Goal: Task Accomplishment & Management: Manage account settings

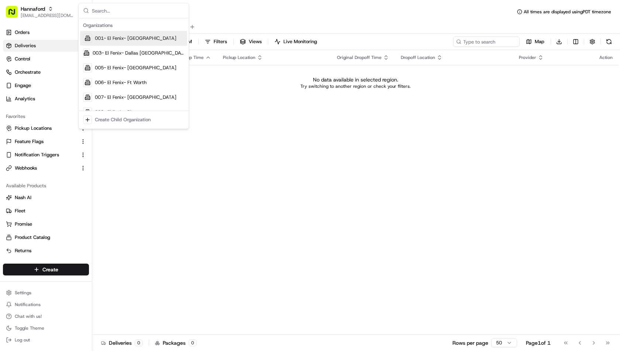
type input "org_6NJs9z"
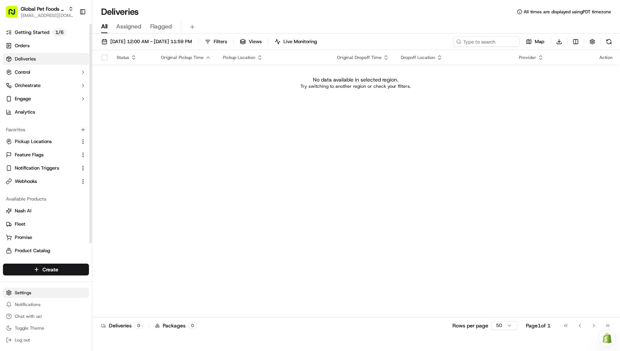
click at [32, 297] on html "Global Pet Foods - St Thomas -180 ihssan@usenash.com Toggle Sidebar Getting Sta…" at bounding box center [310, 175] width 620 height 351
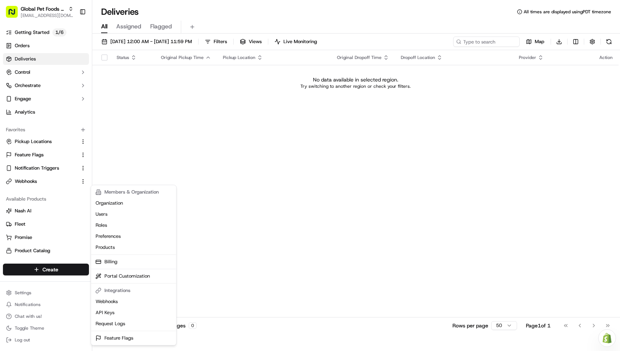
click at [133, 147] on html "Global Pet Foods - St Thomas -180 ihssan@usenash.com Toggle Sidebar Getting Sta…" at bounding box center [310, 175] width 620 height 351
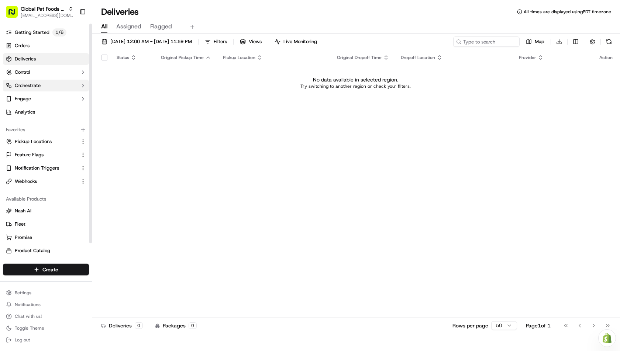
click at [48, 86] on button "Orchestrate" at bounding box center [46, 86] width 86 height 12
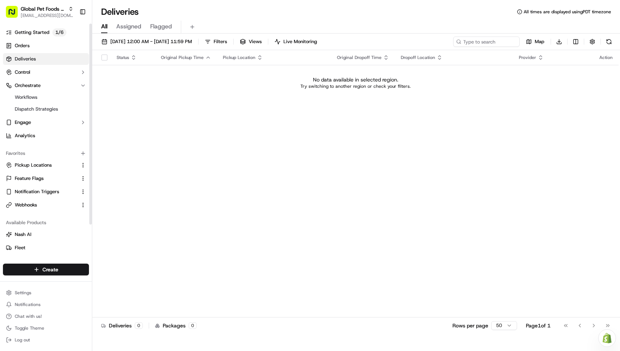
click at [42, 103] on ul "Workflows Dispatch Strategies" at bounding box center [46, 104] width 76 height 24
click at [41, 107] on span "Dispatch Strategies" at bounding box center [36, 109] width 43 height 7
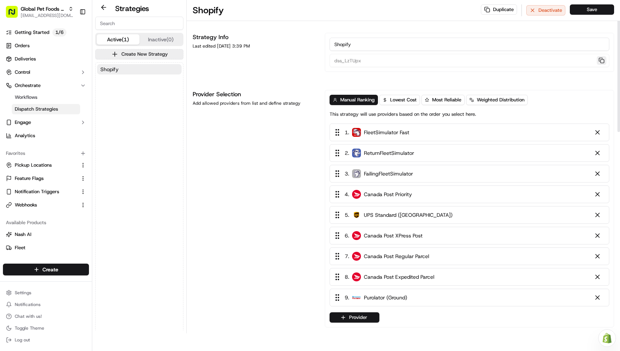
click at [602, 59] on button "button" at bounding box center [602, 60] width 10 height 9
click at [598, 59] on button "button" at bounding box center [602, 60] width 10 height 9
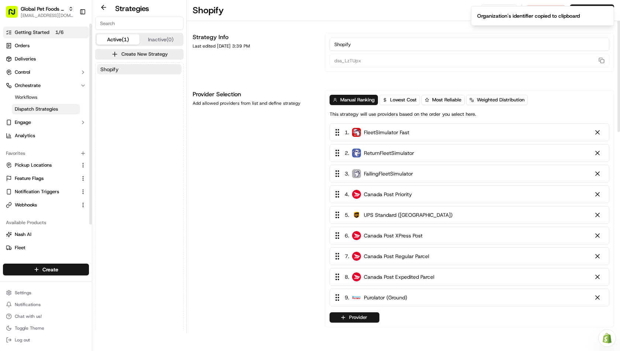
click at [28, 36] on link "Getting Started 1 / 6" at bounding box center [46, 33] width 86 height 12
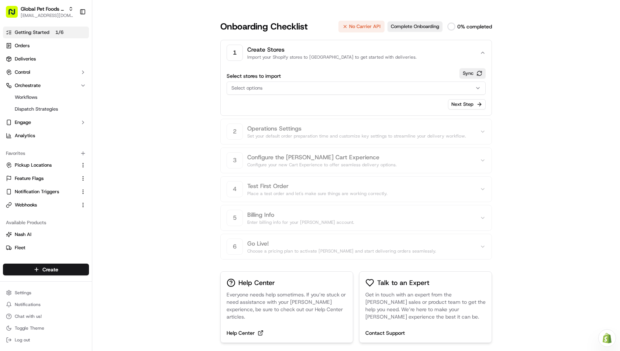
click at [364, 89] on div "Select options" at bounding box center [356, 88] width 255 height 7
click at [470, 75] on html "Global Pet Foods - St Thomas -180 ihssan@usenash.com Toggle Sidebar Getting Sta…" at bounding box center [310, 175] width 620 height 351
click at [477, 73] on button "Sync" at bounding box center [473, 73] width 26 height 10
click at [454, 104] on button "Next Step" at bounding box center [467, 104] width 38 height 10
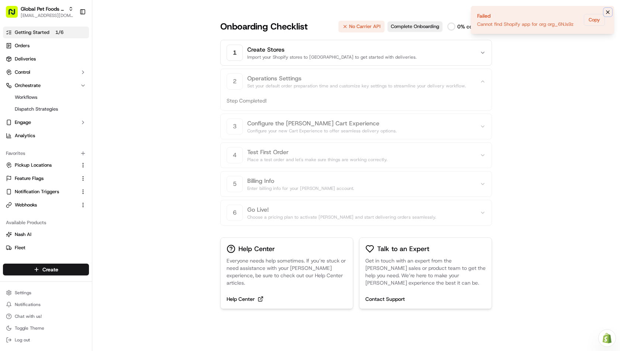
click at [609, 11] on icon "Notifications (F8)" at bounding box center [608, 12] width 6 height 6
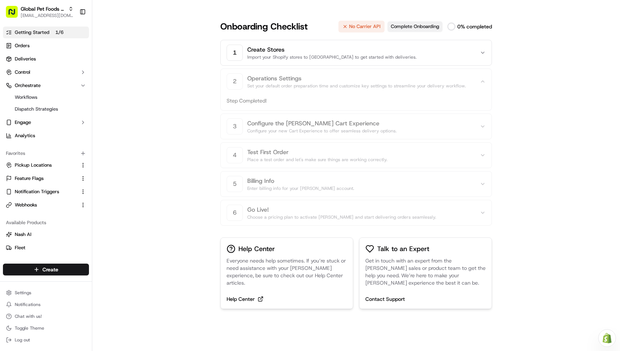
click at [418, 26] on button "Complete Onboarding" at bounding box center [415, 26] width 55 height 10
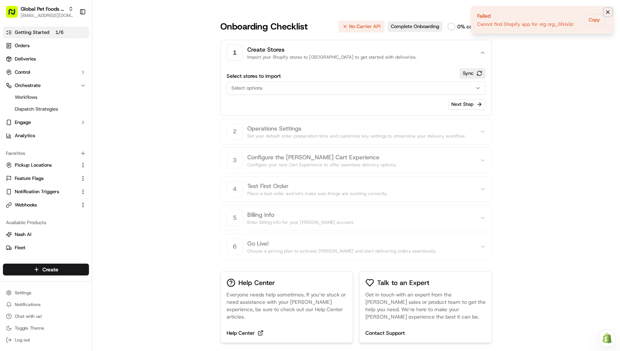
click at [608, 12] on icon "Notifications (F8)" at bounding box center [608, 12] width 3 height 3
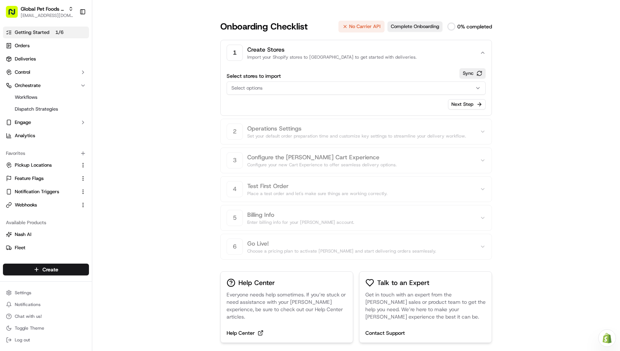
click at [146, 141] on div "Need help with your Shopify Onboarding? Reach out to Support by clicking this b…" at bounding box center [356, 175] width 528 height 351
click at [42, 94] on link "Workflows" at bounding box center [46, 97] width 68 height 10
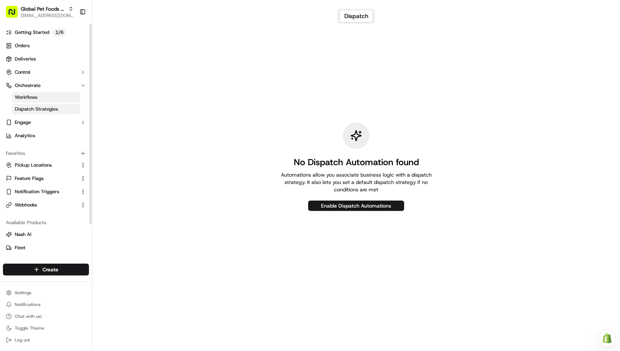
click at [51, 109] on span "Dispatch Strategies" at bounding box center [36, 109] width 43 height 7
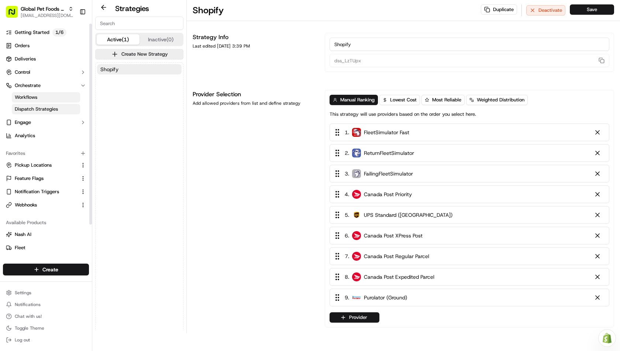
click at [41, 96] on link "Workflows" at bounding box center [46, 97] width 68 height 10
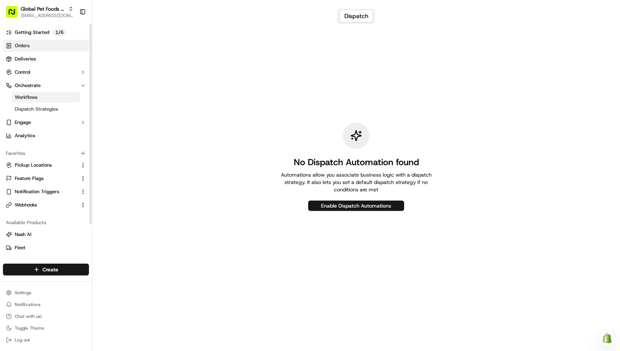
click at [26, 51] on link "Orders" at bounding box center [46, 46] width 86 height 12
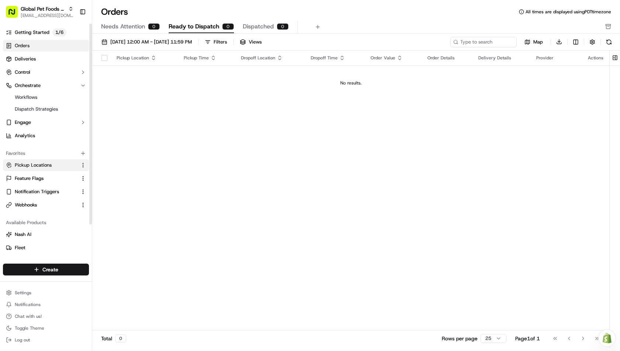
click at [30, 165] on span "Pickup Locations" at bounding box center [33, 165] width 37 height 7
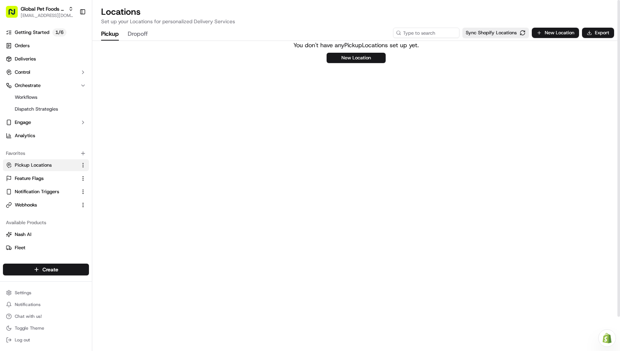
click at [293, 117] on div "You don't have any Pickup Locations set up yet. New Location" at bounding box center [356, 196] width 528 height 310
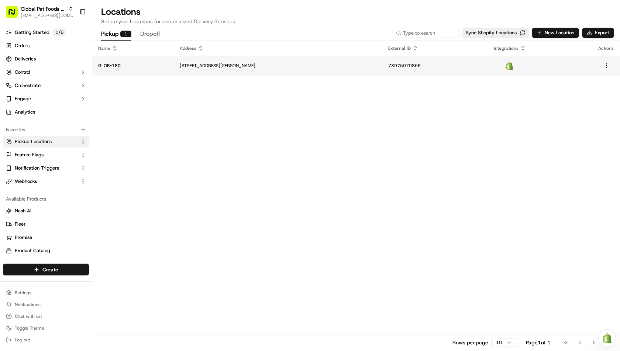
click at [329, 63] on p "900 Talbot St, St Thomas, ON N5P 1E7, Canada" at bounding box center [278, 66] width 196 height 6
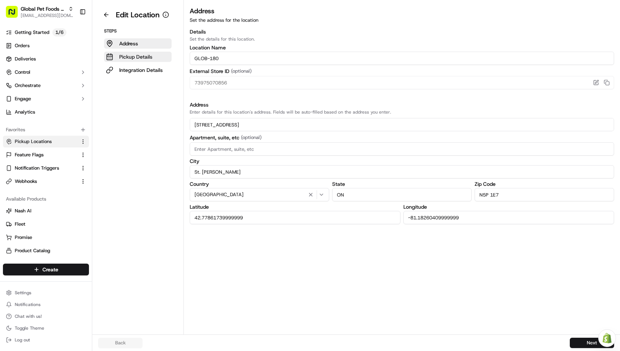
click at [152, 57] on button "Pickup Details" at bounding box center [138, 57] width 68 height 10
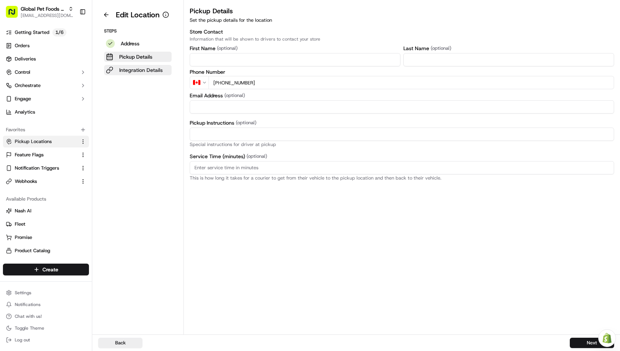
click at [155, 74] on button "Integration Details" at bounding box center [138, 70] width 68 height 10
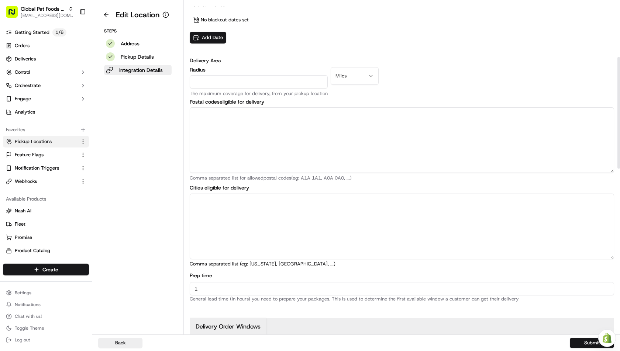
scroll to position [130, 0]
click at [351, 81] on html "Global Pet Foods - St Thomas -180 ihssan@usenash.com Toggle Sidebar Getting Sta…" at bounding box center [310, 175] width 620 height 351
click at [424, 38] on div "Blackout Dates No blackout dates set Add Date" at bounding box center [402, 22] width 425 height 43
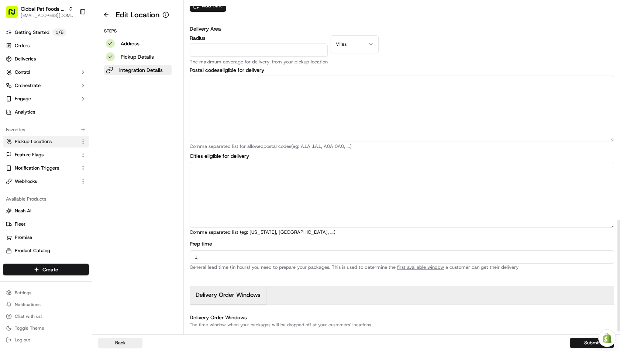
scroll to position [0, 0]
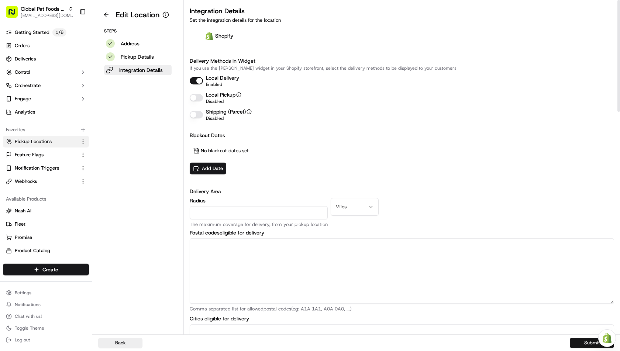
click at [576, 347] on button "Submit" at bounding box center [592, 343] width 44 height 10
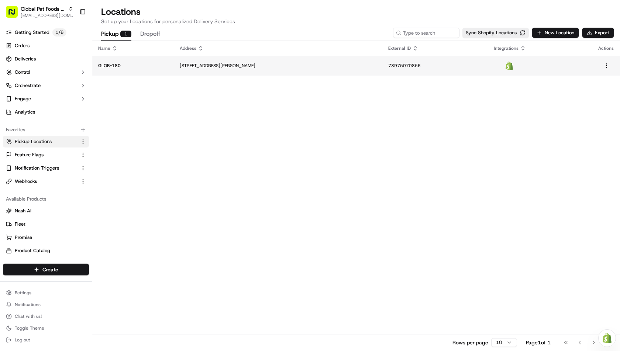
click at [222, 64] on p "[STREET_ADDRESS][PERSON_NAME]" at bounding box center [278, 66] width 196 height 6
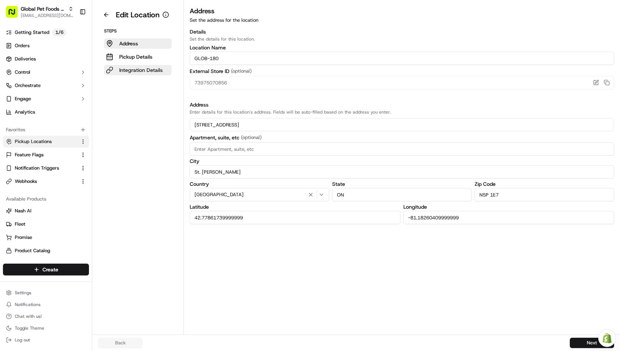
click at [142, 68] on p "Integration Details" at bounding box center [141, 69] width 44 height 7
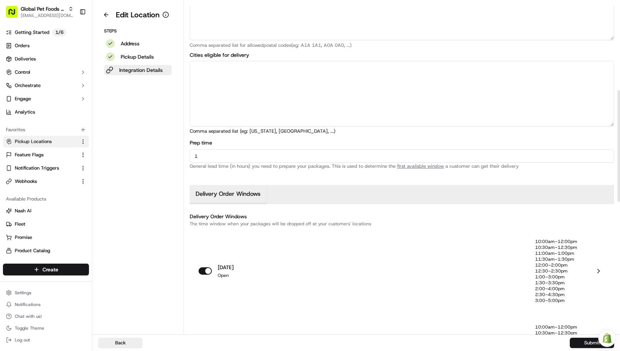
scroll to position [265, 0]
click at [40, 45] on link "Orders" at bounding box center [46, 46] width 86 height 12
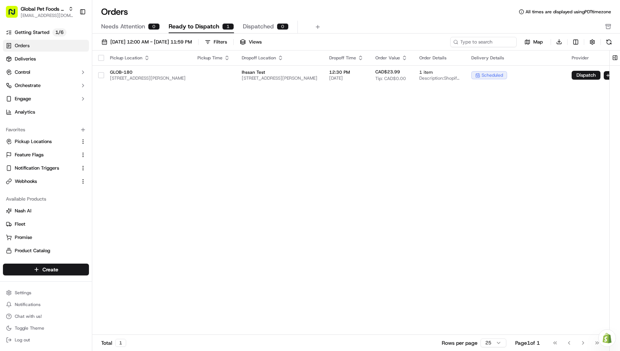
click at [311, 145] on div "Pickup Location Pickup Time Dropoff Location Dropoff Time Order Value Order Det…" at bounding box center [369, 193] width 554 height 285
click at [61, 6] on span "Global Pet Foods - St [PERSON_NAME] -180" at bounding box center [43, 8] width 45 height 7
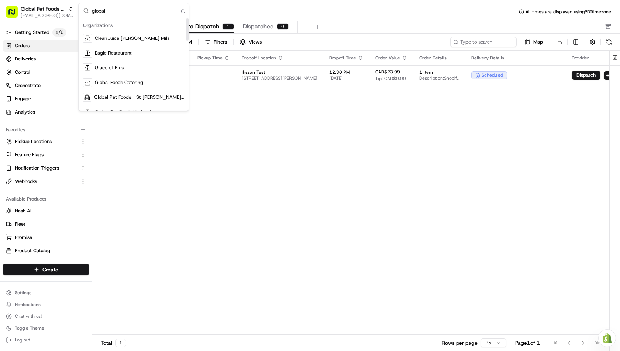
type input "global"
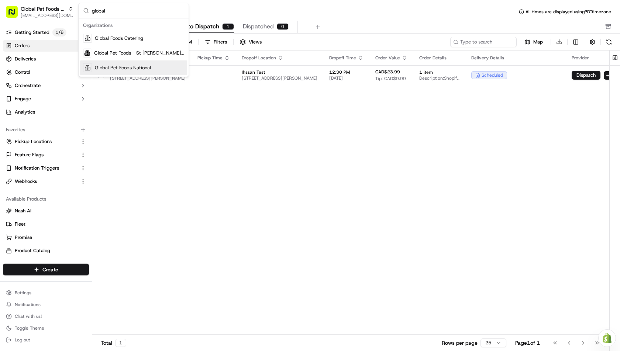
click at [170, 130] on div "Pickup Location Pickup Time Dropoff Location Dropoff Time Order Value Order Det…" at bounding box center [369, 193] width 554 height 285
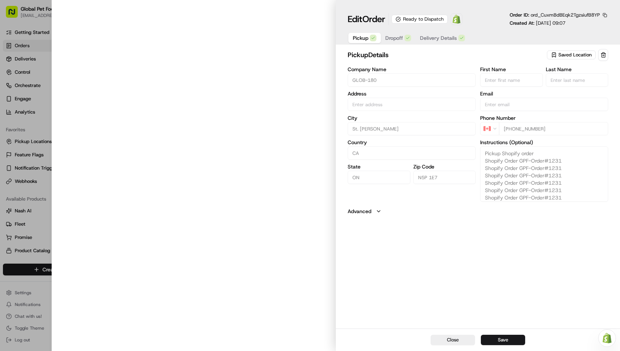
type input "[STREET_ADDRESS][PERSON_NAME]"
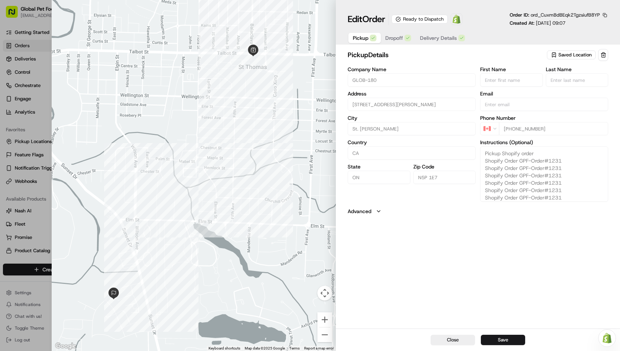
click at [435, 40] on span "Delivery Details" at bounding box center [438, 37] width 37 height 7
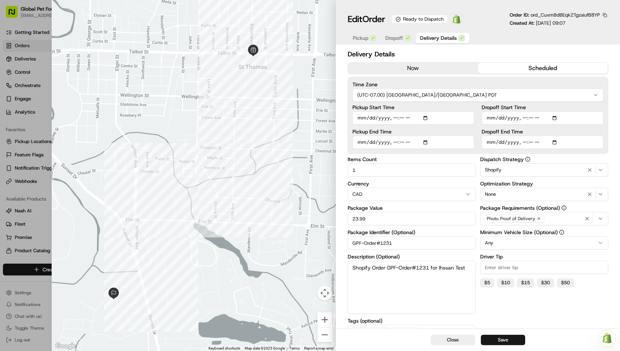
click at [606, 17] on button "button" at bounding box center [605, 15] width 7 height 7
click at [578, 28] on button "Copy ID" at bounding box center [584, 25] width 67 height 9
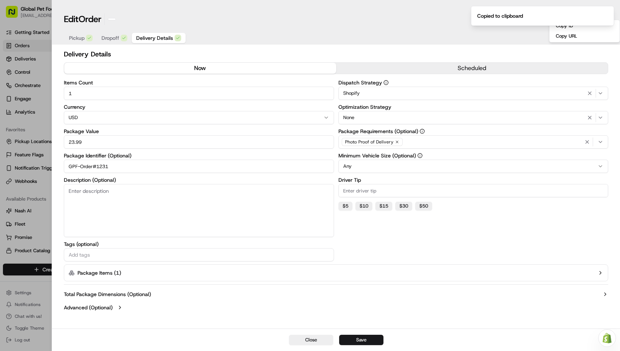
click at [24, 96] on div at bounding box center [310, 175] width 620 height 351
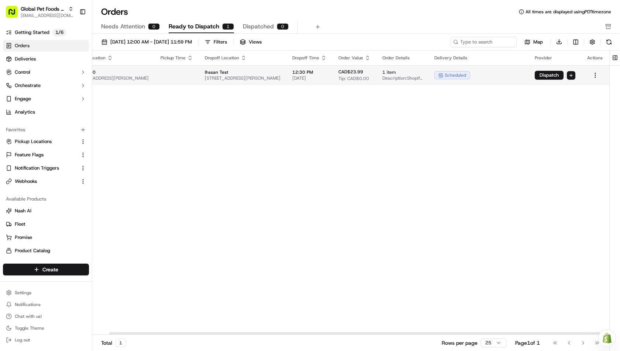
scroll to position [0, 82]
click at [558, 75] on button "Dispatch" at bounding box center [549, 75] width 29 height 9
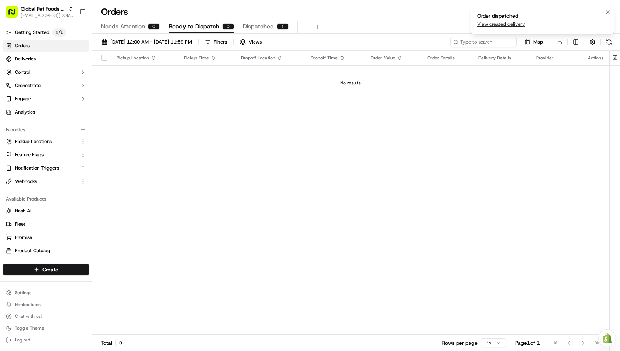
click at [505, 23] on link "View created delivery" at bounding box center [501, 24] width 48 height 7
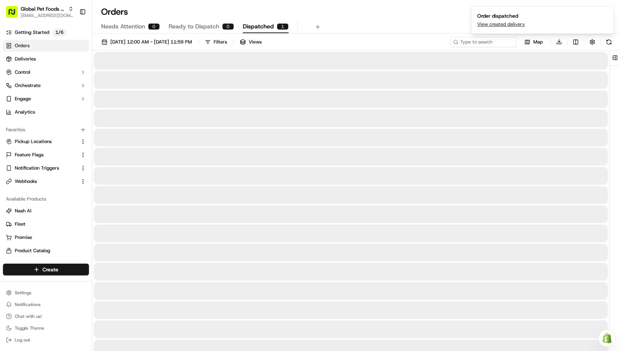
click at [276, 32] on button "Dispatched 1" at bounding box center [266, 27] width 46 height 13
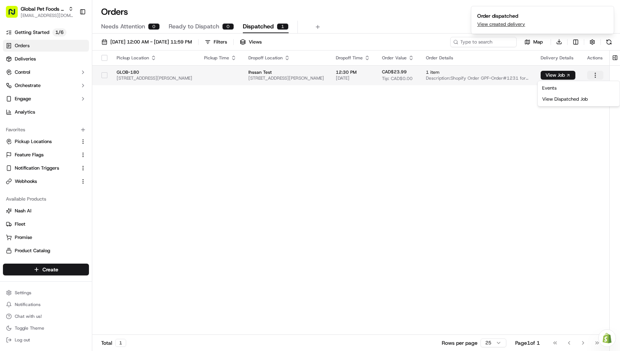
click at [595, 71] on html "Global Pet Foods - St Thomas -180 ihssan@usenash.com Toggle Sidebar Getting Sta…" at bounding box center [310, 175] width 620 height 351
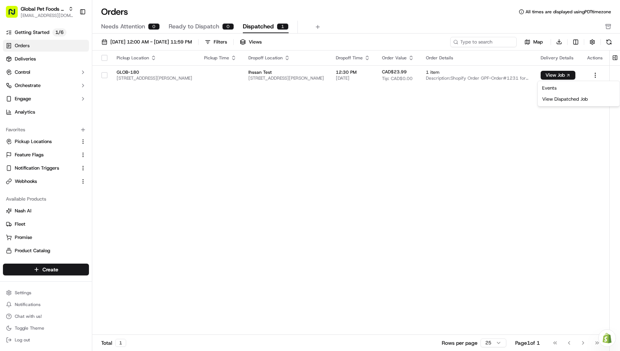
click at [507, 101] on html "Global Pet Foods - St Thomas -180 ihssan@usenash.com Toggle Sidebar Getting Sta…" at bounding box center [310, 175] width 620 height 351
click at [104, 78] on div at bounding box center [104, 75] width 13 height 12
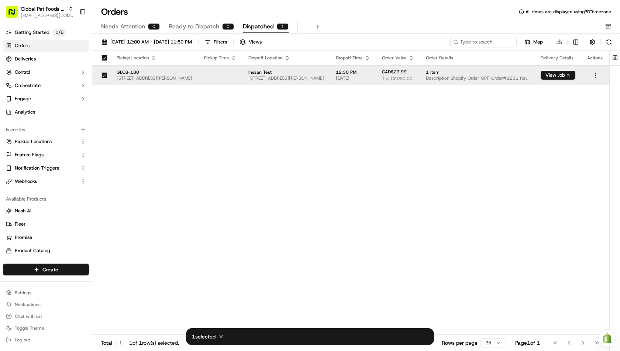
click at [591, 74] on html "Global Pet Foods - St Thomas -180 ihssan@usenash.com Toggle Sidebar Getting Sta…" at bounding box center [310, 175] width 620 height 351
click at [529, 119] on html "Global Pet Foods - St Thomas -180 ihssan@usenash.com Toggle Sidebar Getting Sta…" at bounding box center [310, 175] width 620 height 351
click at [353, 119] on div "Pickup Location Pickup Time Dropoff Location Dropoff Time Order Value Order Det…" at bounding box center [350, 193] width 517 height 285
click at [594, 75] on html "Global Pet Foods - St Thomas -180 ihssan@usenash.com Toggle Sidebar Getting Sta…" at bounding box center [310, 175] width 620 height 351
click at [418, 122] on html "Global Pet Foods - St Thomas -180 ihssan@usenash.com Toggle Sidebar Getting Sta…" at bounding box center [310, 175] width 620 height 351
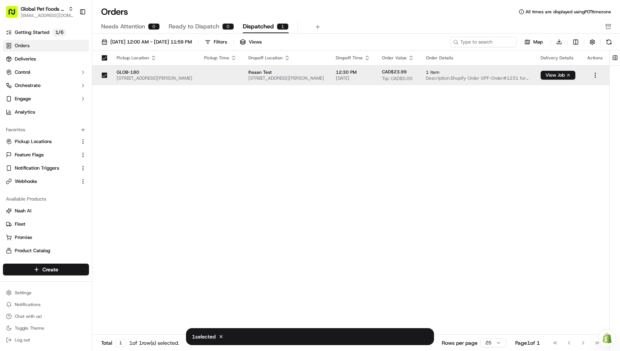
click at [105, 57] on button "button" at bounding box center [105, 58] width 6 height 6
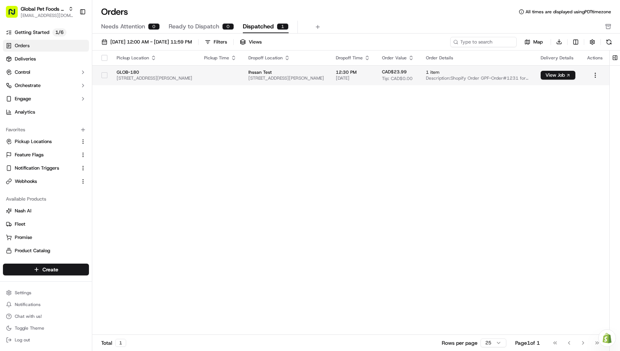
click at [104, 72] on button "button" at bounding box center [105, 75] width 6 height 6
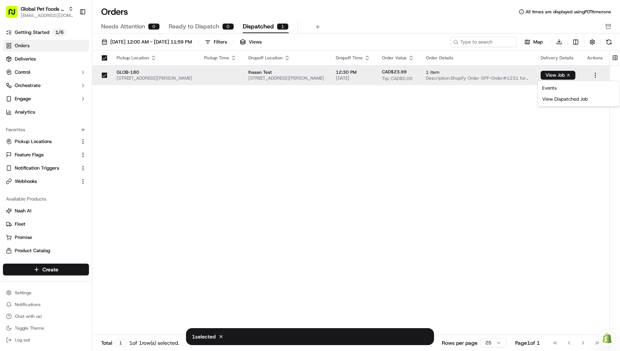
click at [598, 76] on html "Global Pet Foods - St Thomas -180 ihssan@usenash.com Toggle Sidebar Getting Sta…" at bounding box center [310, 175] width 620 height 351
click at [503, 120] on html "Global Pet Foods - St Thomas -180 ihssan@usenash.com Toggle Sidebar Getting Sta…" at bounding box center [310, 175] width 620 height 351
click at [594, 39] on button "button" at bounding box center [592, 42] width 10 height 10
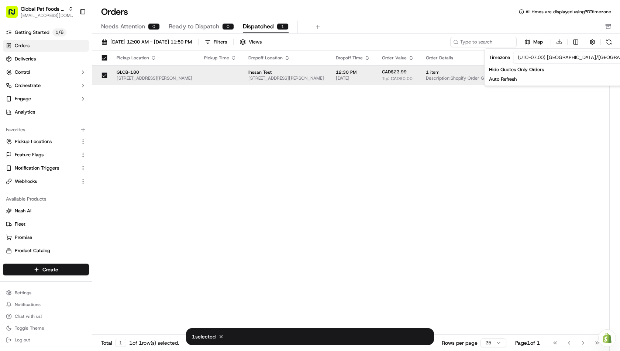
click at [500, 107] on div "Pickup Location Pickup Time Dropoff Location Dropoff Time Order Value Order Det…" at bounding box center [350, 193] width 517 height 285
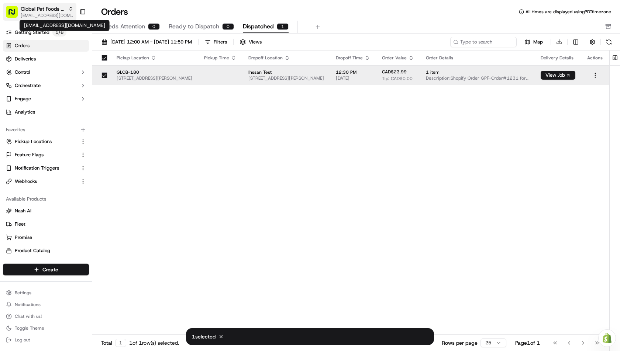
click at [57, 13] on span "[EMAIL_ADDRESS][DOMAIN_NAME]" at bounding box center [47, 16] width 53 height 6
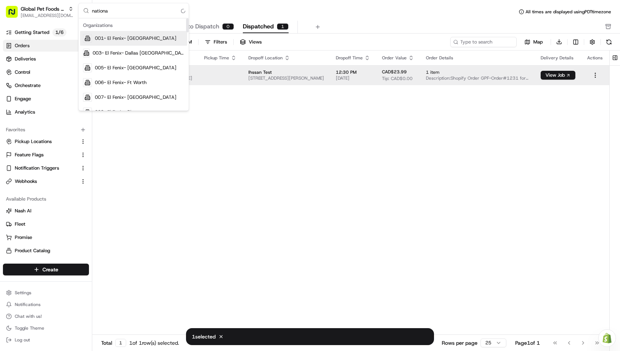
type input "national"
type input "pet foods"
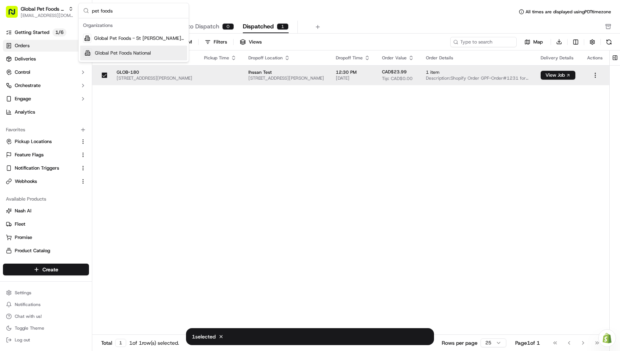
click at [303, 174] on div "Pickup Location Pickup Time Dropoff Location Dropoff Time Order Value Order Det…" at bounding box center [350, 193] width 517 height 285
type input "global pet"
click at [134, 50] on span "Global Pet Foods National" at bounding box center [123, 53] width 56 height 7
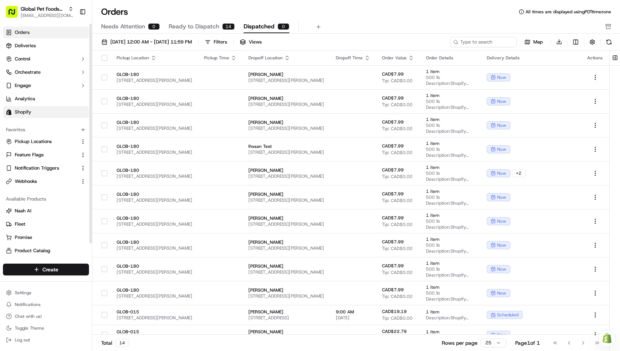
click at [34, 111] on link "Shopify" at bounding box center [46, 112] width 86 height 12
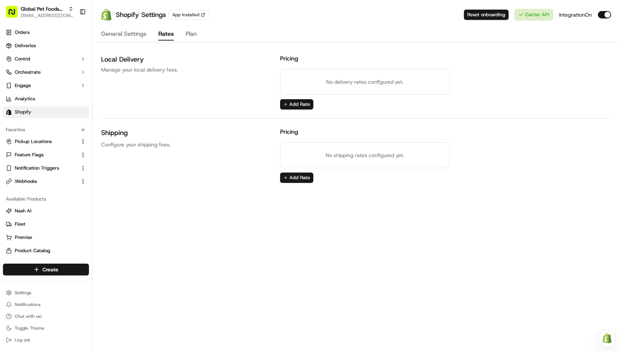
click at [168, 31] on button "Rates" at bounding box center [166, 34] width 16 height 13
click at [302, 106] on button "Add Rate" at bounding box center [296, 104] width 33 height 10
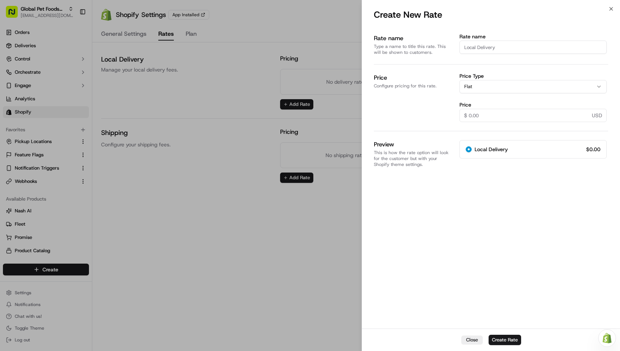
click at [492, 45] on input "Rate name" at bounding box center [533, 47] width 147 height 13
click at [482, 117] on input "Price" at bounding box center [533, 115] width 147 height 13
type input "4.99"
click at [570, 187] on div "Rate name Type a name to title this rate. This will be shown to customers. Rate…" at bounding box center [491, 176] width 234 height 302
drag, startPoint x: 596, startPoint y: 116, endPoint x: 603, endPoint y: 116, distance: 7.0
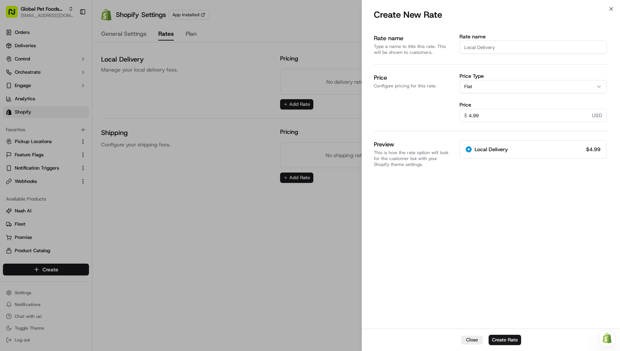
click at [603, 116] on input "4.99" at bounding box center [533, 115] width 147 height 13
drag, startPoint x: 593, startPoint y: 115, endPoint x: 602, endPoint y: 114, distance: 9.2
click at [602, 114] on input "4.99" at bounding box center [533, 115] width 147 height 13
click at [415, 109] on div "Price Configure pricing for this rate." at bounding box center [411, 97] width 75 height 49
click at [480, 50] on input "Rate name" at bounding box center [533, 47] width 147 height 13
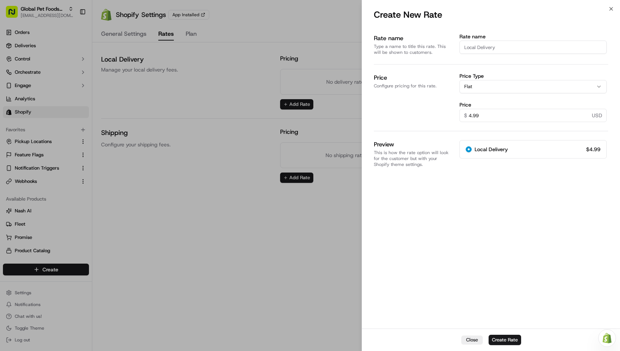
click at [501, 265] on div "Rate name Type a name to title this rate. This will be shown to customers. Rate…" at bounding box center [491, 176] width 234 height 302
click at [491, 51] on input "Rate name" at bounding box center [533, 47] width 147 height 13
type input "L"
radio input "true"
type input "Lo"
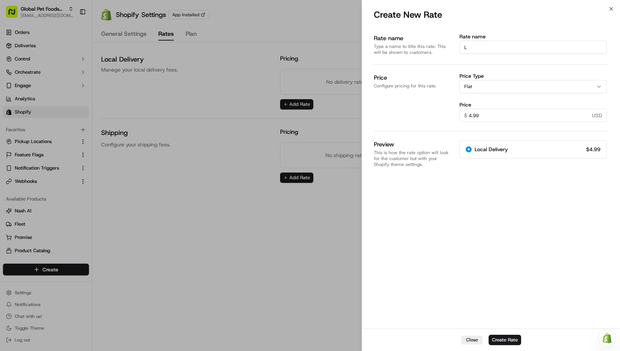
radio input "true"
type input "Loc"
radio input "true"
type input "Loca"
radio input "true"
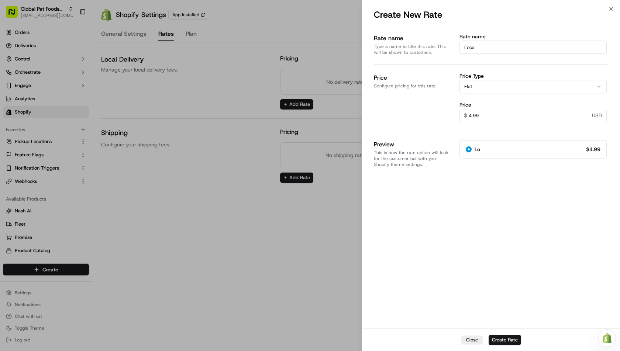
type input "Local"
radio input "true"
type input "Local"
radio input "true"
type input "Local D"
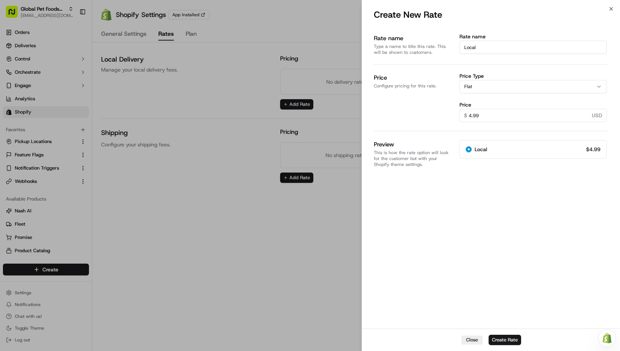
radio input "true"
type input "Local De"
radio input "true"
type input "Local Del"
radio input "true"
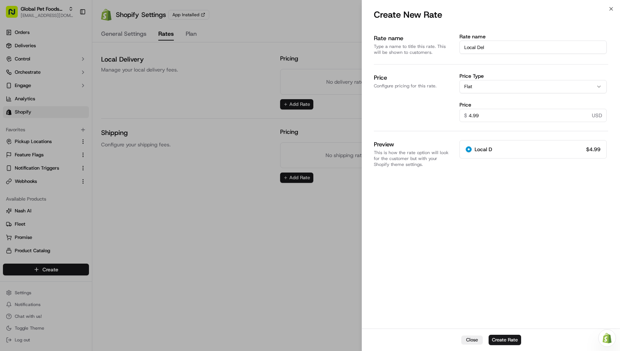
type input "Local Deli"
radio input "true"
type input "Local Deliv"
radio input "true"
type input "Local Delive"
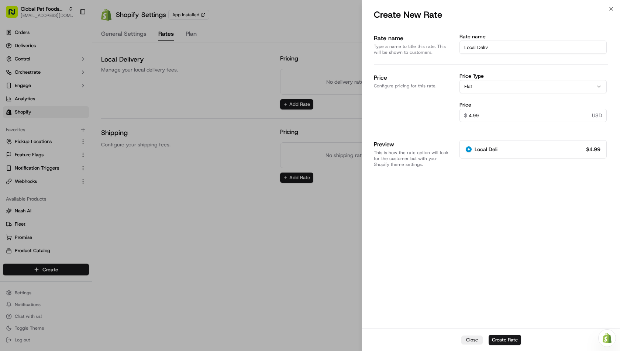
radio input "true"
type input "Local Deliver"
radio input "true"
type input "Local Delivery"
radio input "true"
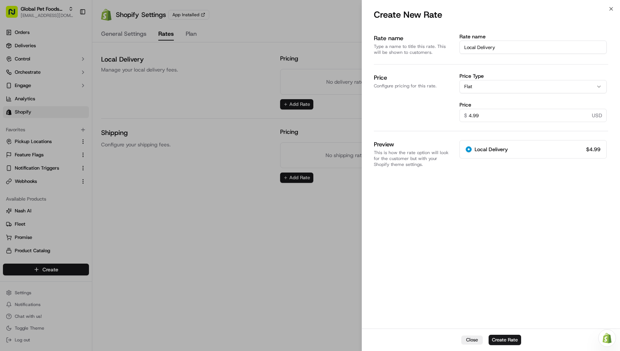
type input "Local Delivery"
click at [488, 234] on div "Rate name Type a name to title this rate. This will be shown to customers. Rate…" at bounding box center [491, 176] width 234 height 302
click at [480, 87] on button "Flat" at bounding box center [533, 86] width 147 height 13
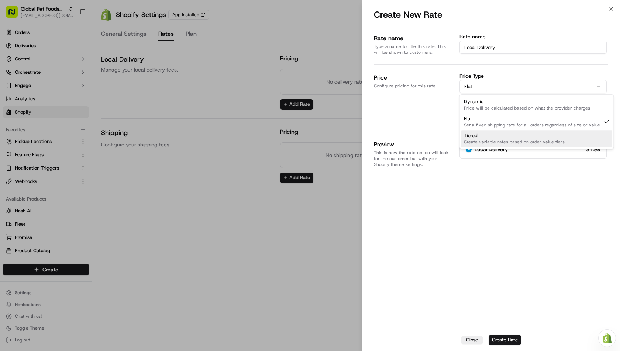
select select "tiered"
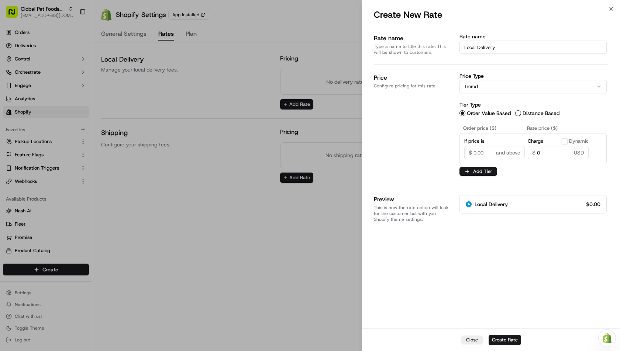
click at [473, 152] on input "If price is" at bounding box center [494, 152] width 61 height 13
click at [546, 152] on input "0" at bounding box center [558, 152] width 61 height 13
type input "4.99"
click at [480, 170] on button "Add Tier" at bounding box center [479, 171] width 38 height 9
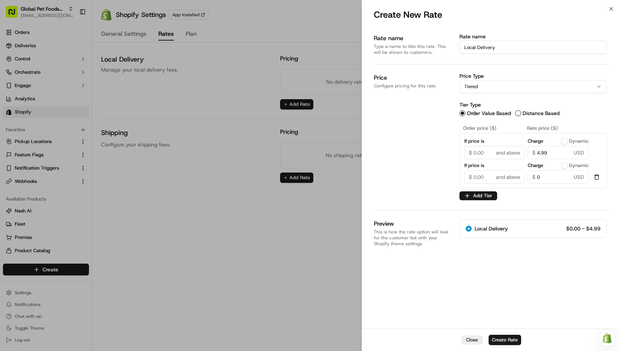
click at [481, 178] on input "If price is" at bounding box center [494, 177] width 61 height 13
click at [542, 176] on input "0" at bounding box center [558, 177] width 61 height 13
click at [485, 178] on input "49.99" at bounding box center [494, 177] width 61 height 13
type input "49"
click at [546, 188] on div "Order price ($) Rate price ($) If price is $ and above Charge Dynamic 4.99 $ US…" at bounding box center [533, 163] width 147 height 76
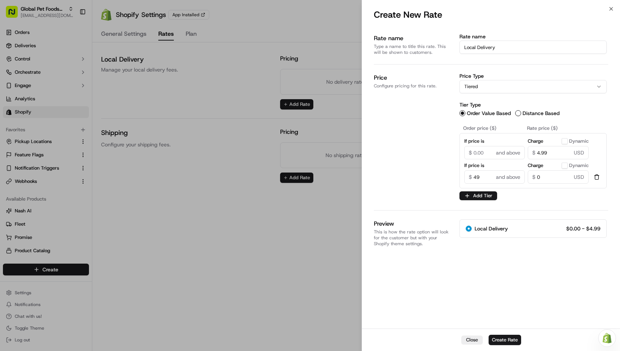
click at [546, 176] on input "0" at bounding box center [558, 177] width 61 height 13
click at [550, 195] on div "Order price ($) Rate price ($) If price is $ and above Charge Dynamic 4.99 $ US…" at bounding box center [533, 163] width 147 height 76
click at [527, 199] on div "Order price ($) Rate price ($) If price is $ and above Charge Dynamic 4.99 $ US…" at bounding box center [533, 163] width 147 height 76
click at [508, 338] on button "Create Rate" at bounding box center [505, 340] width 32 height 10
select select "flat"
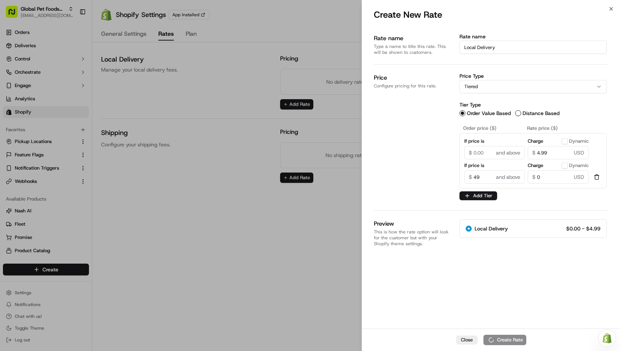
radio input "true"
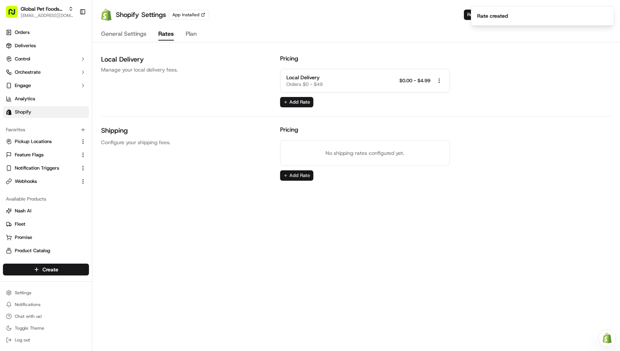
click at [297, 175] on button "Add Rate" at bounding box center [296, 176] width 33 height 10
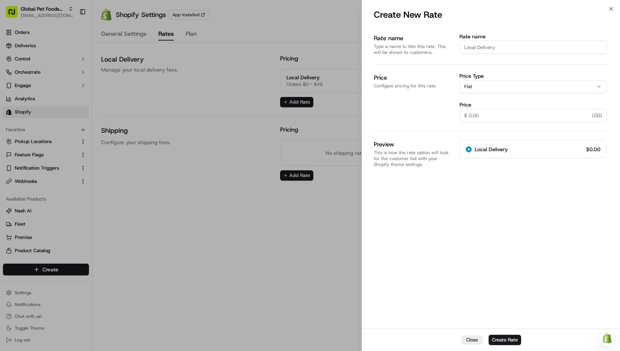
click at [494, 46] on input "Rate name" at bounding box center [533, 47] width 147 height 13
click at [487, 83] on button "Flat" at bounding box center [533, 86] width 147 height 13
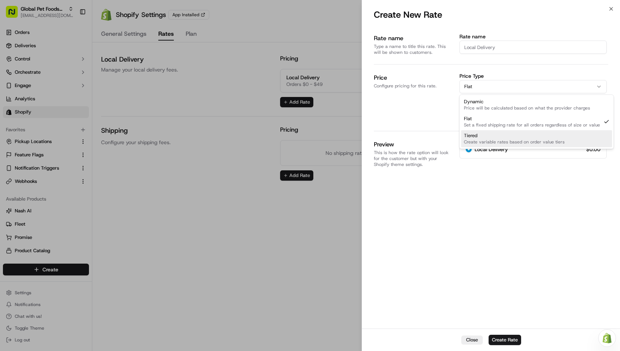
select select "tiered"
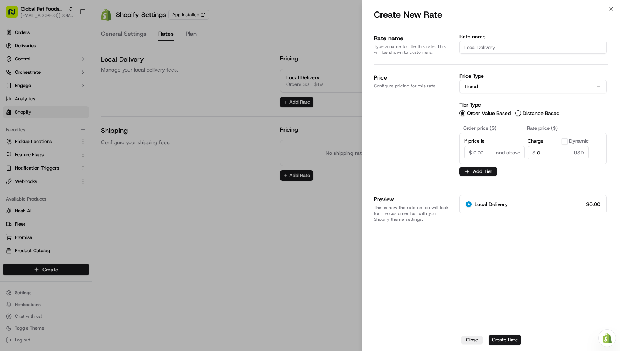
click at [478, 152] on input "If price is" at bounding box center [494, 152] width 61 height 13
click at [475, 171] on button "Add Tier" at bounding box center [479, 171] width 38 height 9
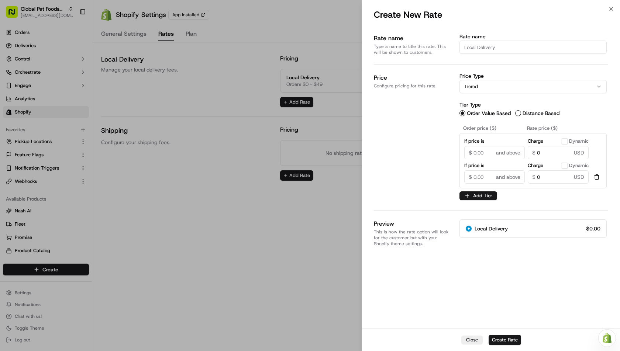
click at [482, 181] on input "If price is" at bounding box center [494, 177] width 61 height 13
type input "49"
click at [542, 175] on input "0" at bounding box center [558, 177] width 61 height 13
click at [545, 154] on input "0" at bounding box center [558, 152] width 61 height 13
type input "4.99"
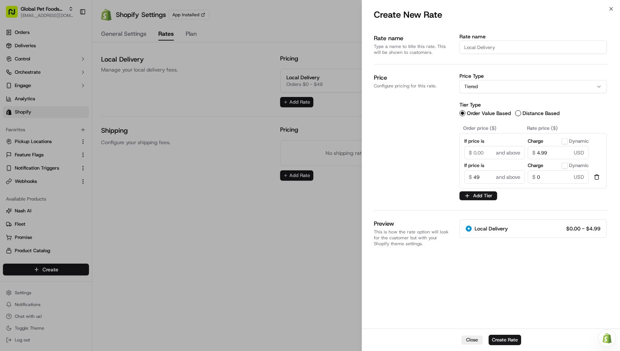
click at [426, 153] on div "Price Configure pricing for this rate." at bounding box center [411, 137] width 75 height 128
click at [492, 50] on input "Rate name" at bounding box center [533, 47] width 147 height 13
type input "S"
radio input "true"
type input "Sh"
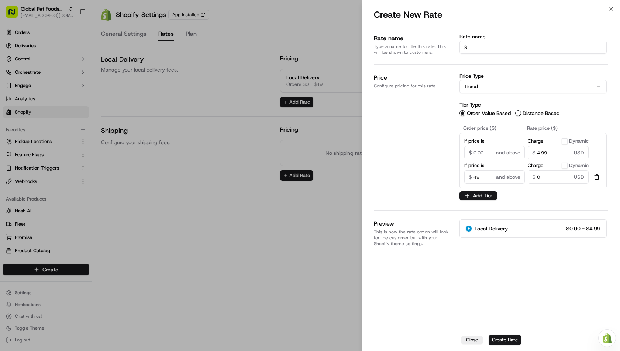
radio input "true"
type input "Shi"
radio input "true"
type input "Ship"
radio input "true"
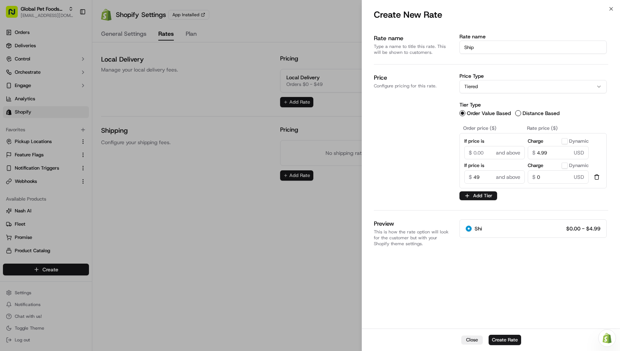
type input "Shipp"
radio input "true"
type input "Shippi"
radio input "true"
type input "Shippin"
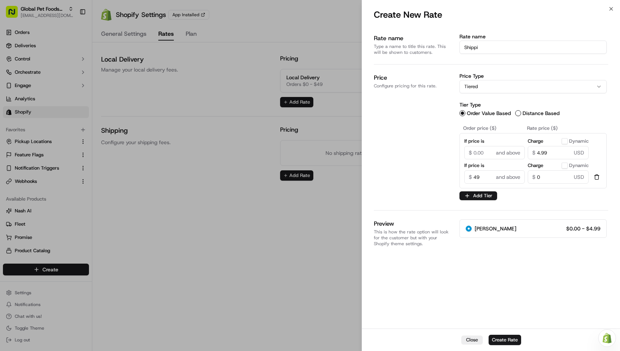
radio input "true"
type input "Shipping"
radio input "true"
type input "Shipping"
click at [468, 279] on div "Rate name Type a name to title this rate. This will be shown to customers. Rate…" at bounding box center [491, 176] width 234 height 302
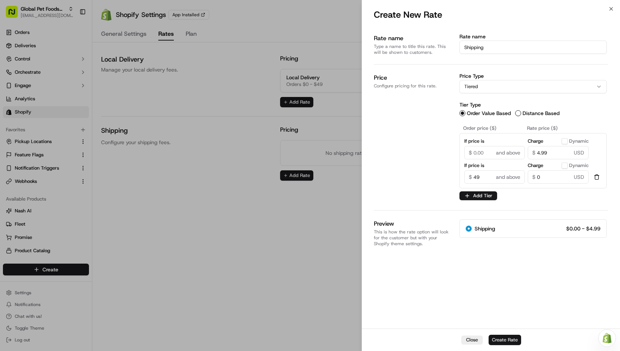
click at [510, 341] on button "Create Rate" at bounding box center [505, 340] width 32 height 10
select select "flat"
radio input "true"
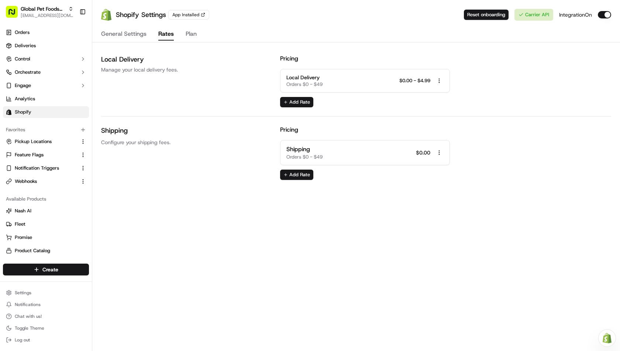
click at [511, 253] on div "Need help with your Shopify Onboarding? Reach out to Support by clicking this b…" at bounding box center [356, 175] width 528 height 351
click at [362, 155] on div "Shipping Orders $0 - $49 $0.00 Open menu" at bounding box center [365, 153] width 158 height 16
click at [303, 156] on span "Orders $0 - $49" at bounding box center [304, 157] width 36 height 7
click at [441, 153] on html "Global Pet Foods National ihssan@usenash.com Toggle Sidebar Orders Deliveries C…" at bounding box center [310, 175] width 620 height 351
click at [433, 166] on span "Edit Rate" at bounding box center [440, 165] width 20 height 7
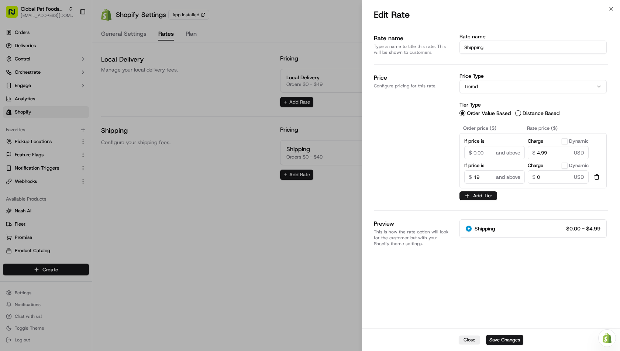
select select "flat"
radio input "true"
click at [324, 229] on div at bounding box center [310, 175] width 620 height 351
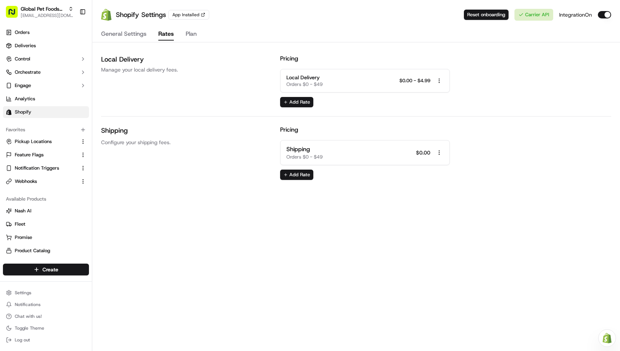
click at [488, 137] on div "Shipping Configure your shipping fees. Pricing Shipping Orders $0 - $49 $0.00 O…" at bounding box center [356, 153] width 510 height 55
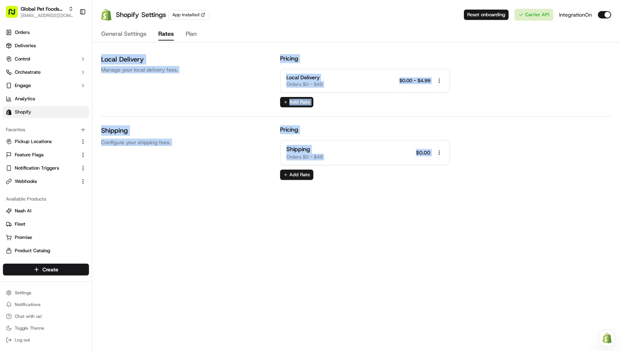
drag, startPoint x: 463, startPoint y: 163, endPoint x: 117, endPoint y: 51, distance: 364.1
click at [117, 51] on div "General Settings Rates Plan Local Delivery Manage your local delivery fees. Pri…" at bounding box center [356, 102] width 510 height 157
click at [195, 168] on div "Shipping Configure your shipping fees." at bounding box center [186, 153] width 170 height 55
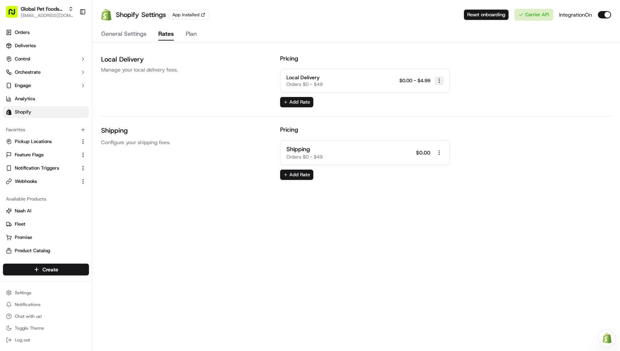
click at [438, 81] on html "Global Pet Foods National ihssan@usenash.com Toggle Sidebar Orders Deliveries C…" at bounding box center [310, 175] width 620 height 351
click at [445, 88] on div "Edit Rate" at bounding box center [440, 93] width 44 height 11
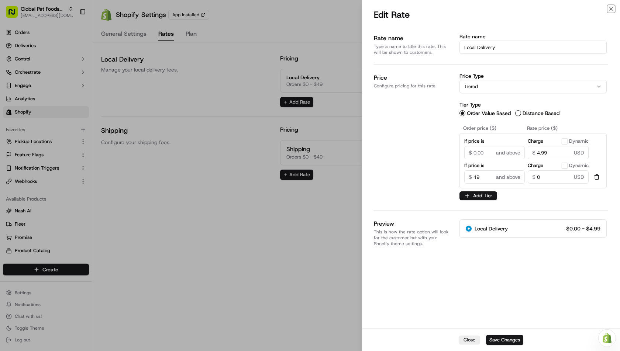
select select "flat"
click at [336, 219] on div at bounding box center [310, 175] width 620 height 351
radio input "true"
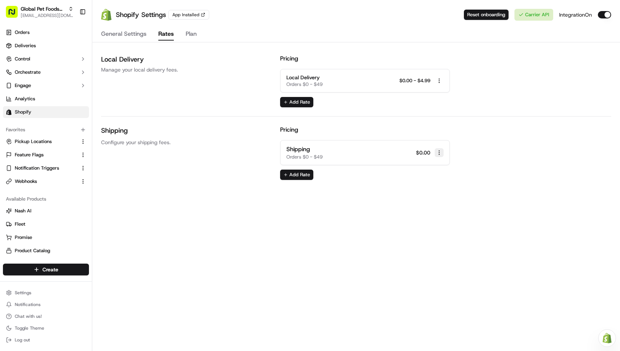
click at [442, 152] on html "Global Pet Foods National ihssan@usenash.com Toggle Sidebar Orders Deliveries C…" at bounding box center [310, 175] width 620 height 351
click at [484, 133] on html "Global Pet Foods National ihssan@usenash.com Toggle Sidebar Orders Deliveries C…" at bounding box center [310, 175] width 620 height 351
click at [439, 152] on html "Global Pet Foods National ihssan@usenash.com Toggle Sidebar Orders Deliveries C…" at bounding box center [310, 175] width 620 height 351
click at [439, 164] on span "Edit Rate" at bounding box center [440, 165] width 20 height 7
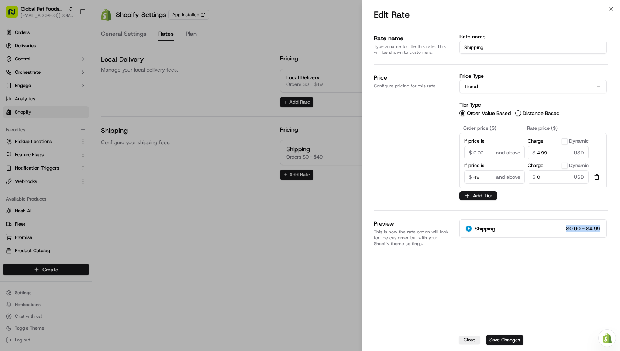
drag, startPoint x: 566, startPoint y: 227, endPoint x: 600, endPoint y: 228, distance: 34.0
click at [600, 228] on span "$0.00 - $4.99" at bounding box center [583, 228] width 34 height 5
select select "flat"
radio input "true"
click at [322, 244] on div at bounding box center [310, 175] width 620 height 351
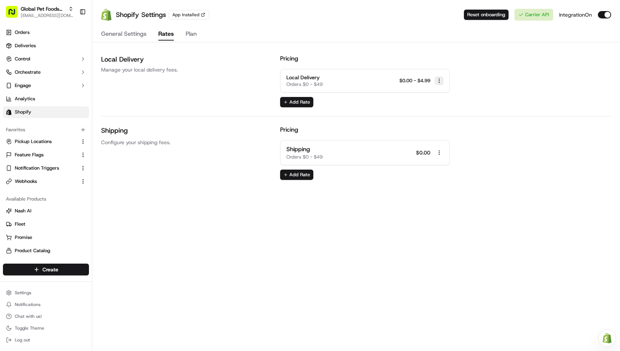
click at [441, 82] on html "Global Pet Foods National ihssan@usenash.com Toggle Sidebar Orders Deliveries C…" at bounding box center [310, 175] width 620 height 351
click at [441, 94] on span "Edit Rate" at bounding box center [440, 93] width 20 height 7
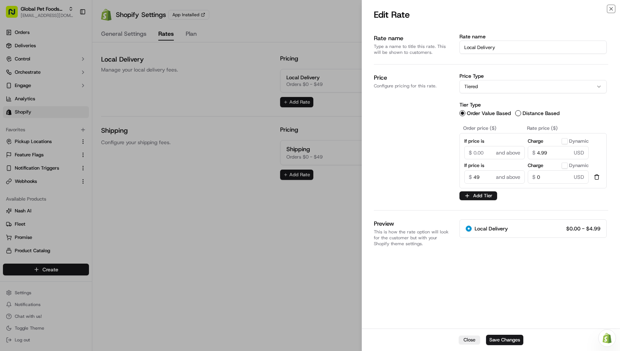
select select "flat"
radio input "true"
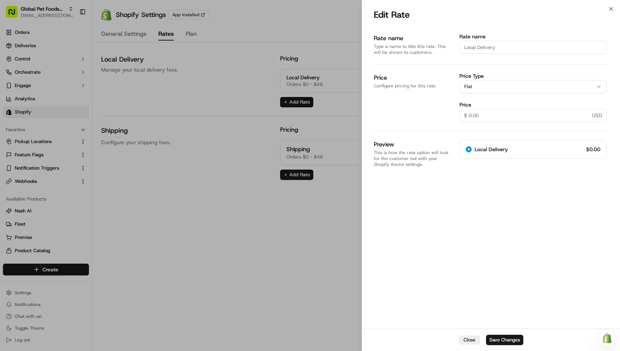
click at [286, 288] on div at bounding box center [310, 175] width 620 height 351
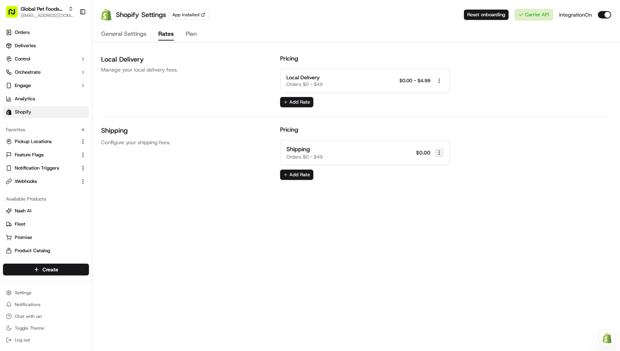
click at [439, 155] on html "Global Pet Foods National ihssan@usenash.com Toggle Sidebar Orders Deliveries C…" at bounding box center [310, 175] width 620 height 351
click at [482, 109] on html "Global Pet Foods National ihssan@usenash.com Toggle Sidebar Orders Deliveries C…" at bounding box center [310, 175] width 620 height 351
click at [441, 153] on html "Global Pet Foods National ihssan@usenash.com Toggle Sidebar Orders Deliveries C…" at bounding box center [310, 175] width 620 height 351
click at [438, 175] on span "Delete" at bounding box center [437, 176] width 14 height 7
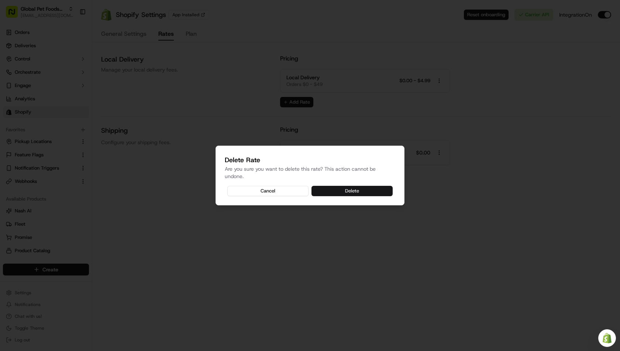
click at [345, 194] on button "Delete" at bounding box center [352, 191] width 81 height 10
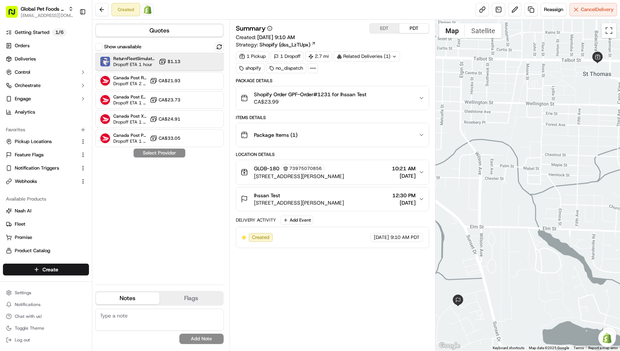
click at [133, 62] on span "Dropoff ETA 1 hour" at bounding box center [134, 65] width 42 height 6
click at [160, 151] on button "Assign Provider" at bounding box center [159, 153] width 52 height 9
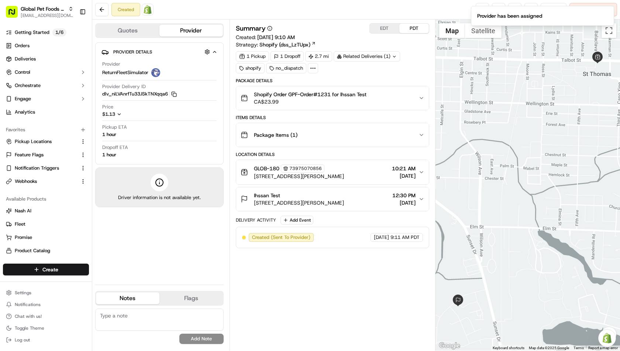
click at [372, 13] on div "Created Open Order in Shopify Reassign Cancel Delivery" at bounding box center [356, 10] width 528 height 20
click at [297, 25] on div "Summary EDT PDT" at bounding box center [332, 28] width 193 height 10
click at [149, 7] on img at bounding box center [147, 9] width 9 height 9
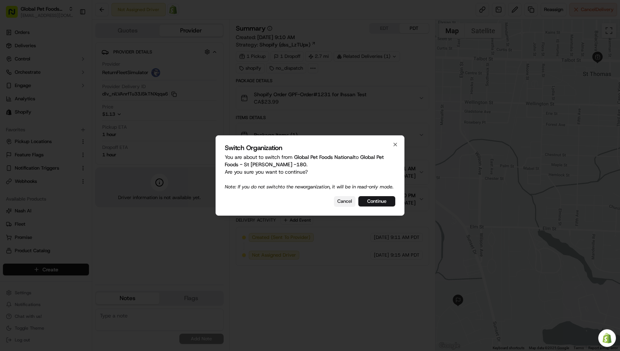
click at [341, 205] on button "Cancel" at bounding box center [344, 201] width 21 height 10
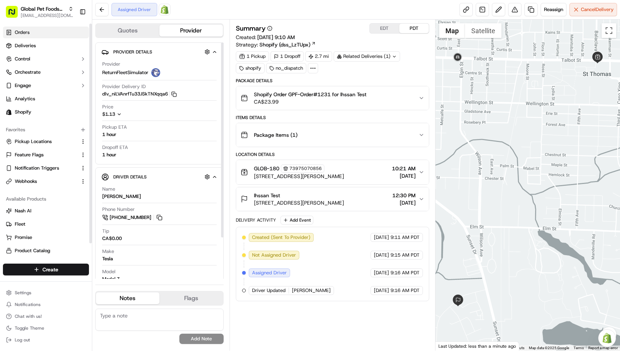
click at [38, 38] on link "Orders" at bounding box center [46, 33] width 86 height 12
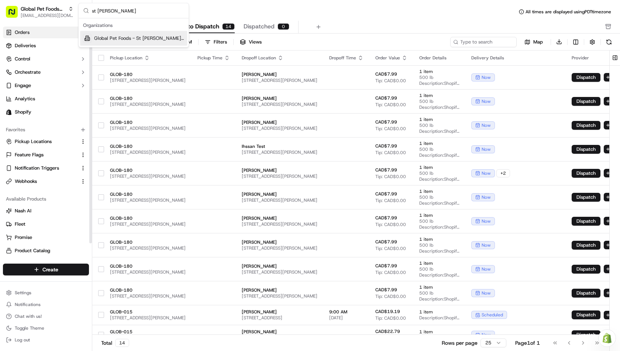
type input "st [PERSON_NAME]"
click at [93, 40] on div "Global Pet Foods - St Thomas -180" at bounding box center [133, 38] width 107 height 15
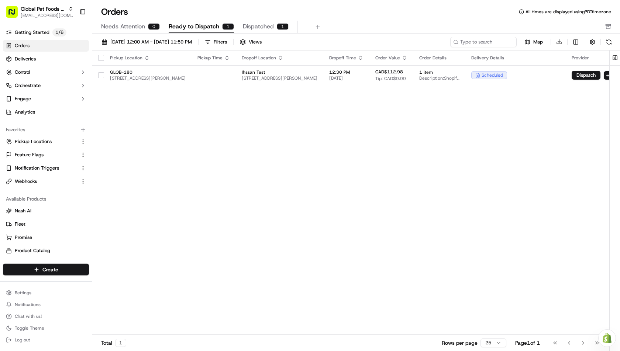
click at [259, 131] on div "Pickup Location Pickup Time Dropoff Location Dropoff Time Order Value Order Det…" at bounding box center [369, 193] width 554 height 285
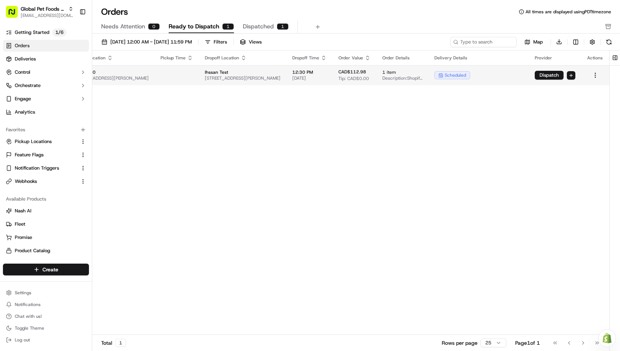
scroll to position [0, 89]
click at [597, 75] on html "Global Pet Foods - St Thomas -180 ihssan@usenash.com Toggle Sidebar Getting Sta…" at bounding box center [310, 175] width 620 height 351
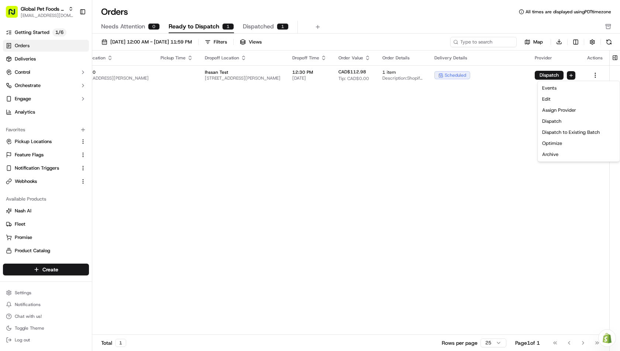
click at [516, 120] on html "Global Pet Foods - St Thomas -180 ihssan@usenash.com Toggle Sidebar Getting Sta…" at bounding box center [310, 175] width 620 height 351
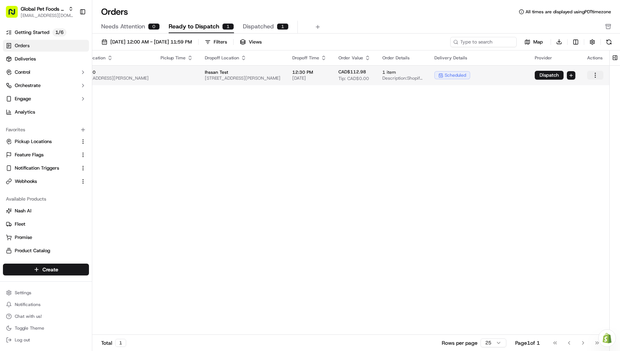
click at [595, 75] on html "Global Pet Foods - St Thomas -180 ihssan@usenash.com Toggle Sidebar Getting Sta…" at bounding box center [310, 175] width 620 height 351
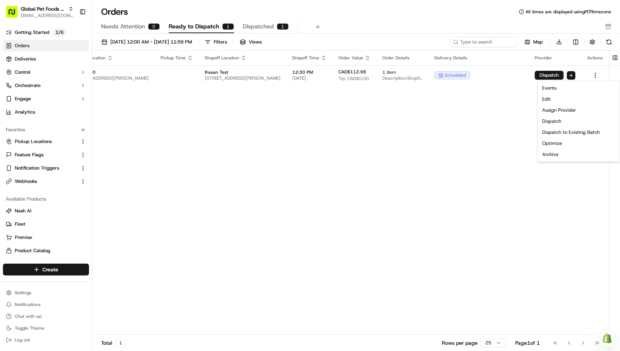
click at [481, 113] on html "Global Pet Foods - St Thomas -180 ihssan@usenash.com Toggle Sidebar Getting Sta…" at bounding box center [310, 175] width 620 height 351
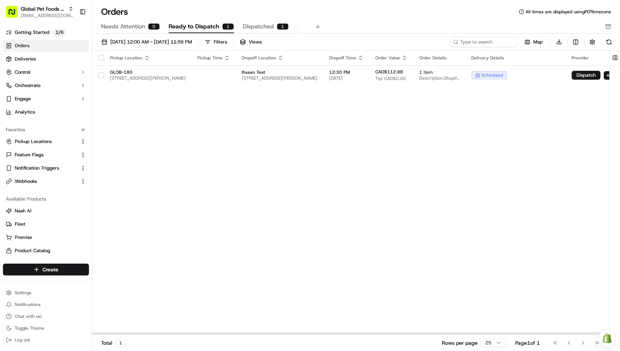
click at [99, 56] on button "button" at bounding box center [101, 58] width 6 height 6
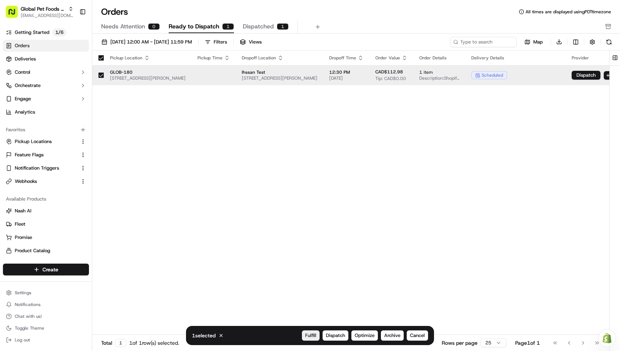
click at [312, 337] on span "Fulfill" at bounding box center [310, 336] width 11 height 7
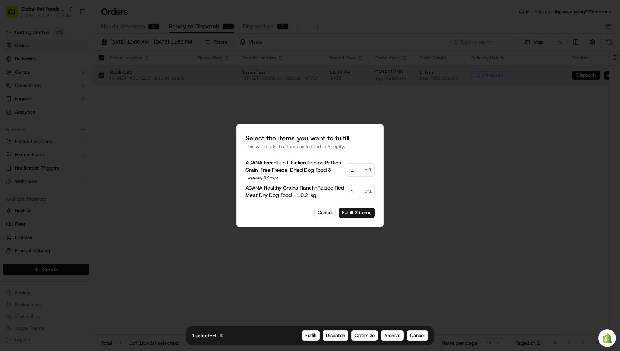
click at [350, 194] on input "1" at bounding box center [360, 191] width 29 height 13
drag, startPoint x: 354, startPoint y: 190, endPoint x: 347, endPoint y: 190, distance: 7.0
click at [347, 190] on input "1" at bounding box center [360, 191] width 29 height 13
type input "0"
click at [338, 192] on span "ACANA Healthy Grains Ranch-Raised Red Meat Dry Dog Food - 10.2-kg" at bounding box center [295, 191] width 100 height 15
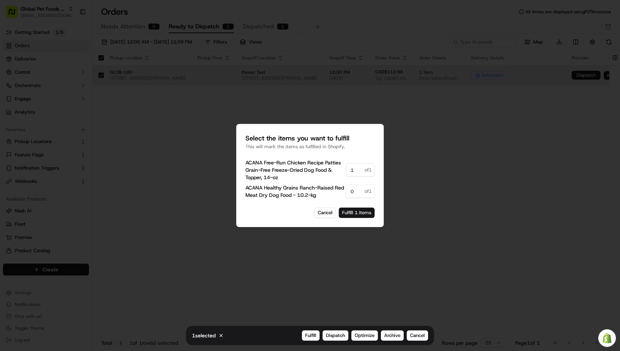
click at [353, 215] on button "Fulfill 1 items" at bounding box center [357, 213] width 36 height 10
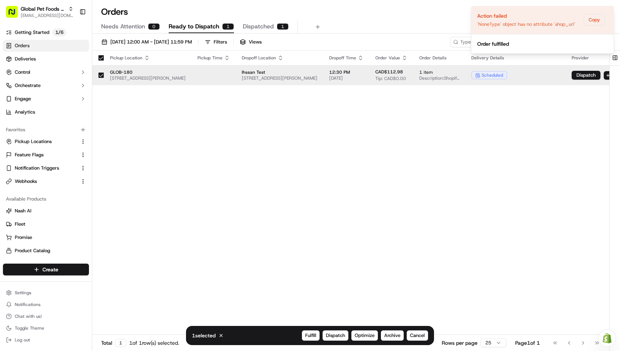
click at [366, 118] on div "Pickup Location Pickup Time Dropoff Location Dropoff Time Order Value Order Det…" at bounding box center [369, 193] width 554 height 285
click at [533, 19] on div "Action failed 'NoneType' object has no attribute 'shop_url'" at bounding box center [526, 20] width 98 height 16
click at [564, 25] on div "'NoneType' object has no attribute 'shop_url'" at bounding box center [526, 24] width 98 height 7
click at [102, 73] on button "button" at bounding box center [101, 75] width 6 height 6
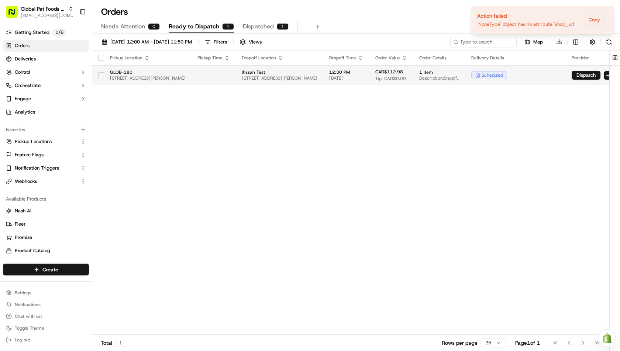
click at [104, 76] on td "GLOB-180 900 Talbot St, St. Thomas, ON N5P 1E7, CA" at bounding box center [147, 75] width 87 height 20
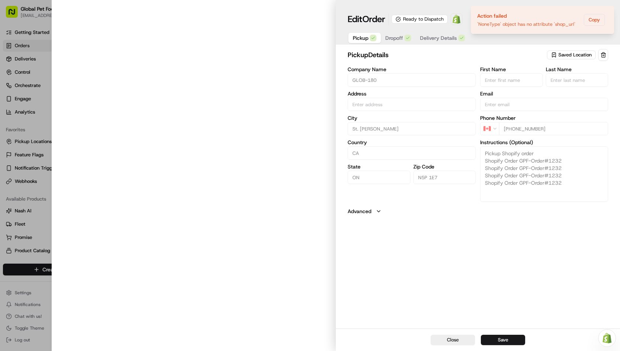
type input "[STREET_ADDRESS][PERSON_NAME]"
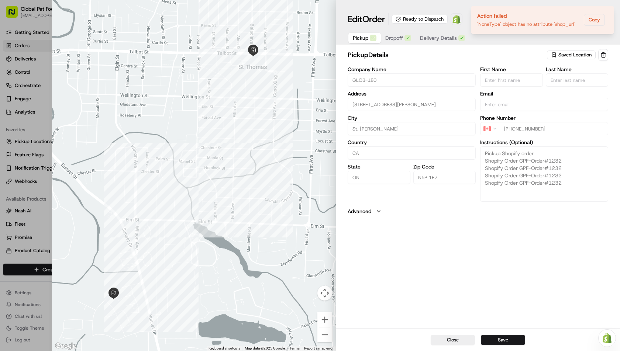
click at [597, 6] on div "Edit Order Ready to Dispatch Open Order in Shopify Order ID: ord_hzEg9Rx9GYVWpd…" at bounding box center [478, 22] width 284 height 45
type input "+1"
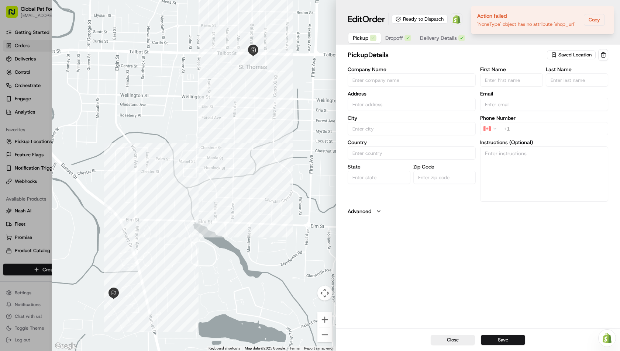
click at [38, 7] on div at bounding box center [310, 175] width 620 height 351
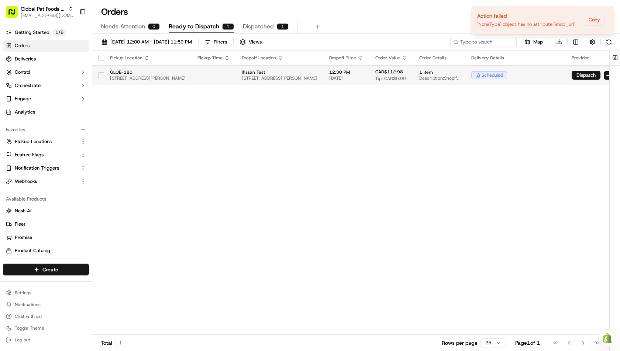
click at [103, 73] on button "button" at bounding box center [101, 75] width 6 height 6
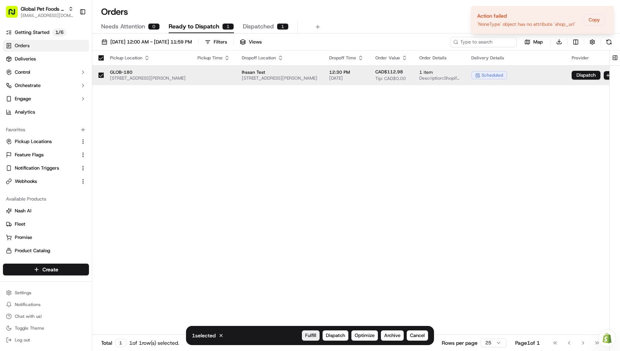
click at [313, 334] on span "Fulfill" at bounding box center [310, 336] width 11 height 7
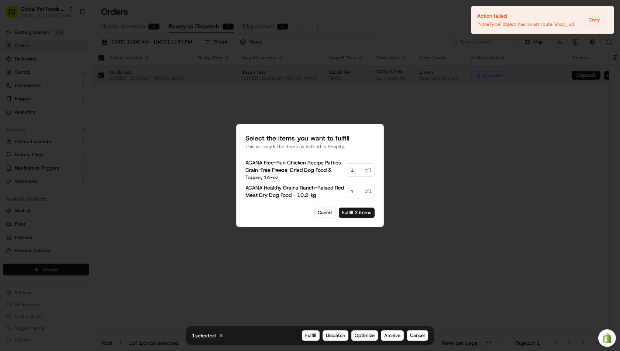
click at [386, 115] on div at bounding box center [310, 175] width 620 height 351
click at [591, 20] on div at bounding box center [310, 175] width 620 height 351
click at [595, 19] on div at bounding box center [310, 175] width 620 height 351
click at [427, 127] on div at bounding box center [310, 175] width 620 height 351
click at [326, 213] on button "Cancel" at bounding box center [325, 213] width 21 height 10
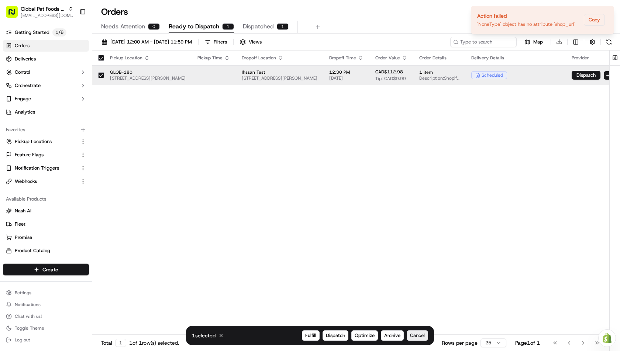
click at [419, 336] on span "Cancel" at bounding box center [417, 336] width 15 height 7
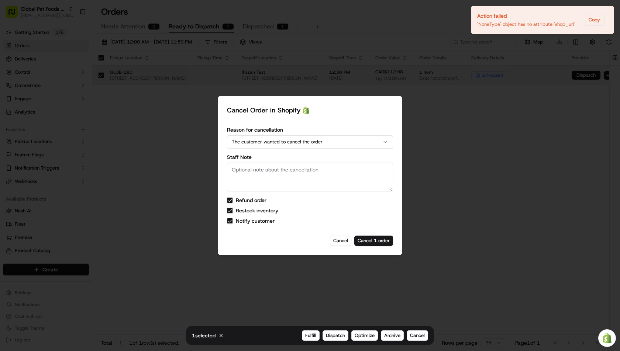
click at [284, 171] on textarea "Staff Note" at bounding box center [310, 177] width 166 height 29
type textarea "test reason"
click at [370, 241] on button "Cancel 1 order" at bounding box center [373, 241] width 39 height 10
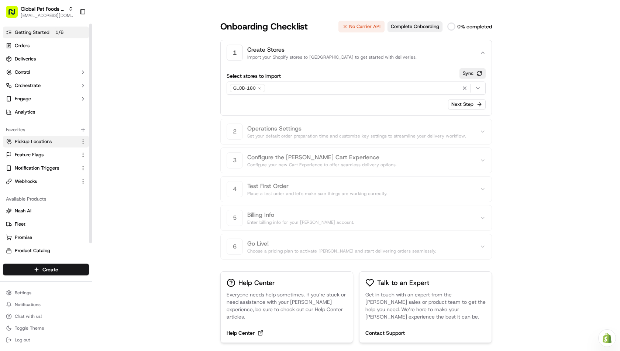
click at [34, 142] on span "Pickup Locations" at bounding box center [33, 141] width 37 height 7
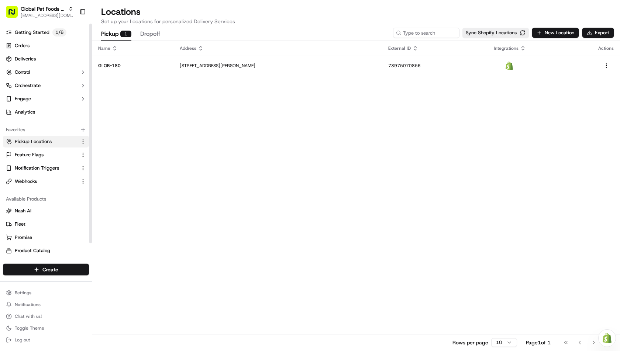
click at [185, 114] on div "Name Address External ID Integrations Actions GLOB-180 900 Talbot St, St. Thoma…" at bounding box center [356, 196] width 528 height 310
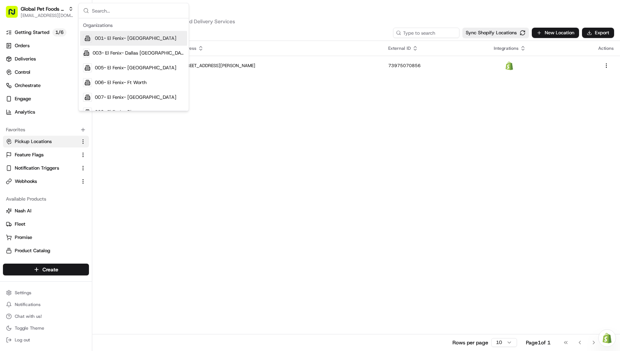
click at [265, 130] on div "Name Address External ID Integrations Actions GLOB-180 900 Talbot St, St. Thoma…" at bounding box center [356, 196] width 528 height 310
type input "global pet foods"
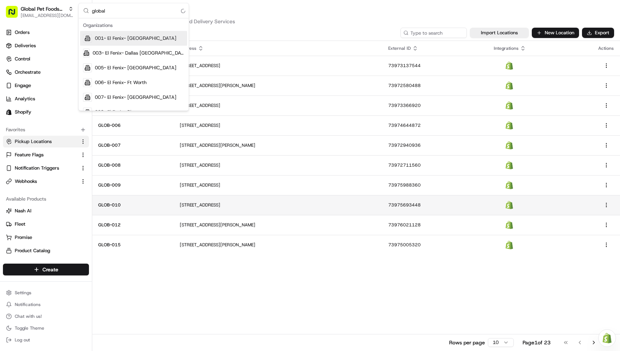
type input "global"
type input "FP"
type input "GPF"
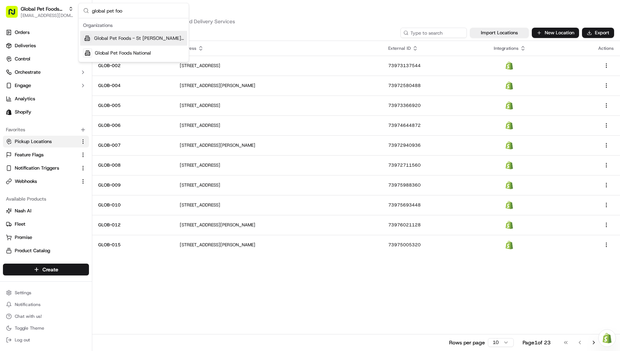
type input "global pet foo"
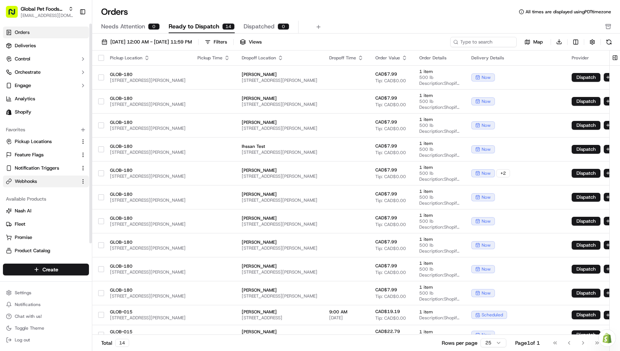
scroll to position [15, 0]
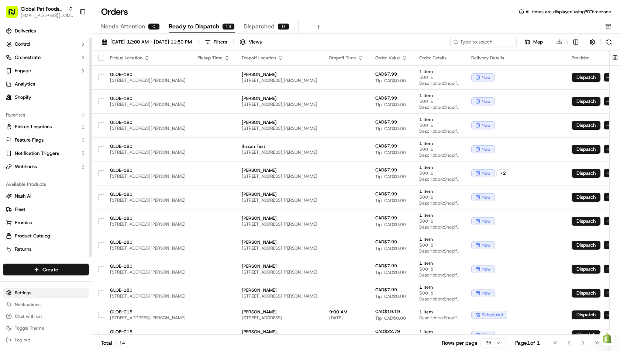
click at [30, 295] on html "Global Pet Foods National [EMAIL_ADDRESS][DOMAIN_NAME] Toggle Sidebar Orders De…" at bounding box center [310, 175] width 620 height 351
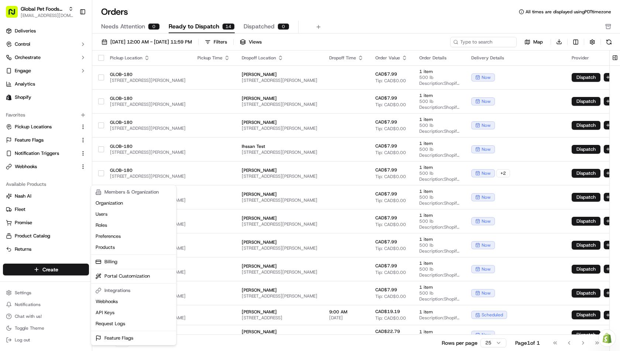
click at [43, 131] on html "Global Pet Foods National [EMAIL_ADDRESS][DOMAIN_NAME] Toggle Sidebar Orders De…" at bounding box center [310, 175] width 620 height 351
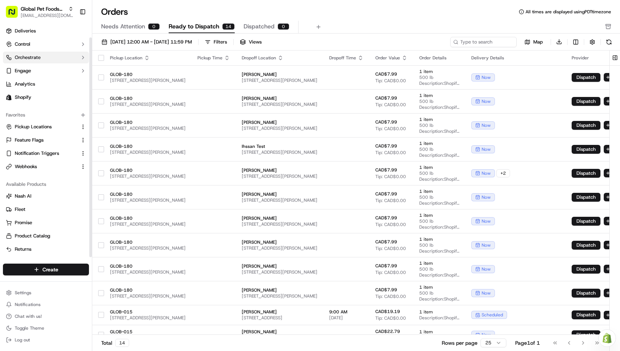
click at [37, 59] on span "Orchestrate" at bounding box center [28, 57] width 26 height 7
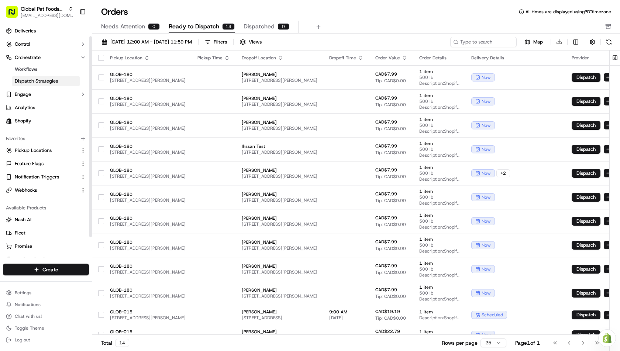
click at [45, 79] on span "Dispatch Strategies" at bounding box center [36, 81] width 43 height 7
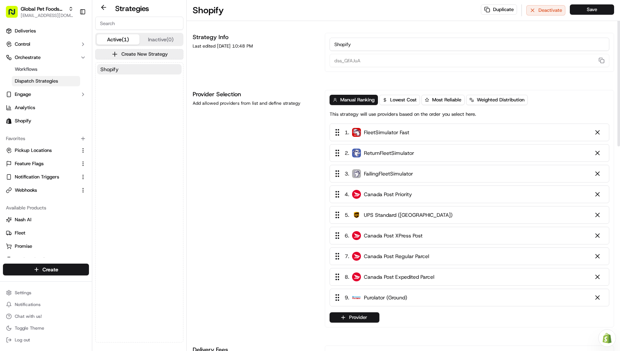
click at [254, 111] on div "Provider Selection Add allowed providers from list and define strategy" at bounding box center [254, 209] width 123 height 238
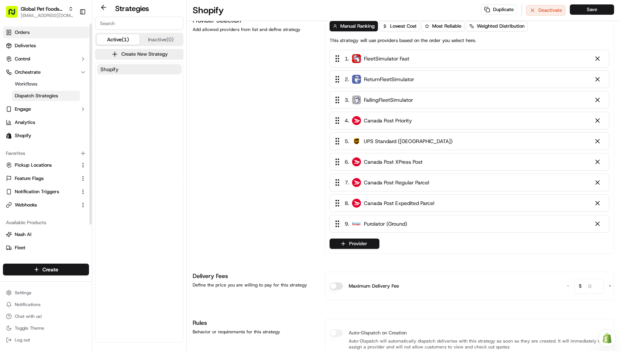
click at [22, 32] on span "Orders" at bounding box center [22, 32] width 15 height 7
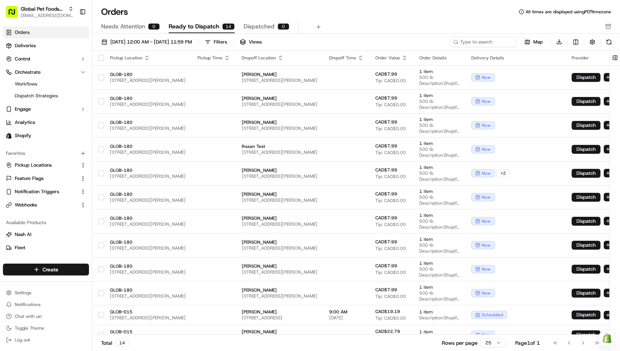
click at [374, 6] on div "Orders All times are displayed using PDT timezone Needs Attention 0 Ready to Di…" at bounding box center [356, 175] width 528 height 351
click at [341, 16] on div "Orders All times are displayed using PDT timezone" at bounding box center [356, 12] width 528 height 12
click at [590, 40] on button "button" at bounding box center [592, 42] width 10 height 10
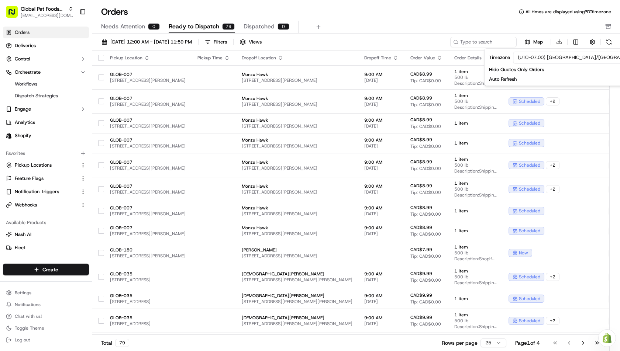
click at [467, 23] on div "Needs Attention 0 Ready to Dispatch 79 Dispatched 0" at bounding box center [351, 27] width 500 height 13
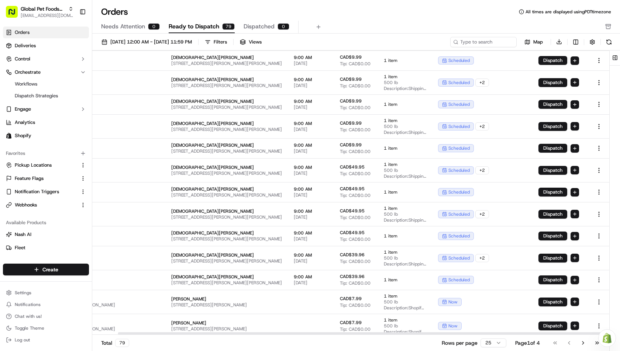
scroll to position [282, 0]
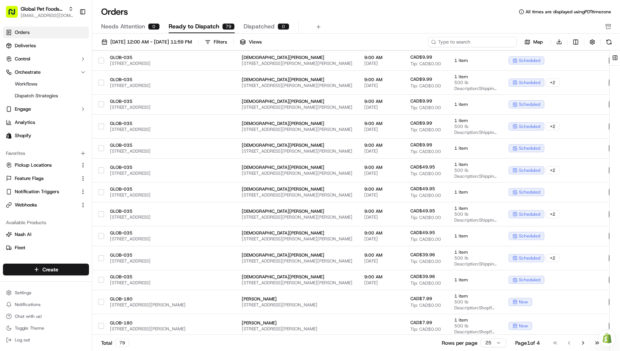
click at [489, 37] on input at bounding box center [472, 42] width 89 height 10
type input "shipping"
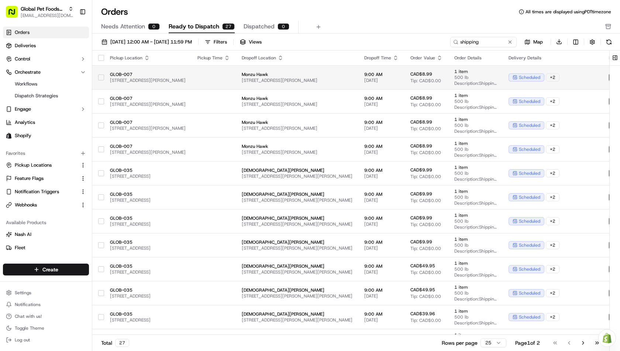
click at [312, 76] on span "Monzu Hawk" at bounding box center [297, 75] width 111 height 6
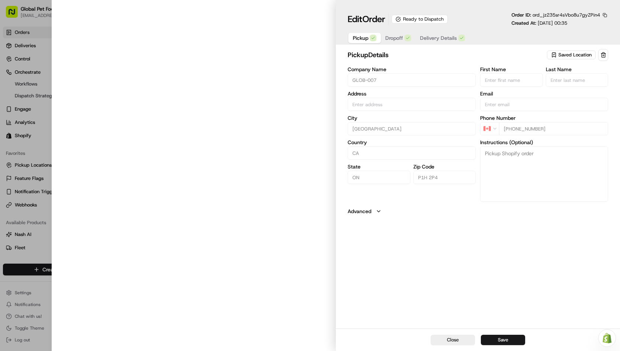
type input "111 Howland Dr, Unit 140, Huntsville, ON P1H 2P4, CA"
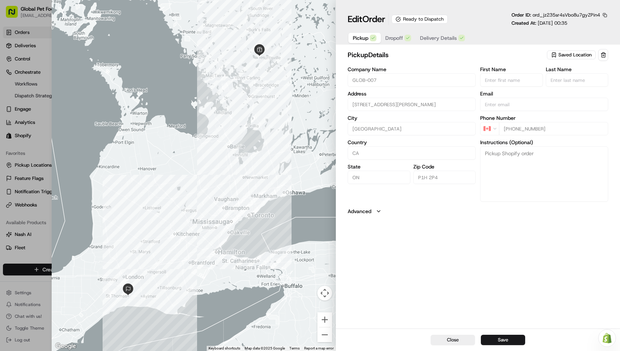
click at [404, 41] on button "Dropoff" at bounding box center [398, 38] width 35 height 10
click at [429, 40] on span "Delivery Details" at bounding box center [438, 37] width 37 height 7
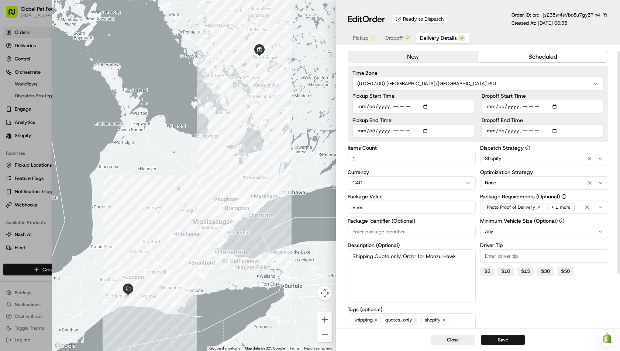
scroll to position [12, 0]
click at [429, 274] on textarea "Shipping Quote only. Order for Monzu Hawk" at bounding box center [412, 275] width 128 height 53
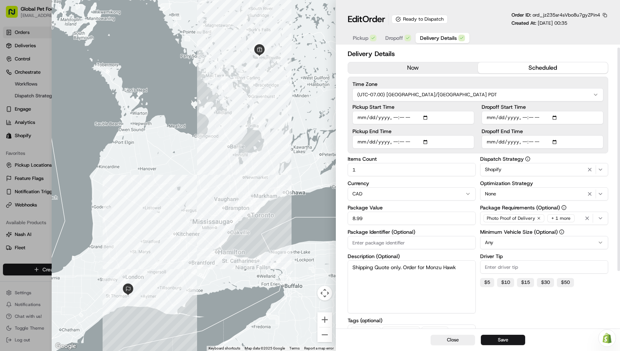
scroll to position [0, 0]
click at [459, 267] on textarea "Shipping Quote only. Order for Monzu Hawk" at bounding box center [412, 287] width 128 height 53
drag, startPoint x: 459, startPoint y: 267, endPoint x: 431, endPoint y: 270, distance: 28.3
click at [431, 270] on textarea "Shipping Quote only. Order for Monzu Hawk" at bounding box center [412, 287] width 128 height 53
click at [36, 48] on div at bounding box center [310, 175] width 620 height 351
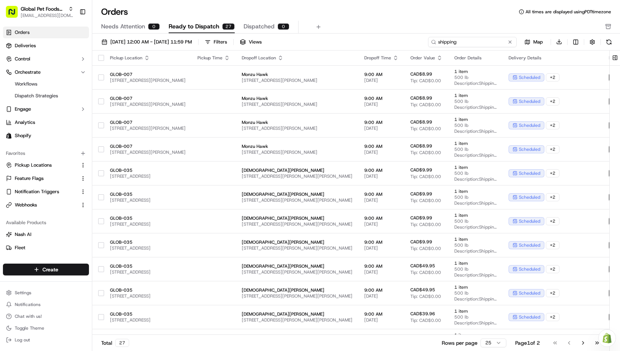
click at [491, 44] on input "shipping" at bounding box center [472, 42] width 89 height 10
paste input "Monzu Hawk"
type input "Monzu Hawk"
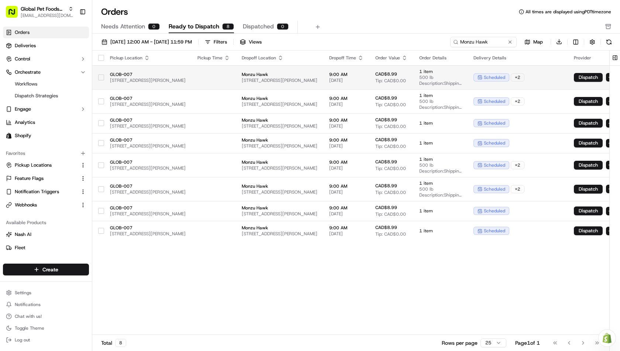
click at [236, 73] on td at bounding box center [214, 77] width 44 height 24
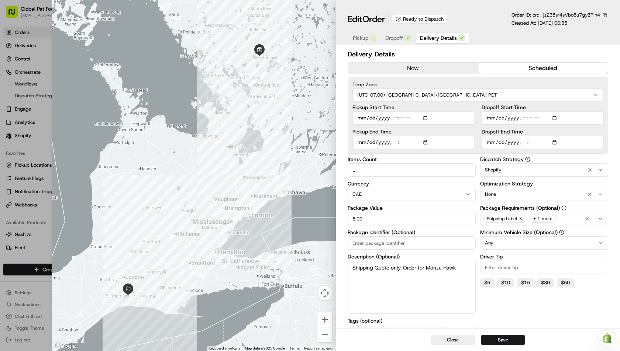
click at [382, 274] on textarea "Shipping Quote only. Order for Monzu Hawk" at bounding box center [412, 287] width 128 height 53
click at [20, 42] on div at bounding box center [310, 175] width 620 height 351
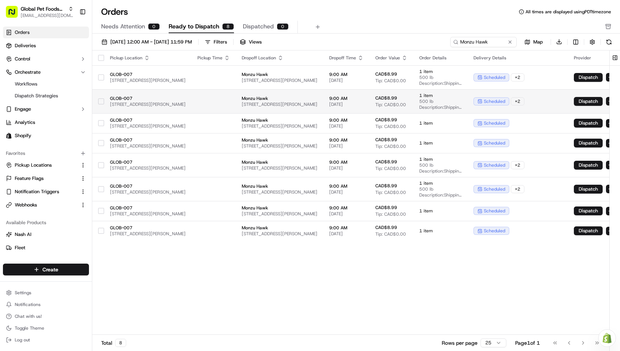
click at [233, 99] on td at bounding box center [214, 101] width 44 height 24
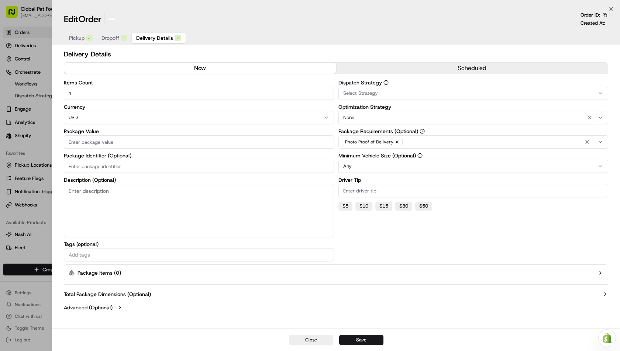
click at [31, 47] on div at bounding box center [310, 175] width 620 height 351
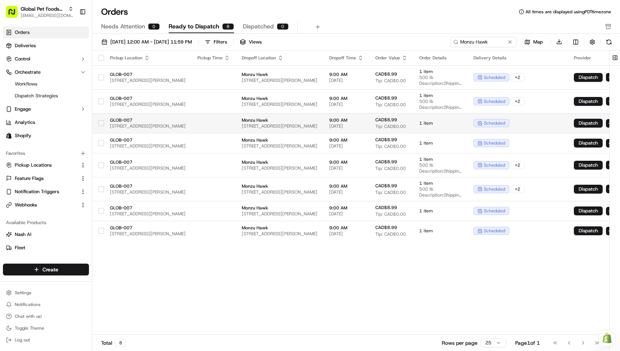
click at [317, 124] on span "103 Balaclava St #71, St Thomas, ON N5P 3C6, Canada" at bounding box center [280, 126] width 76 height 6
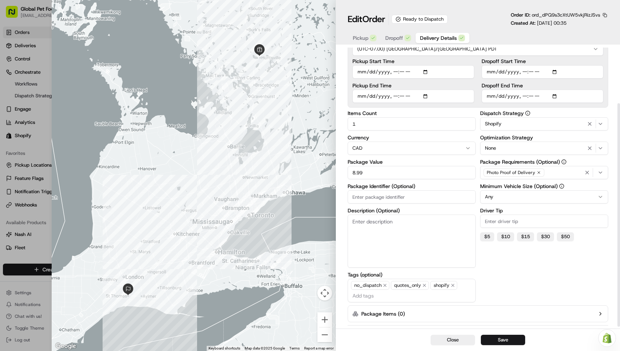
scroll to position [73, 0]
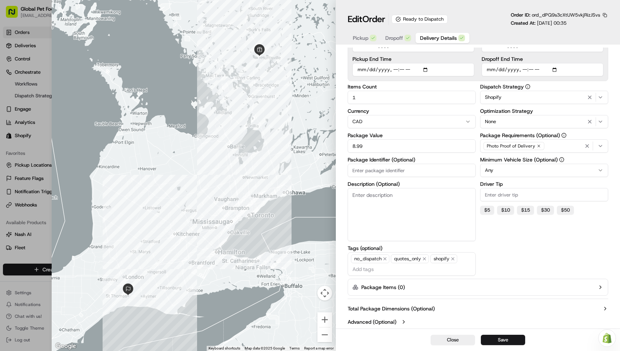
click at [42, 42] on div at bounding box center [310, 175] width 620 height 351
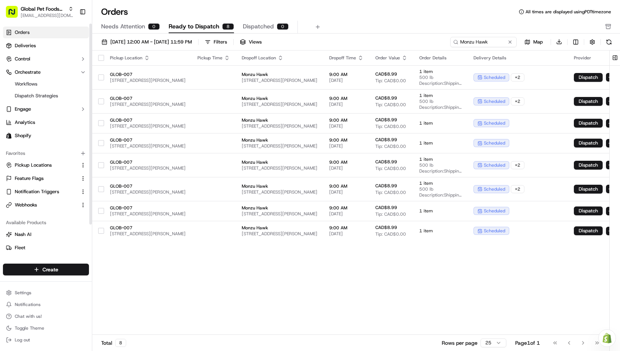
click at [36, 129] on ul "Orders Deliveries Control Orchestrate Workflows Dispatch Strategies Engage Anal…" at bounding box center [46, 84] width 86 height 115
click at [31, 135] on span "Shopify" at bounding box center [23, 136] width 17 height 7
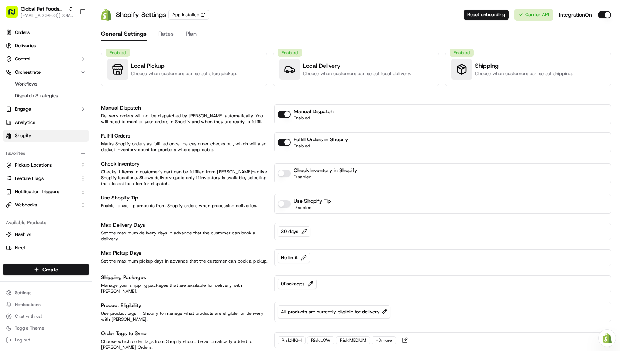
click at [158, 36] on button "Rates" at bounding box center [166, 34] width 16 height 13
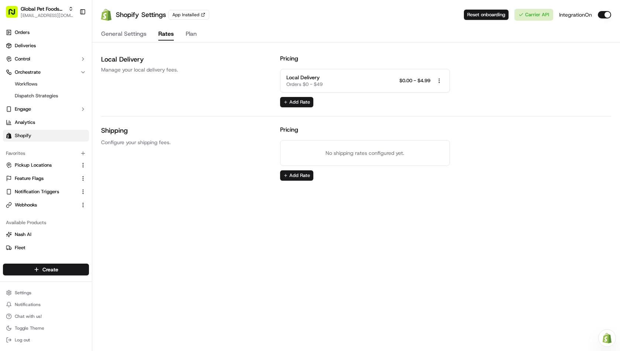
click at [128, 31] on button "General Settings" at bounding box center [123, 34] width 45 height 13
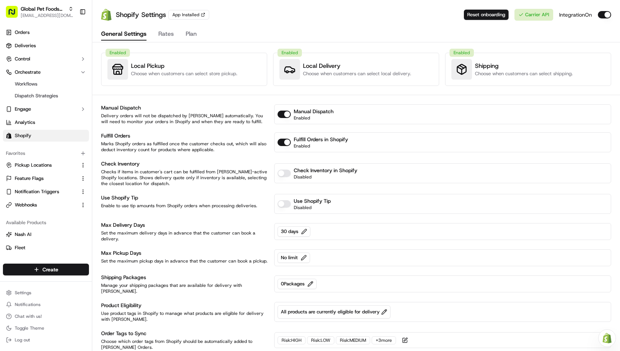
click at [285, 143] on button "Disable Fulfill Orders" at bounding box center [284, 142] width 13 height 7
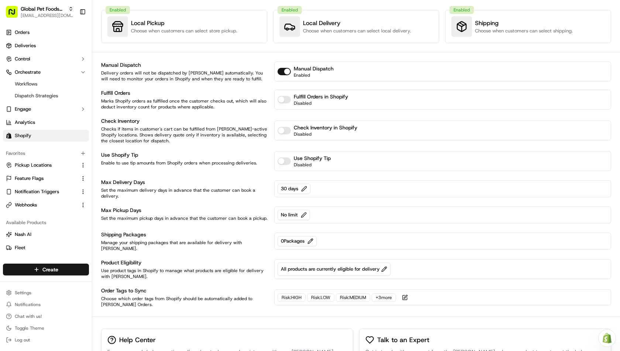
scroll to position [40, 0]
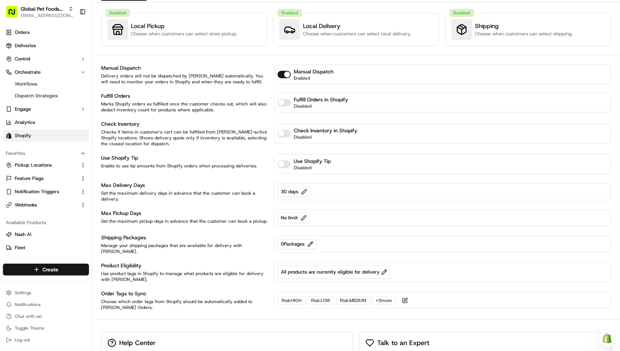
click at [115, 66] on div "Manual Dispatch" at bounding box center [185, 67] width 169 height 7
click at [130, 66] on div "Manual Dispatch" at bounding box center [185, 67] width 169 height 7
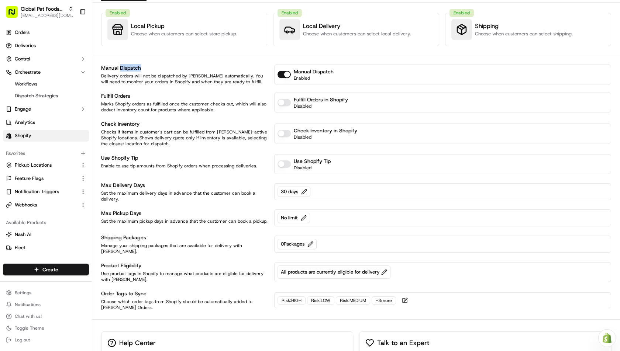
click at [130, 66] on div "Manual Dispatch" at bounding box center [185, 67] width 169 height 7
click at [141, 68] on div "Manual Dispatch" at bounding box center [185, 67] width 169 height 7
click at [163, 66] on div "Manual Dispatch" at bounding box center [185, 67] width 169 height 7
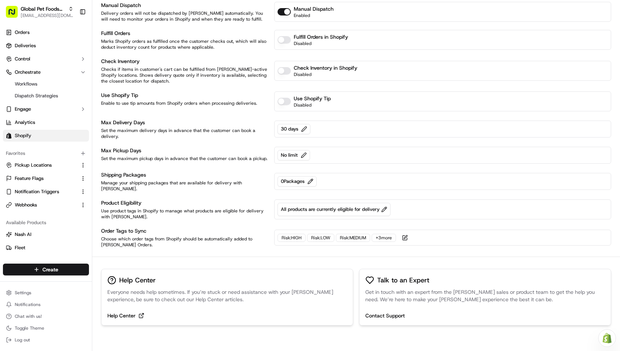
scroll to position [92, 0]
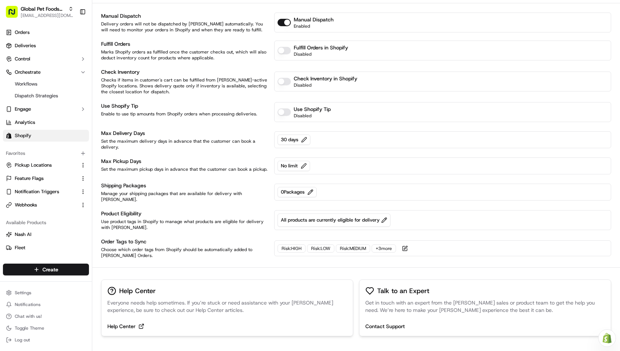
click at [135, 247] on p "Choose which order tags from Shopify should be automatically added to Nash Orde…" at bounding box center [185, 253] width 169 height 12
click at [145, 238] on div "Order Tags to Sync Choose which order tags from Shopify should be automatically…" at bounding box center [185, 248] width 169 height 21
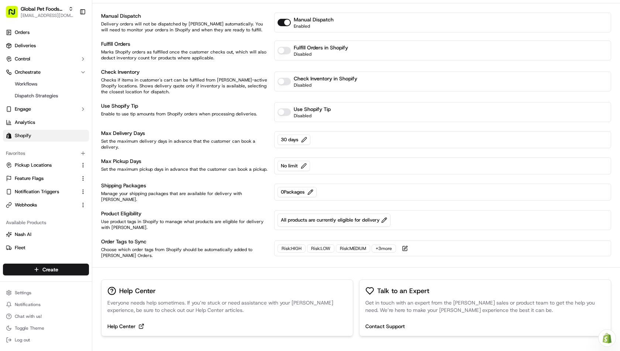
click at [145, 238] on div "Order Tags to Sync Choose which order tags from Shopify should be automatically…" at bounding box center [185, 248] width 169 height 21
click at [136, 238] on div "Order Tags to Sync Choose which order tags from Shopify should be automatically…" at bounding box center [185, 248] width 169 height 21
click at [132, 238] on div "Order Tags to Sync Choose which order tags from Shopify should be automatically…" at bounding box center [185, 248] width 169 height 21
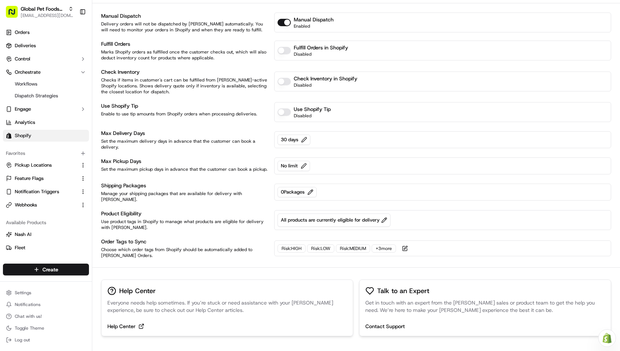
click at [132, 238] on div "Order Tags to Sync Choose which order tags from Shopify should be automatically…" at bounding box center [185, 248] width 169 height 21
click at [141, 238] on div "Order Tags to Sync" at bounding box center [185, 241] width 169 height 7
click at [184, 223] on div "Manual Dispatch Delivery orders will not be dispatched by Nash automatically. Y…" at bounding box center [356, 135] width 510 height 247
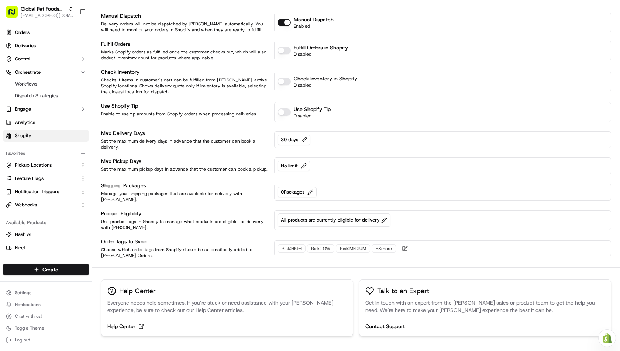
click at [406, 244] on button "button" at bounding box center [405, 248] width 15 height 9
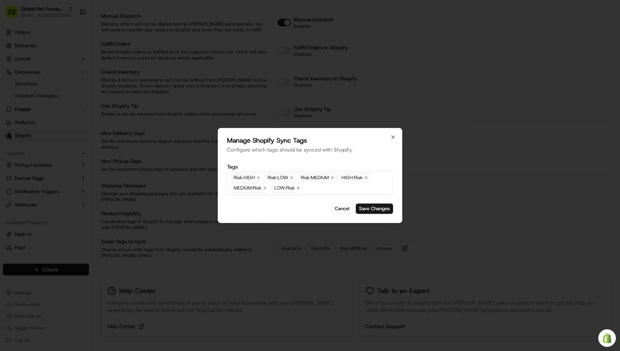
click at [282, 140] on h2 "Manage Shopify Sync Tags" at bounding box center [310, 140] width 166 height 7
click at [297, 140] on h2 "Manage Shopify Sync Tags" at bounding box center [310, 140] width 166 height 7
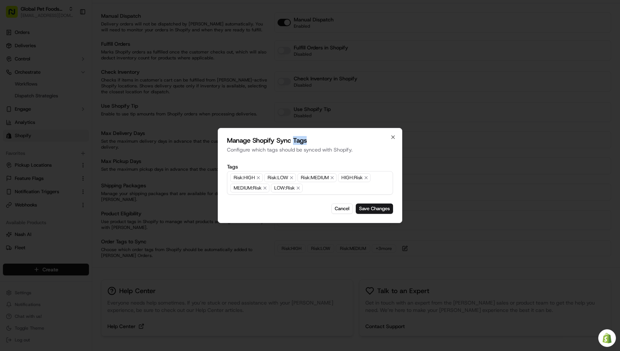
click at [297, 140] on h2 "Manage Shopify Sync Tags" at bounding box center [310, 140] width 166 height 7
click at [310, 141] on h2 "Manage Shopify Sync Tags" at bounding box center [310, 140] width 166 height 7
click at [415, 82] on div at bounding box center [310, 175] width 620 height 351
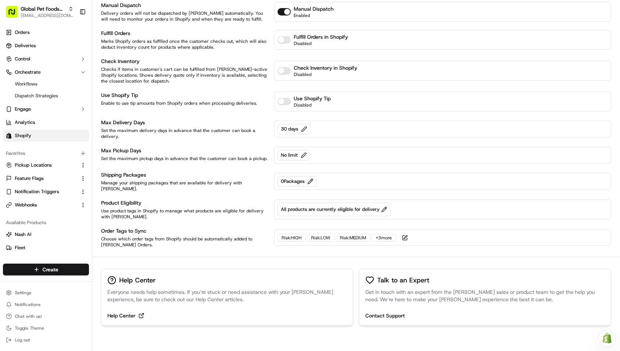
scroll to position [0, 0]
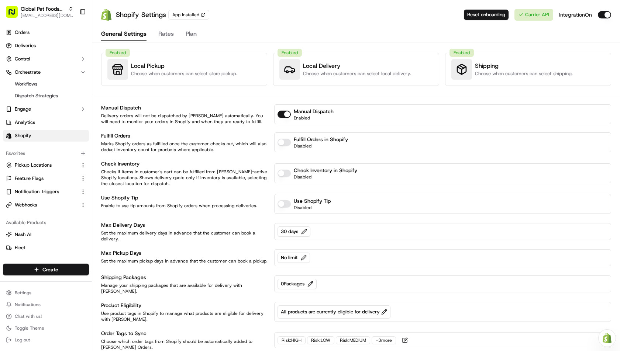
click at [193, 34] on button "Plan" at bounding box center [191, 34] width 11 height 13
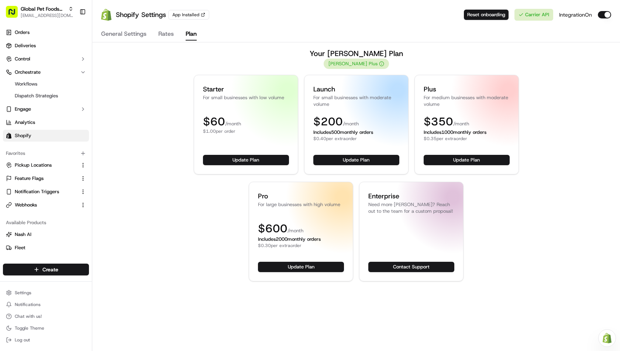
click at [128, 33] on button "General Settings" at bounding box center [123, 34] width 45 height 13
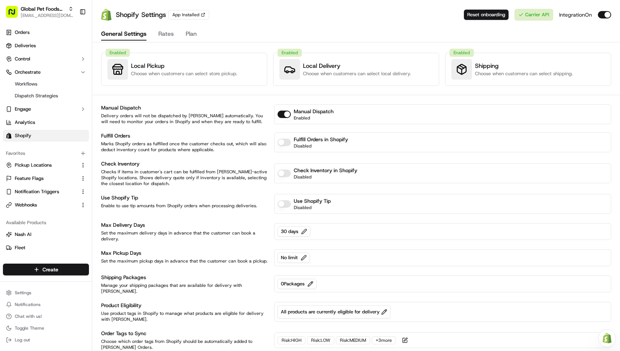
click at [167, 32] on button "Rates" at bounding box center [166, 34] width 16 height 13
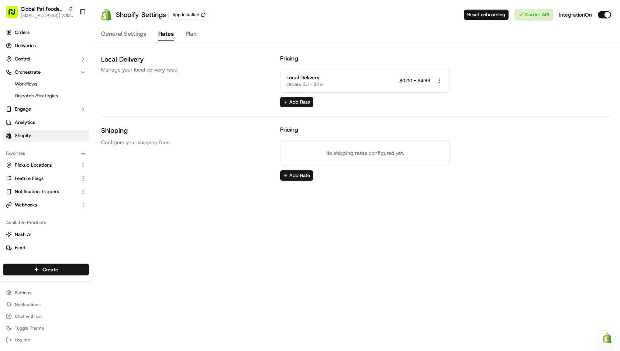
click at [180, 32] on div "General Settings Rates Plan" at bounding box center [356, 35] width 528 height 16
click at [146, 32] on button "General Settings" at bounding box center [123, 34] width 45 height 13
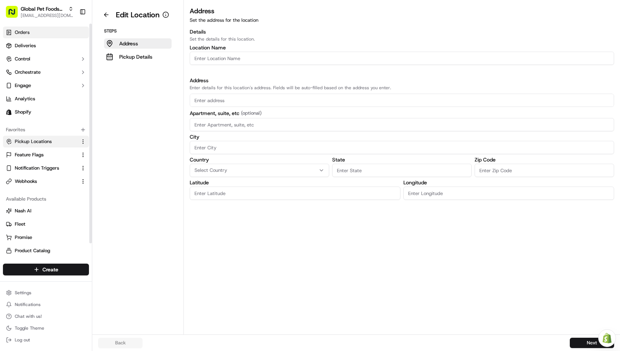
click at [21, 30] on span "Orders" at bounding box center [22, 32] width 15 height 7
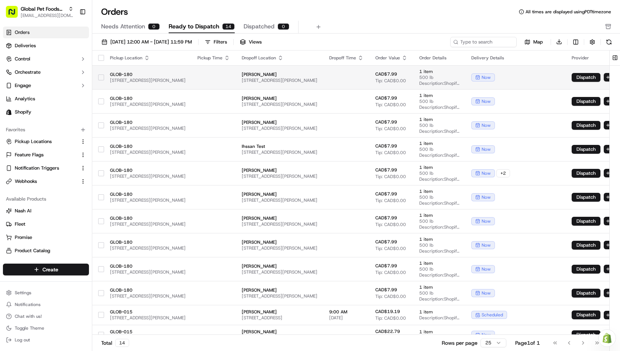
click at [236, 71] on td at bounding box center [214, 77] width 44 height 24
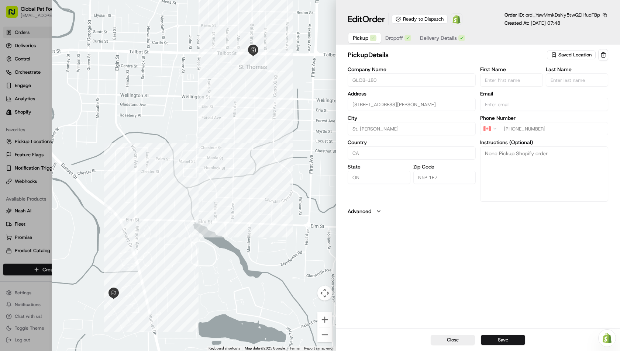
click at [450, 37] on span "Delivery Details" at bounding box center [438, 37] width 37 height 7
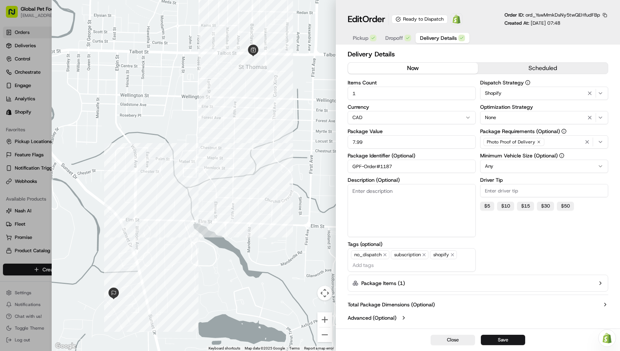
click at [37, 36] on div at bounding box center [310, 175] width 620 height 351
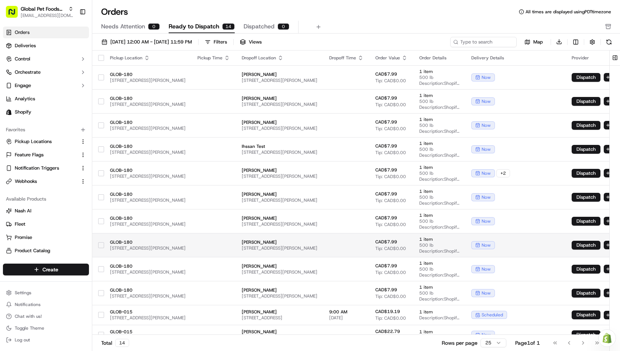
scroll to position [51, 0]
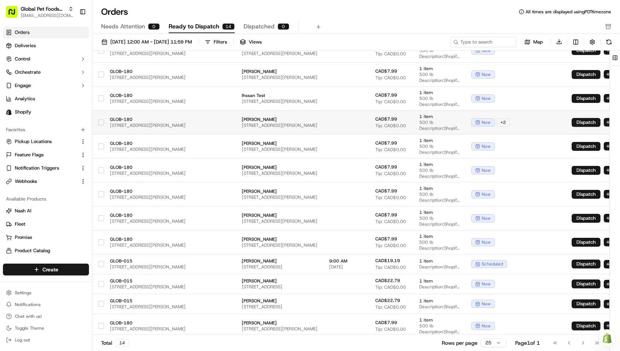
click at [370, 123] on td at bounding box center [346, 122] width 46 height 24
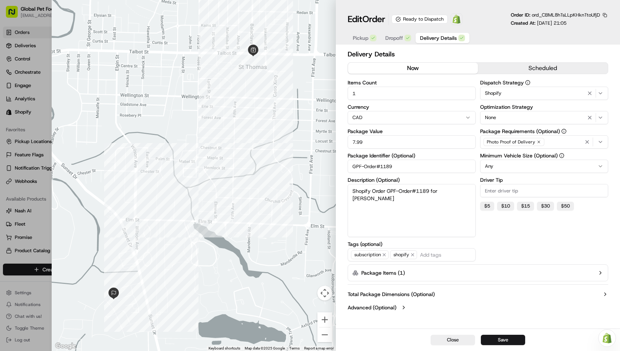
click at [51, 71] on div at bounding box center [310, 175] width 620 height 351
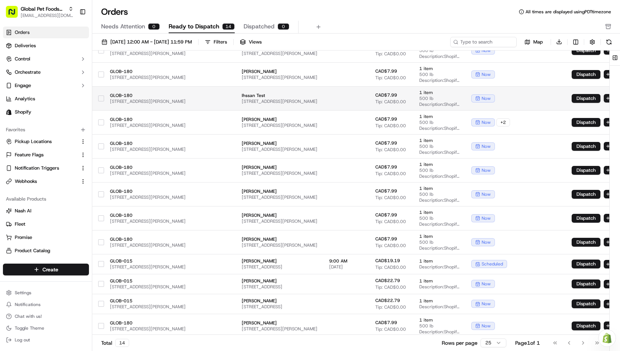
scroll to position [0, 0]
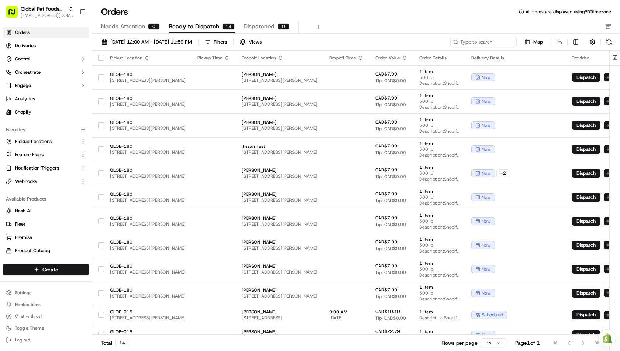
click at [334, 14] on div "Orders All times are displayed using PDT timezone" at bounding box center [356, 12] width 528 height 12
click at [359, 14] on div "Orders All times are displayed using PDT timezone" at bounding box center [356, 12] width 528 height 12
click at [63, 45] on link "Deliveries" at bounding box center [46, 46] width 86 height 12
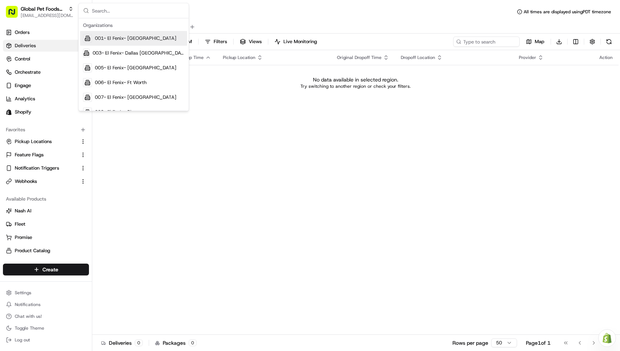
click at [243, 104] on div "Status Original Pickup Time Pickup Location Original Dropoff Time Dropoff Locat…" at bounding box center [355, 192] width 526 height 285
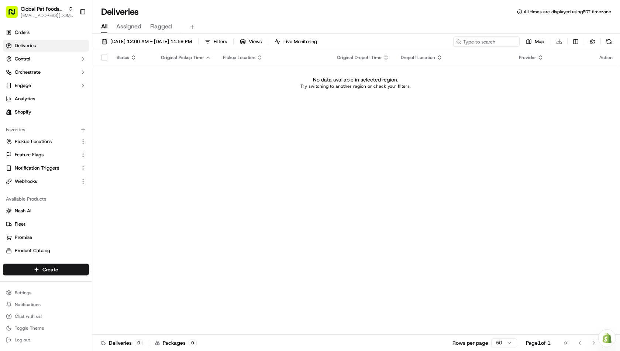
click at [255, 115] on div "Status Original Pickup Time Pickup Location Original Dropoff Time Dropoff Locat…" at bounding box center [355, 192] width 526 height 285
click at [36, 25] on div "Orders Deliveries Control Orchestrate Engage Analytics Shopify" at bounding box center [46, 72] width 92 height 97
click at [32, 29] on link "Orders" at bounding box center [46, 33] width 86 height 12
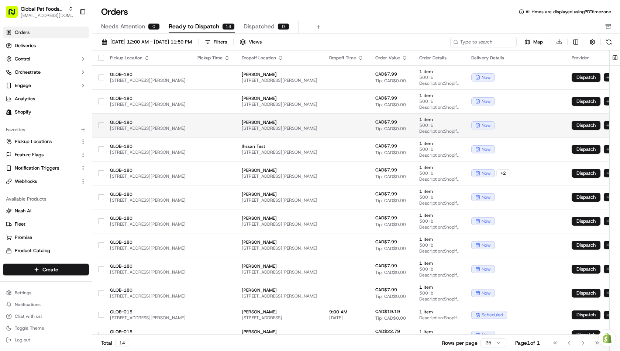
scroll to position [18, 0]
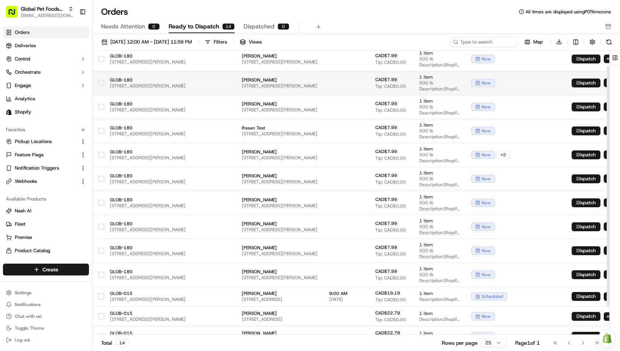
click at [103, 83] on button "button" at bounding box center [101, 83] width 6 height 6
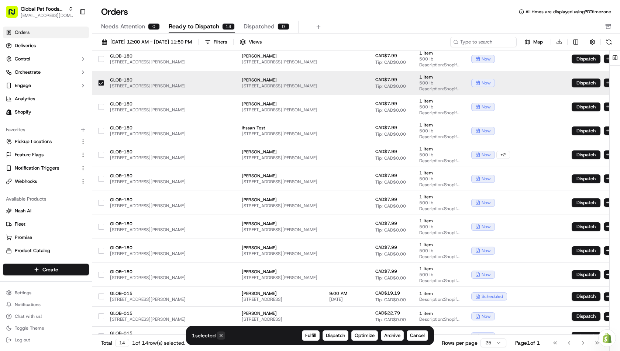
click at [223, 337] on icon at bounding box center [221, 335] width 5 height 5
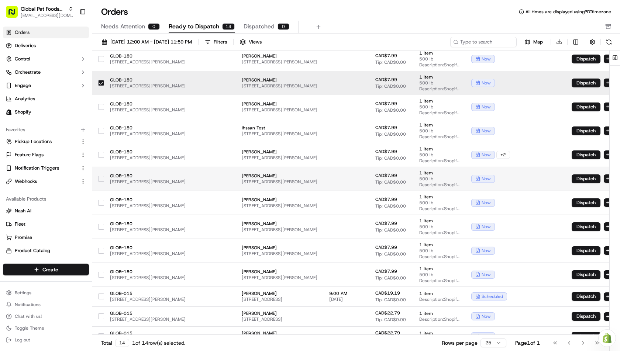
scroll to position [0, 0]
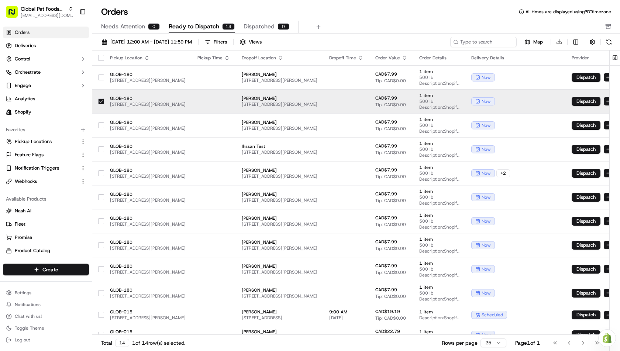
click at [308, 5] on div "Orders All times are displayed using PDT timezone Needs Attention 0 Ready to Di…" at bounding box center [356, 175] width 528 height 351
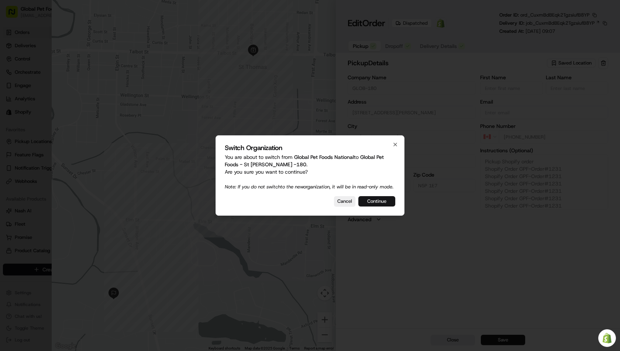
click at [380, 207] on button "Continue" at bounding box center [376, 201] width 37 height 10
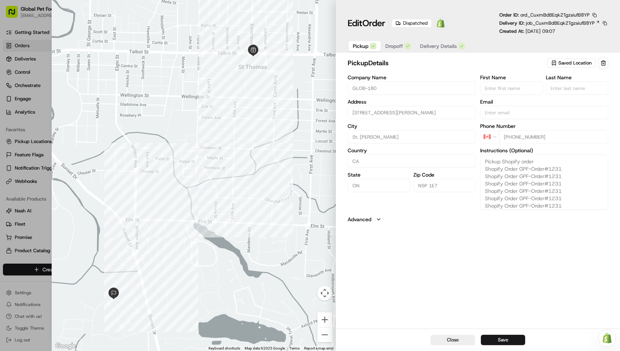
click at [424, 48] on span "Delivery Details" at bounding box center [438, 45] width 37 height 7
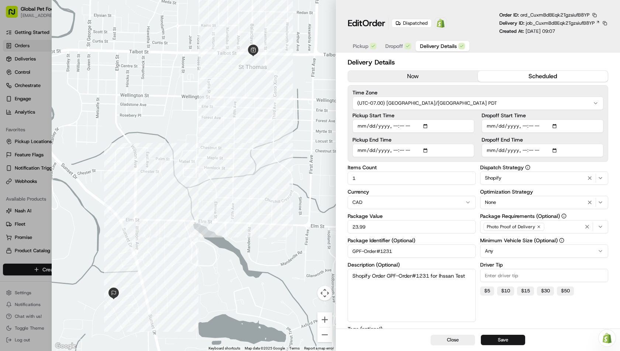
click at [391, 47] on span "Dropoff" at bounding box center [394, 45] width 18 height 7
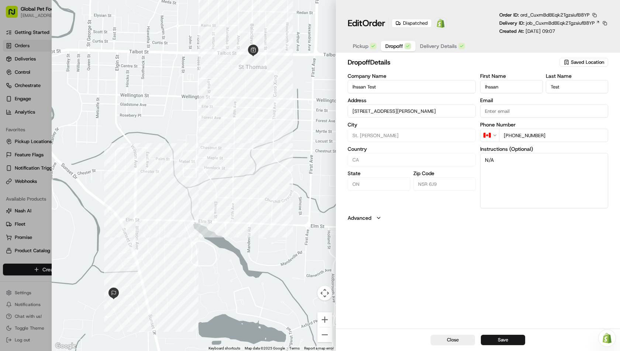
click at [371, 47] on icon "button" at bounding box center [373, 46] width 4 height 4
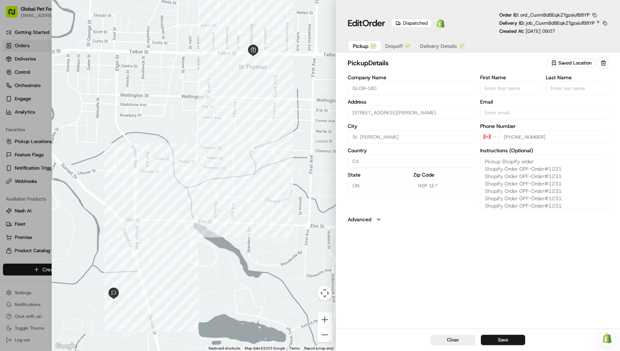
click at [595, 15] on button "button" at bounding box center [594, 15] width 7 height 7
click at [581, 25] on button "Copy ID" at bounding box center [584, 25] width 67 height 9
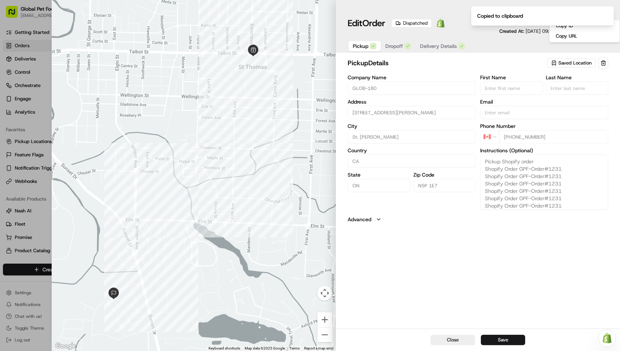
type input "+1"
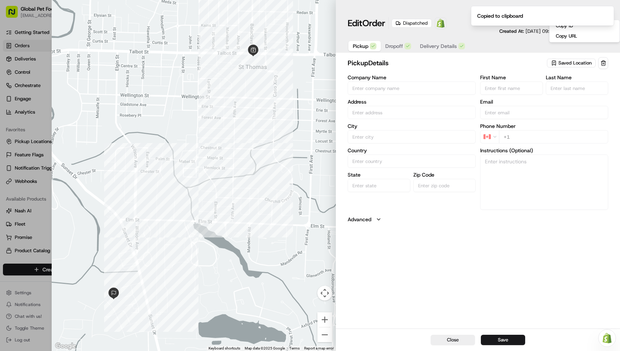
click at [48, 38] on div at bounding box center [310, 175] width 620 height 351
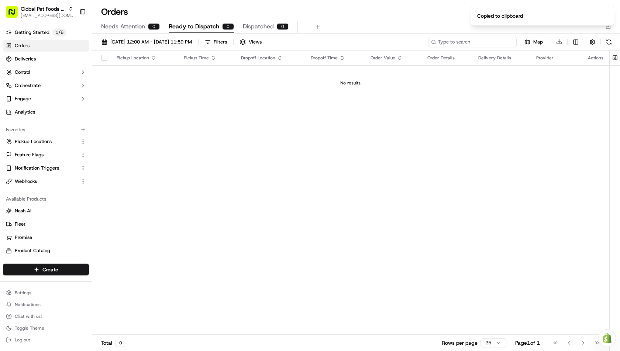
click at [484, 42] on input at bounding box center [472, 42] width 89 height 10
paste input "ord_CuxmBdBEqk2TgzsiufB8YP"
type input "ord_CuxmBdBEqk2TgzsiufB8YP"
click at [247, 26] on span "Dispatched" at bounding box center [258, 26] width 31 height 9
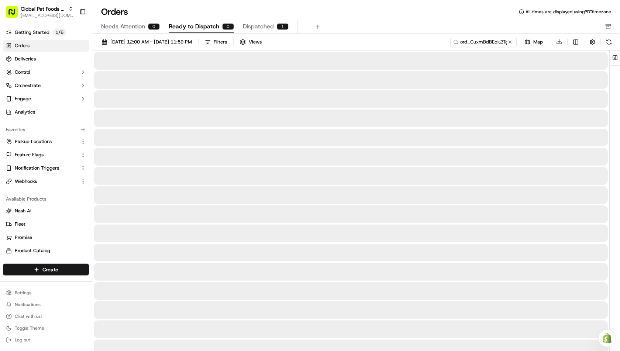
click at [213, 25] on span "Ready to Dispatch" at bounding box center [194, 26] width 51 height 9
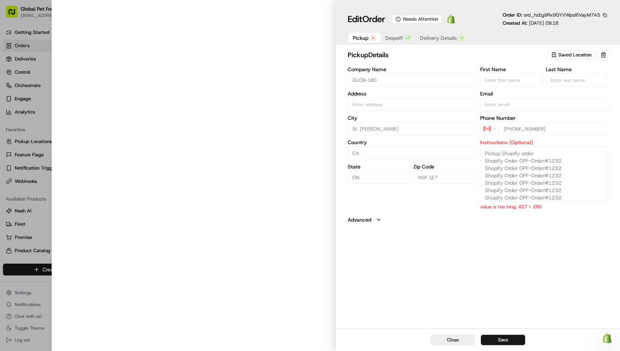
type input "[STREET_ADDRESS][PERSON_NAME]"
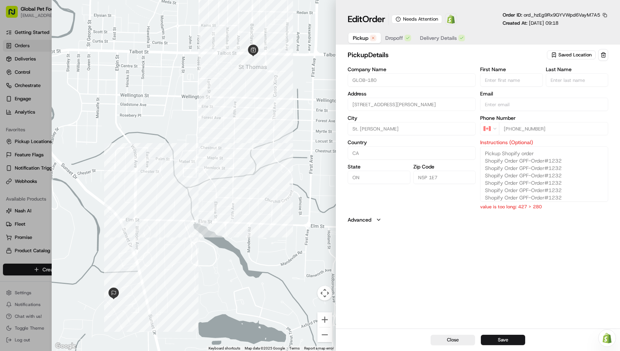
click at [442, 31] on div "Edit Order Needs Attention Open Order in Shopify Order ID: ord_hzEg9Rx9GYVWpd6V…" at bounding box center [478, 28] width 261 height 33
click at [428, 35] on span "Delivery Details" at bounding box center [438, 37] width 37 height 7
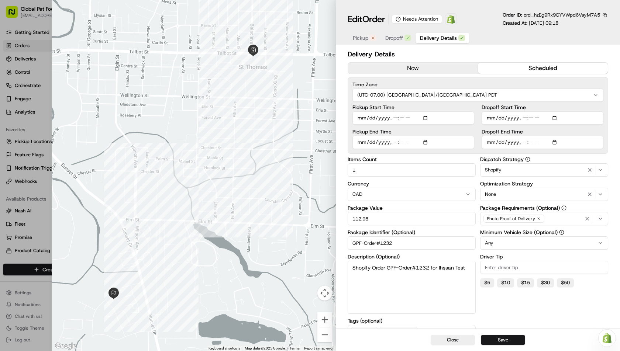
click at [399, 39] on span "Dropoff" at bounding box center [394, 37] width 18 height 7
click at [435, 42] on button "Delivery Details" at bounding box center [443, 38] width 54 height 10
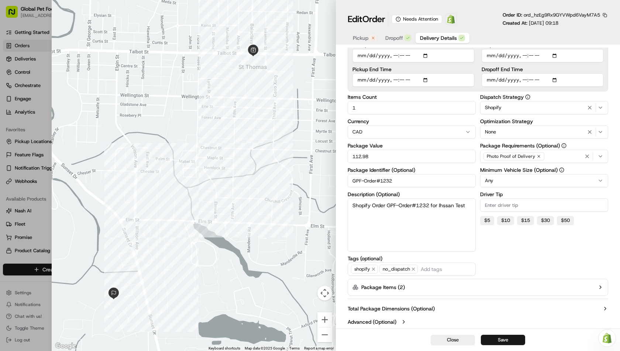
click at [397, 319] on button "Advanced (Optional)" at bounding box center [478, 322] width 261 height 7
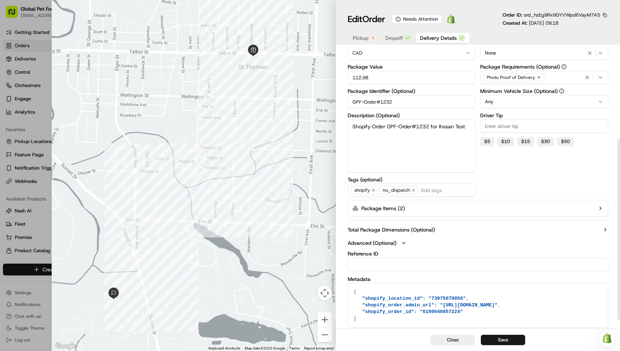
scroll to position [157, 0]
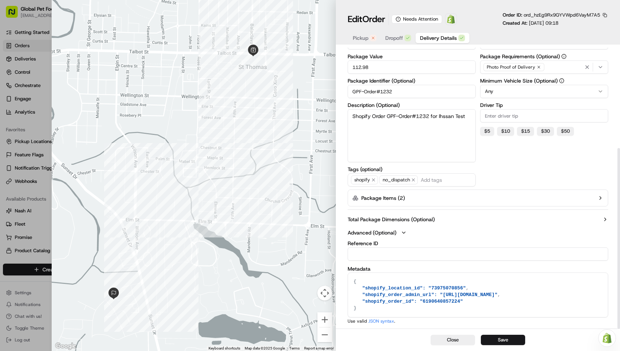
click at [415, 217] on label "Total Package Dimensions (Optional)" at bounding box center [391, 219] width 87 height 7
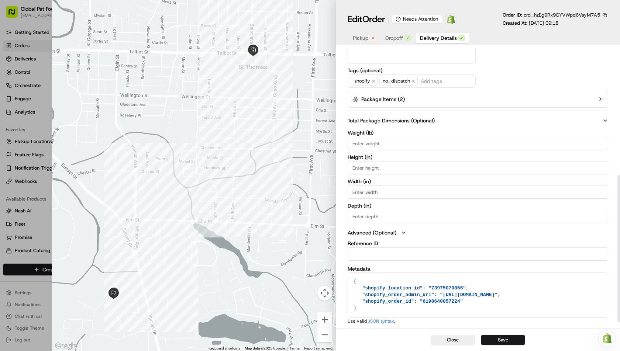
scroll to position [0, 0]
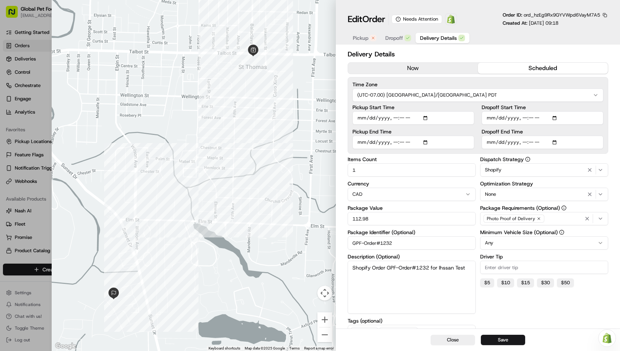
click at [370, 35] on button "Pickup" at bounding box center [364, 38] width 32 height 10
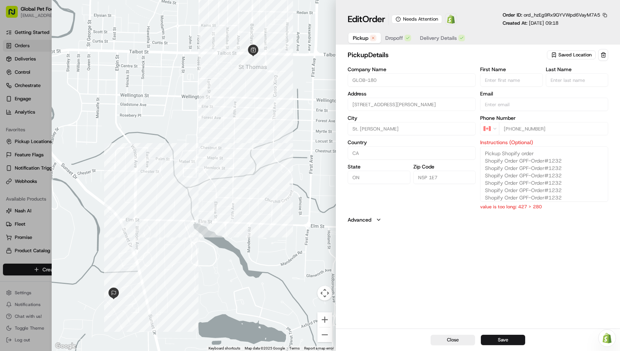
click at [576, 56] on span "Saved Location" at bounding box center [575, 55] width 33 height 7
click at [547, 82] on span "GLOB-180 (73975070856)" at bounding box center [571, 82] width 91 height 7
type input "+1"
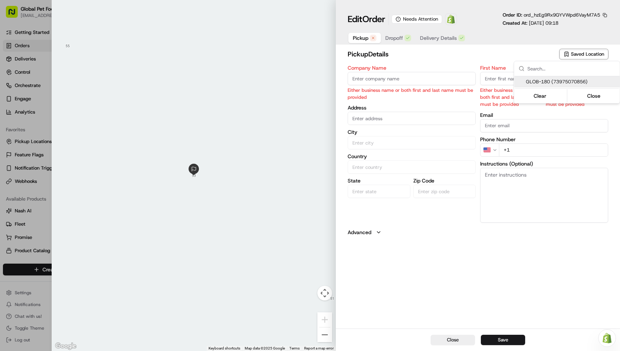
click at [533, 79] on span "GLOB-180 (73975070856)" at bounding box center [571, 82] width 91 height 7
type input "GLOB-180"
type input "[STREET_ADDRESS][PERSON_NAME]"
type input "St. [PERSON_NAME]"
type input "CA"
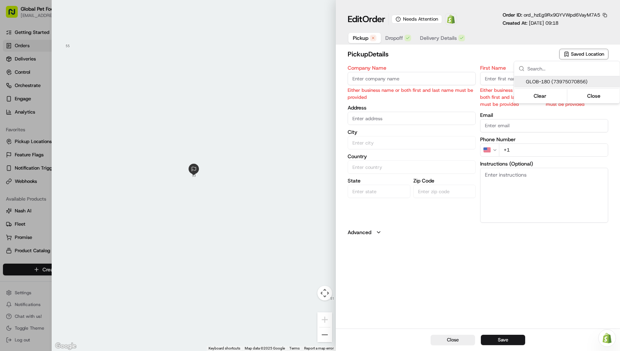
type input "ON"
type input "N5P 1E7"
type input "[PHONE_NUMBER]"
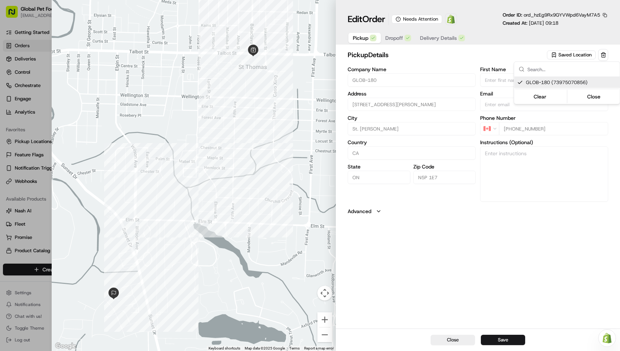
click at [499, 157] on div at bounding box center [310, 175] width 620 height 351
click at [605, 15] on button "button" at bounding box center [605, 15] width 7 height 7
click at [587, 25] on button "Copy ID" at bounding box center [584, 25] width 67 height 9
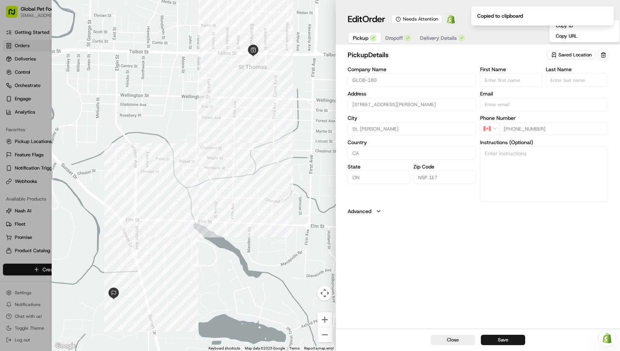
type input "+1"
click at [35, 28] on div at bounding box center [310, 175] width 620 height 351
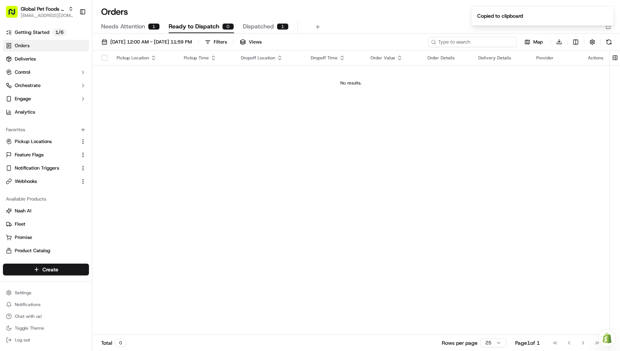
click at [491, 40] on input at bounding box center [472, 42] width 89 height 10
paste input "ord_hzEg9Rx9GYVWpd6VayM7A5"
type input "ord_hzEg9Rx9GYVWpd6VayM7A5"
click at [129, 28] on span "Needs Attention" at bounding box center [123, 26] width 44 height 9
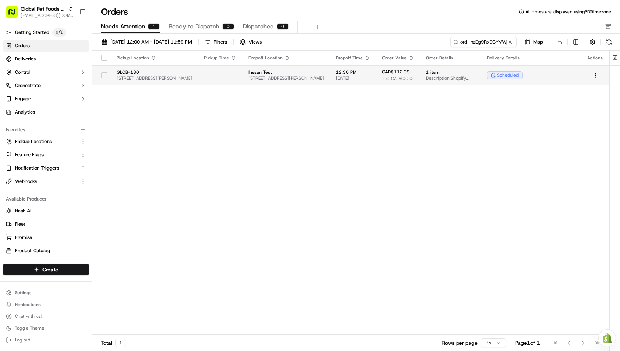
click at [187, 77] on span "[STREET_ADDRESS][PERSON_NAME]" at bounding box center [155, 78] width 76 height 6
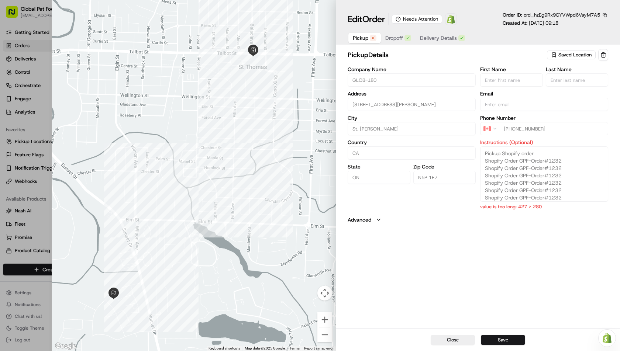
click at [35, 47] on div at bounding box center [310, 175] width 620 height 351
type input "+1"
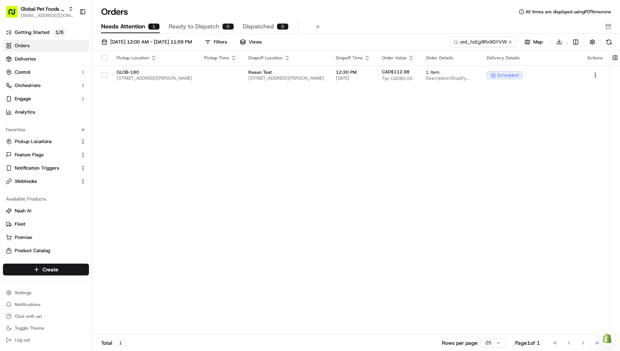
click at [209, 25] on span "Ready to Dispatch" at bounding box center [194, 26] width 51 height 9
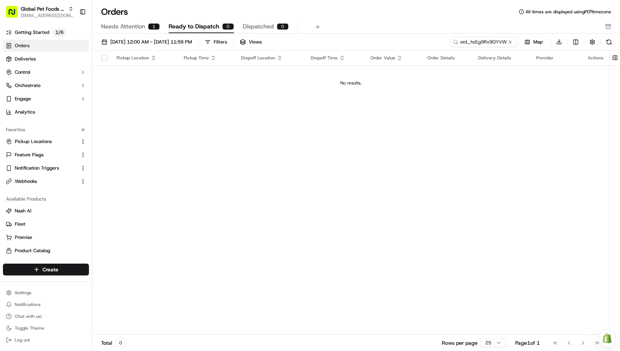
click at [130, 24] on span "Needs Attention" at bounding box center [123, 26] width 44 height 9
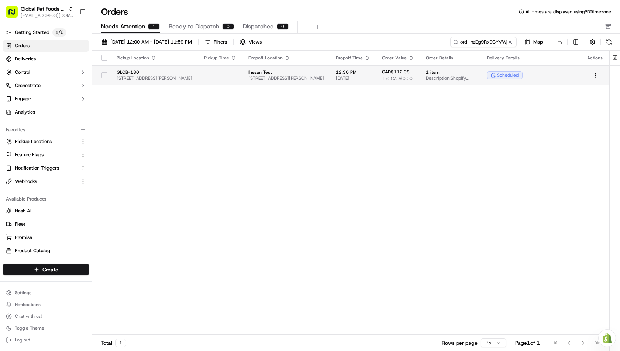
click at [102, 77] on button "button" at bounding box center [105, 75] width 6 height 6
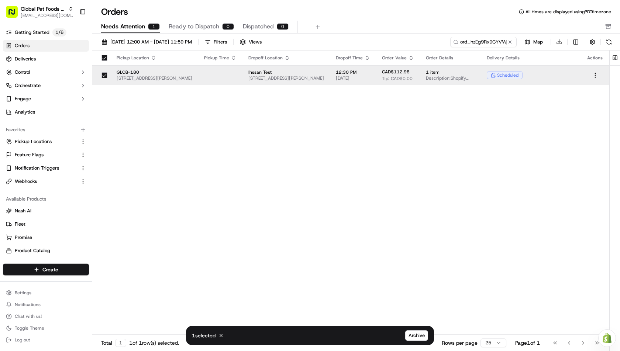
click at [344, 180] on div "Pickup Location Pickup Time Dropoff Location Dropoff Time Order Value Order Det…" at bounding box center [350, 193] width 517 height 285
click at [180, 71] on span "GLOB-180" at bounding box center [155, 72] width 76 height 6
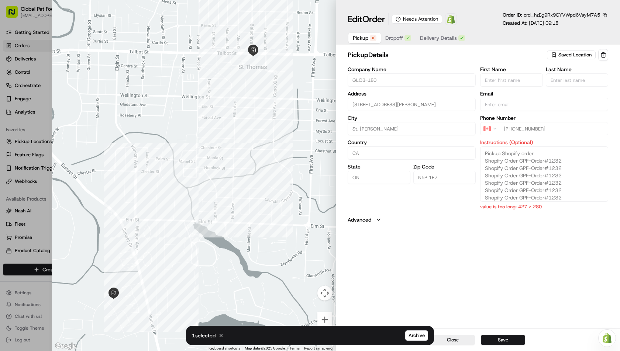
click at [583, 58] on span "Saved Location" at bounding box center [575, 55] width 33 height 7
click at [559, 80] on span "GLOB-180 (73975070856)" at bounding box center [571, 82] width 91 height 7
type input "+1"
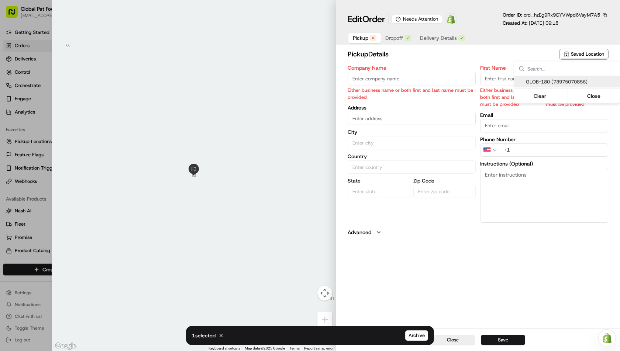
click at [578, 52] on div at bounding box center [310, 175] width 620 height 351
click at [574, 55] on span "Saved Location" at bounding box center [587, 54] width 33 height 7
click at [550, 79] on span "GLOB-180 (73975070856)" at bounding box center [571, 82] width 91 height 7
type input "GLOB-180"
type input "[STREET_ADDRESS][PERSON_NAME]"
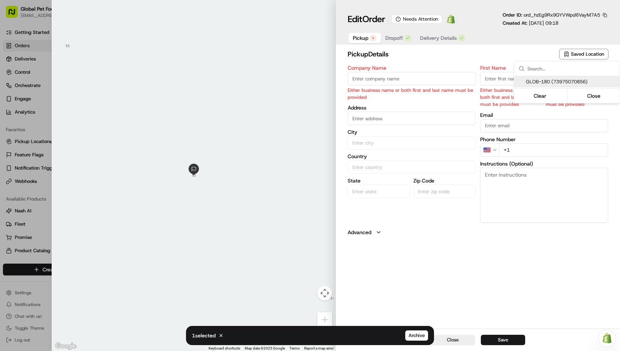
type input "St. [PERSON_NAME]"
type input "CA"
type input "ON"
type input "N5P 1E7"
type input "[PHONE_NUMBER]"
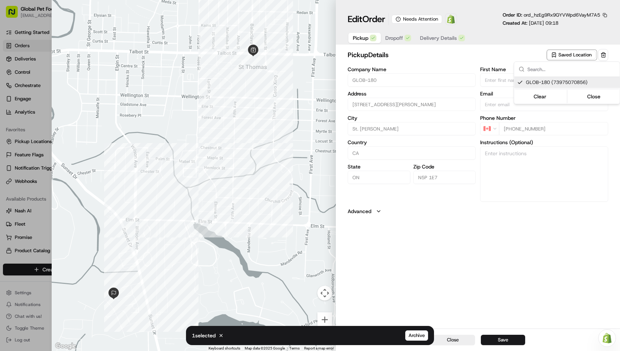
click at [499, 339] on div at bounding box center [310, 175] width 620 height 351
click at [499, 339] on button "Save" at bounding box center [503, 340] width 44 height 10
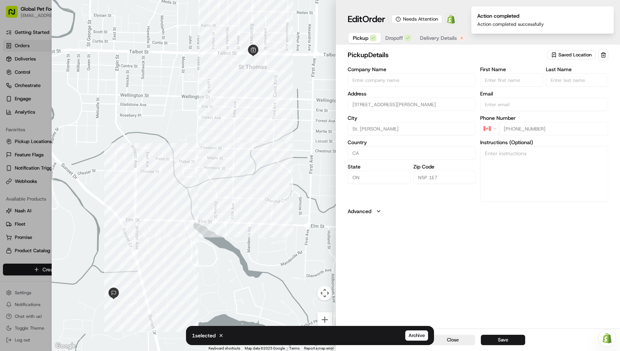
type input "+1"
click at [31, 42] on div at bounding box center [310, 175] width 620 height 351
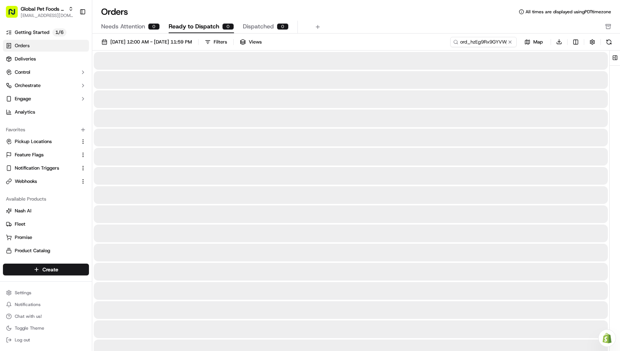
click at [190, 30] on span "Ready to Dispatch" at bounding box center [194, 26] width 51 height 9
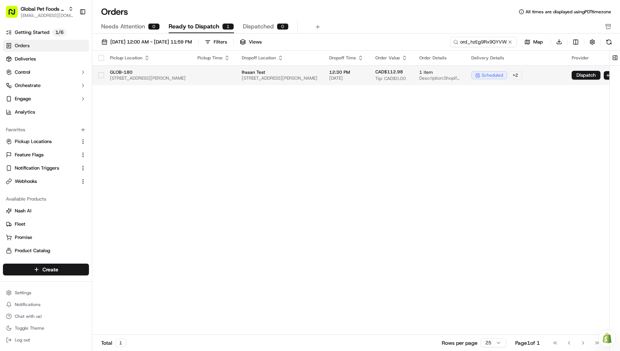
click at [100, 75] on button "button" at bounding box center [101, 75] width 6 height 6
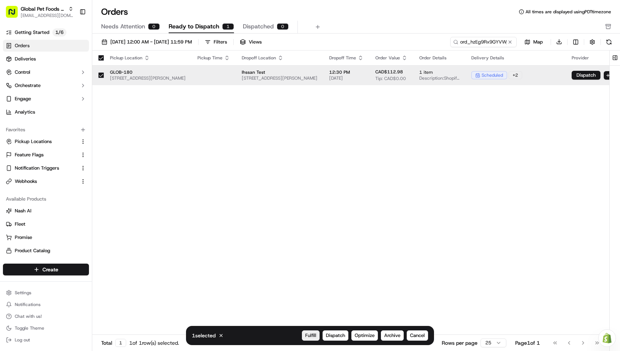
click at [308, 333] on span "Fulfill" at bounding box center [310, 336] width 11 height 7
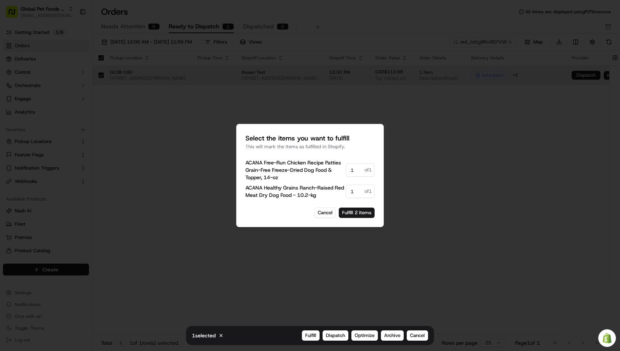
drag, startPoint x: 354, startPoint y: 174, endPoint x: 346, endPoint y: 174, distance: 8.1
click at [346, 174] on input "1" at bounding box center [360, 170] width 29 height 13
click at [363, 138] on h2 "Select the items you want to fulfill" at bounding box center [309, 138] width 129 height 10
click at [359, 171] on input "01" at bounding box center [360, 170] width 29 height 13
click at [365, 171] on span "of 1" at bounding box center [368, 170] width 7 height 7
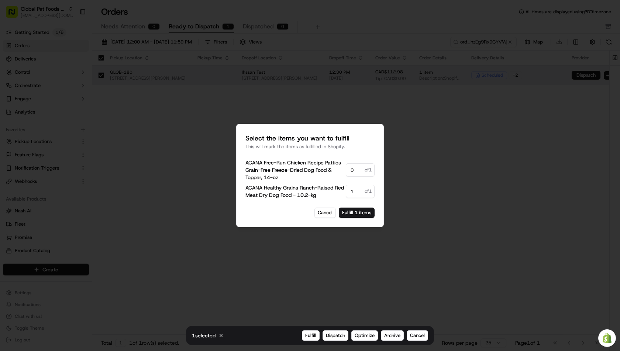
click at [370, 171] on span "of 1" at bounding box center [368, 170] width 7 height 7
drag, startPoint x: 369, startPoint y: 171, endPoint x: 322, endPoint y: 179, distance: 47.6
click at [323, 179] on div "ACANA Free-Run Chicken Recipe Patties Grain-Free Freeze-Dried Dog Food & Topper…" at bounding box center [309, 170] width 129 height 22
click at [355, 168] on input "0" at bounding box center [360, 170] width 29 height 13
type input "01"
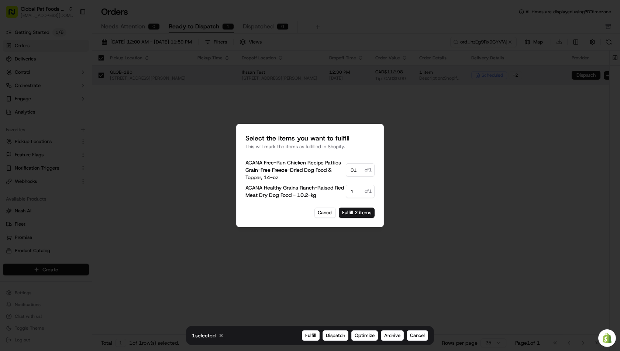
click at [343, 150] on p "This will mark the items as fulfilled in Shopify." at bounding box center [309, 147] width 129 height 7
click at [353, 127] on div "Select the items you want to fulfill This will mark the items as fulfilled in S…" at bounding box center [310, 175] width 148 height 103
click at [299, 174] on span "ACANA Free-Run Chicken Recipe Patties Grain-Free Freeze-Dried Dog Food & Topper…" at bounding box center [295, 170] width 100 height 22
click at [354, 214] on button "Fulfill 2 items" at bounding box center [357, 213] width 36 height 10
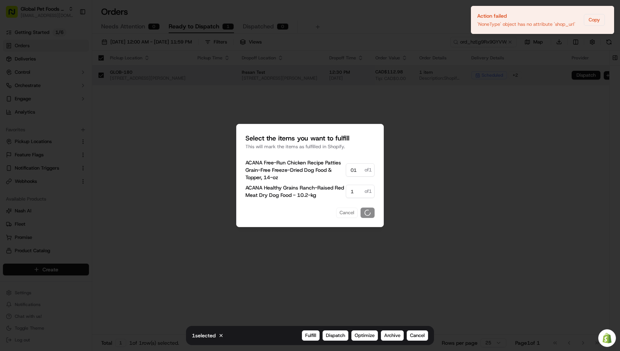
click at [396, 123] on div at bounding box center [310, 175] width 620 height 351
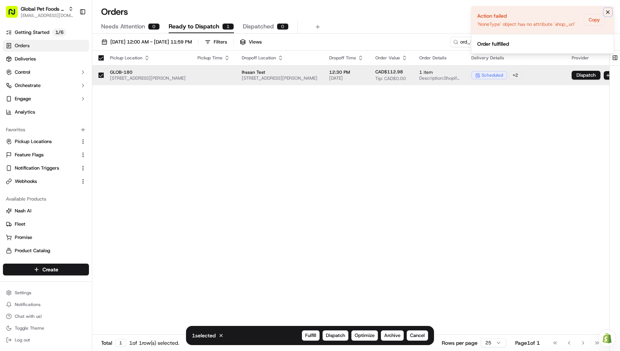
click at [609, 11] on icon "Notifications (F8)" at bounding box center [608, 12] width 3 height 3
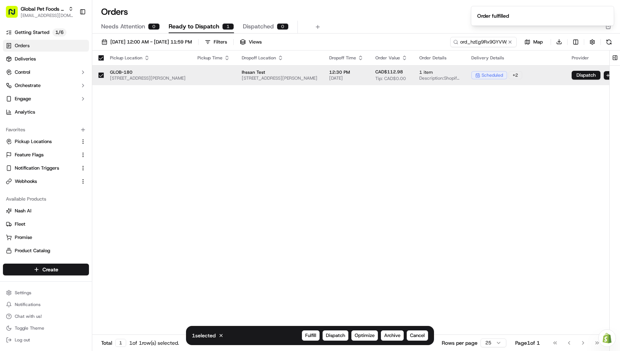
click at [104, 77] on td "GLOB-180 900 Talbot St, St. Thomas, ON N5P 1E7, CA" at bounding box center [147, 75] width 87 height 20
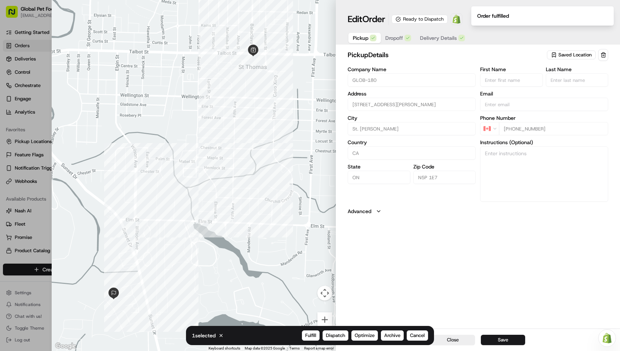
type input "+1"
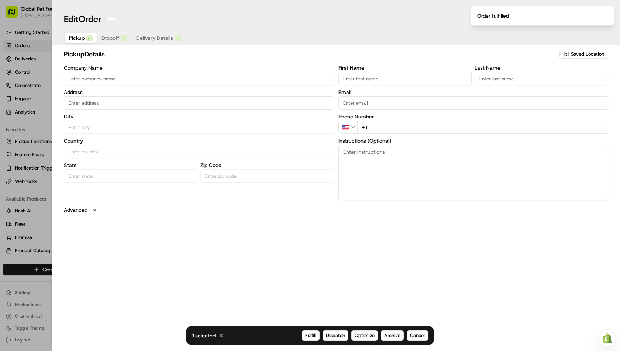
click at [23, 55] on div at bounding box center [310, 175] width 620 height 351
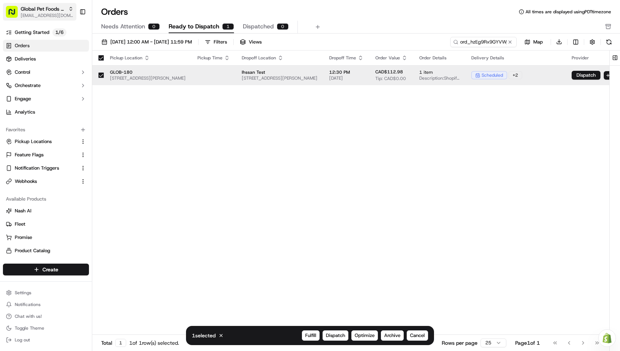
click at [43, 10] on span "Global Pet Foods - St Thomas -180" at bounding box center [43, 8] width 45 height 7
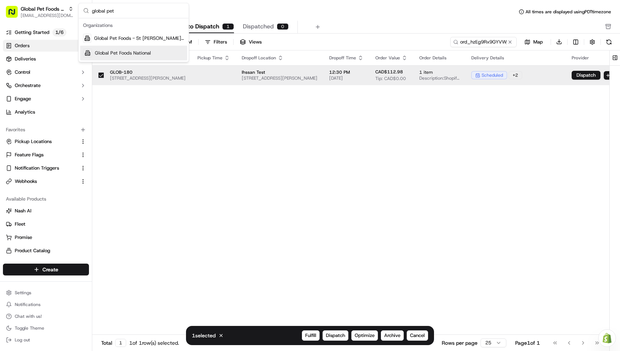
type input "global pet"
click at [133, 51] on span "Global Pet Foods National" at bounding box center [123, 53] width 56 height 7
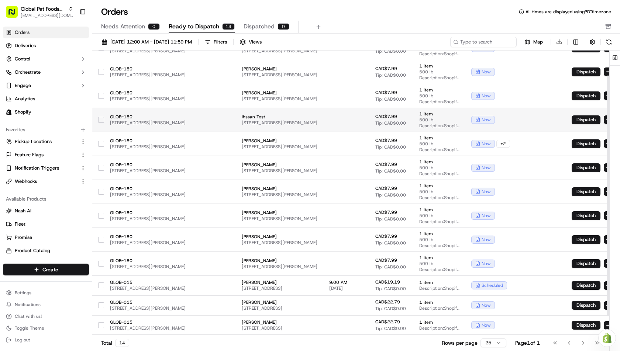
scroll to position [51, 0]
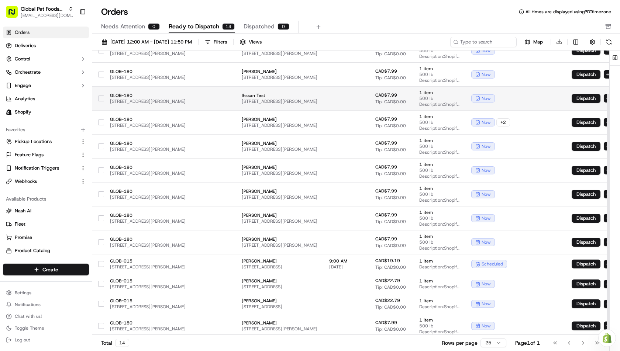
click at [102, 96] on button "button" at bounding box center [101, 99] width 6 height 6
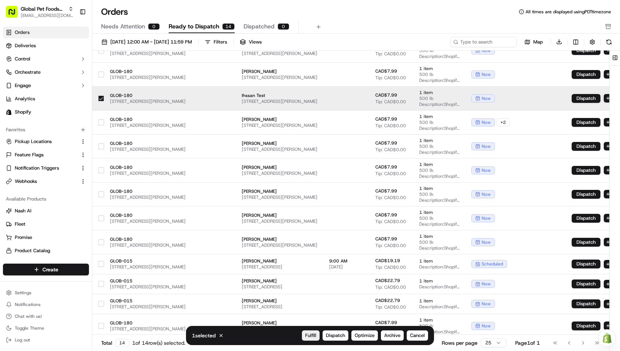
click at [310, 337] on span "Fulfill" at bounding box center [310, 336] width 11 height 7
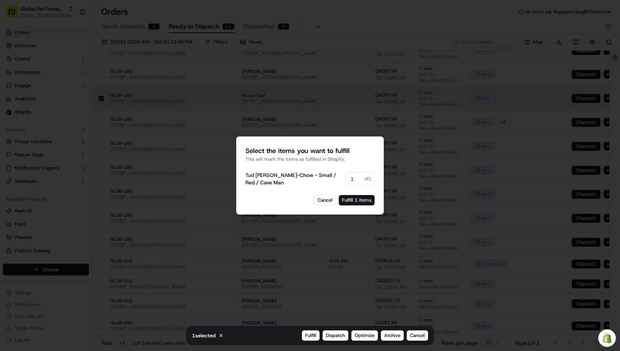
click at [358, 200] on button "Fulfill 1 items" at bounding box center [357, 200] width 36 height 10
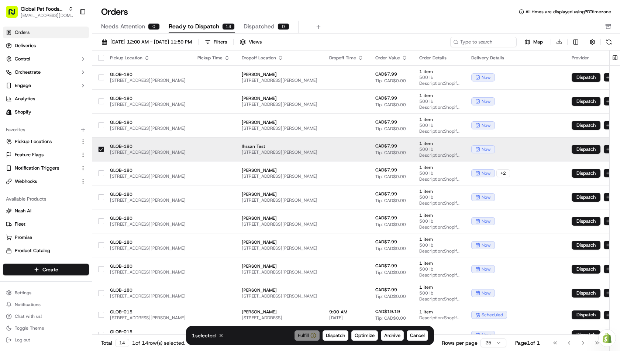
click at [317, 150] on span "[STREET_ADDRESS][PERSON_NAME]" at bounding box center [280, 153] width 76 height 6
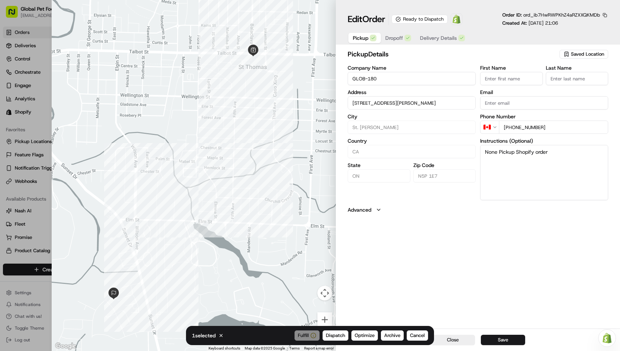
click at [425, 32] on div "Pickup Dropoff Delivery Details" at bounding box center [409, 37] width 123 height 13
click at [426, 35] on span "Delivery Details" at bounding box center [438, 37] width 37 height 7
click at [400, 37] on span "Dropoff" at bounding box center [394, 37] width 18 height 7
click at [379, 37] on button "Pickup" at bounding box center [364, 38] width 32 height 10
type input "+1"
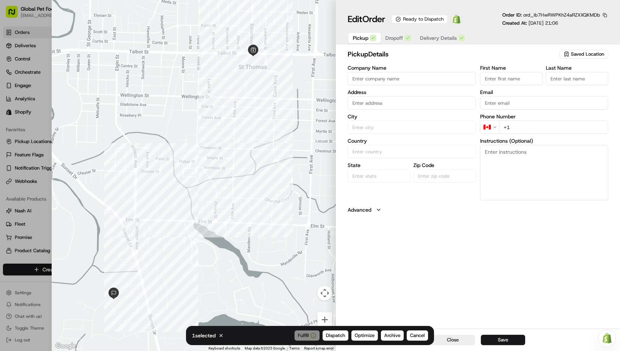
click at [36, 67] on div at bounding box center [310, 175] width 620 height 351
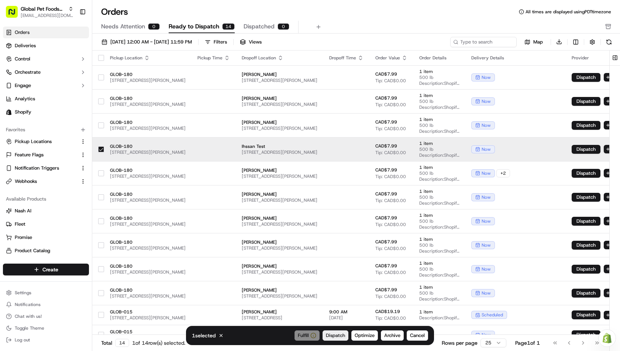
click at [329, 334] on span "Dispatch" at bounding box center [335, 336] width 19 height 7
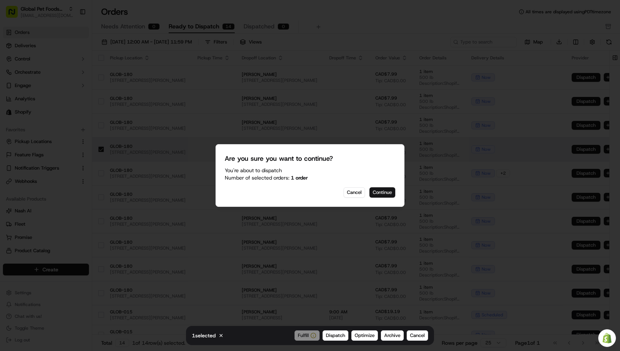
click at [378, 195] on button "Continue" at bounding box center [383, 193] width 26 height 10
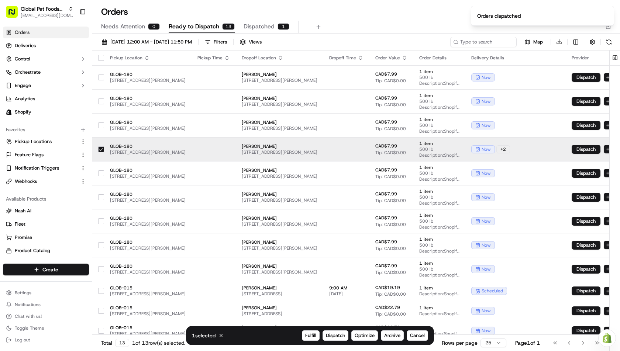
click at [215, 147] on td at bounding box center [214, 149] width 44 height 24
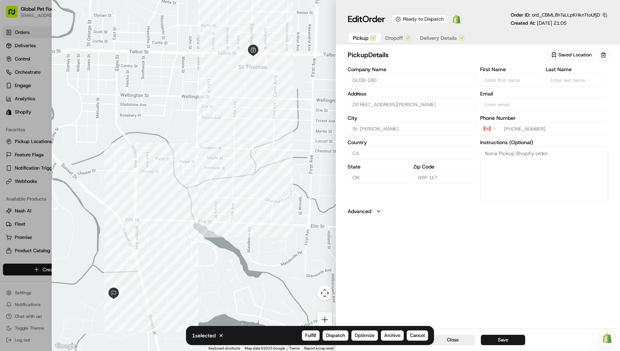
type input "+1"
click at [32, 46] on div at bounding box center [310, 175] width 620 height 351
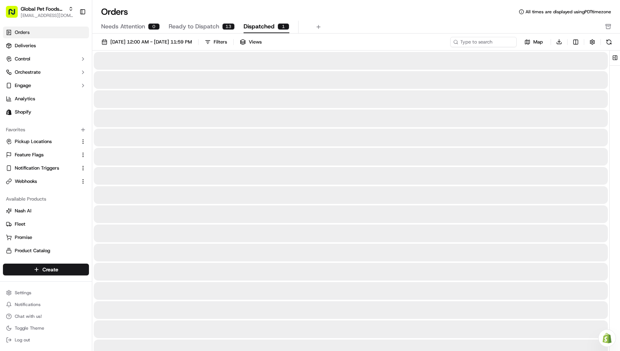
click at [264, 25] on span "Dispatched" at bounding box center [259, 26] width 31 height 9
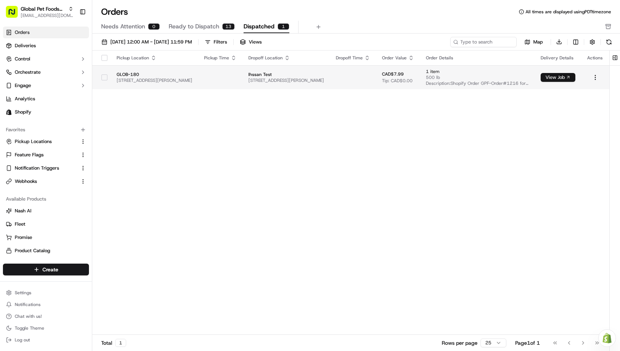
click at [557, 76] on button "View Job" at bounding box center [558, 77] width 35 height 9
click at [105, 75] on button "button" at bounding box center [105, 78] width 6 height 6
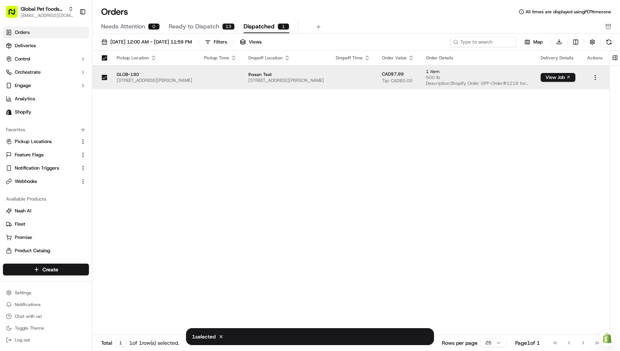
click at [107, 78] on div at bounding box center [104, 78] width 13 height 12
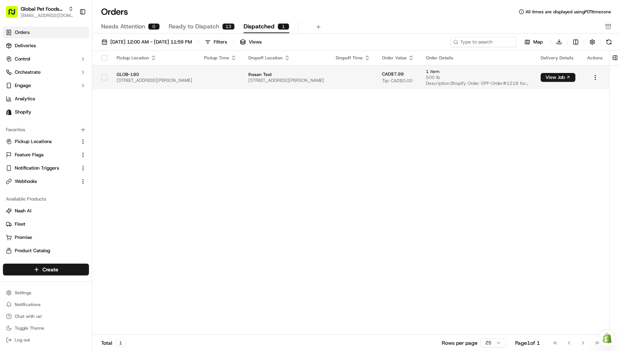
click at [104, 75] on button "button" at bounding box center [105, 78] width 6 height 6
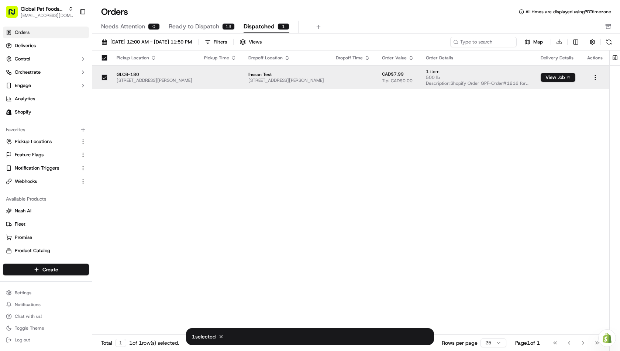
click at [105, 70] on td at bounding box center [101, 77] width 18 height 24
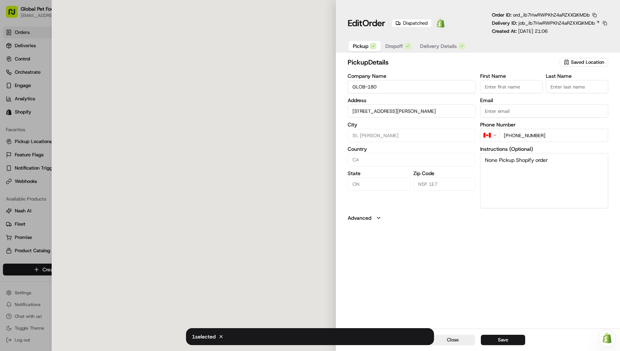
type input "+1"
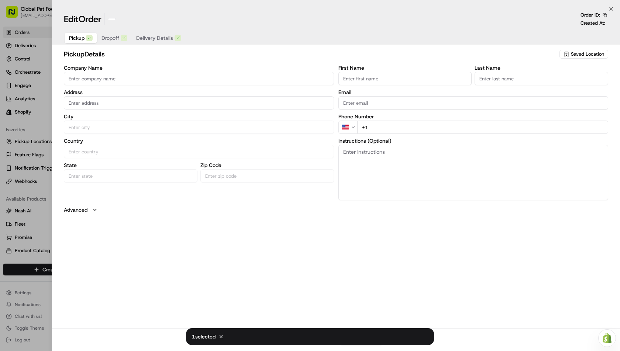
click at [33, 32] on div at bounding box center [310, 175] width 620 height 351
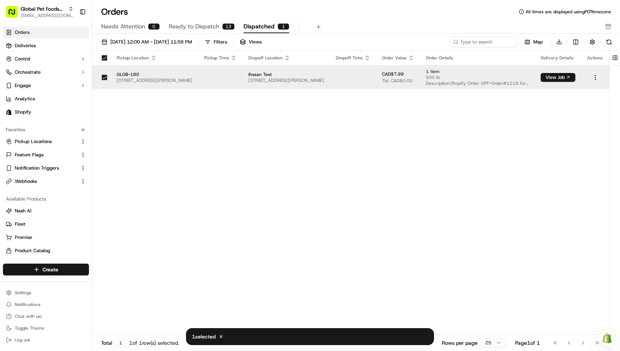
click at [228, 31] on button "Ready to Dispatch 13" at bounding box center [202, 27] width 66 height 13
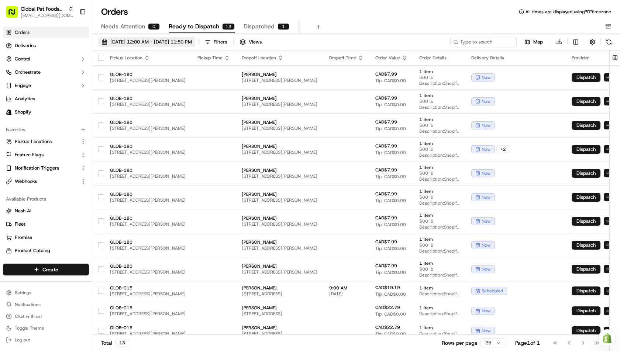
click at [129, 41] on span "[DATE] 12:00 AM - [DATE] 11:59 PM" at bounding box center [151, 42] width 82 height 7
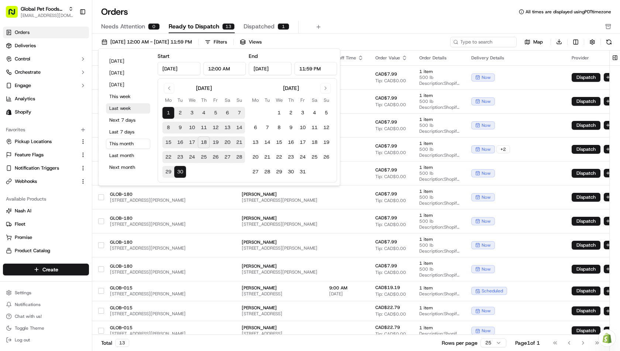
click at [126, 110] on button "Last week" at bounding box center [128, 108] width 44 height 10
type input "Sep 8, 2025"
type input "Sep 14, 2025"
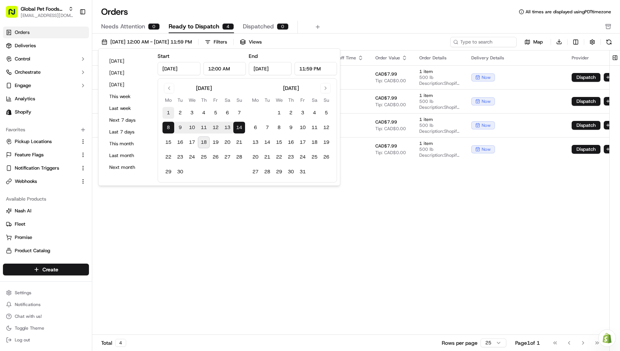
click at [165, 110] on button "1" at bounding box center [168, 113] width 12 height 12
type input "Sep 1, 2025"
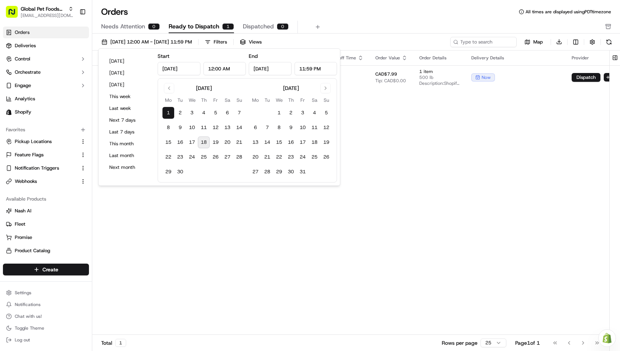
click at [169, 82] on div "September 2025 Mo Tu We Th Fr Sa Su 1 2 3 4 5 6 7 8 9 10 11 12 13 14 15 16 17 1…" at bounding box center [247, 130] width 179 height 104
click at [169, 88] on button "Go to previous month" at bounding box center [169, 88] width 10 height 10
click at [171, 169] on button "25" at bounding box center [168, 172] width 12 height 12
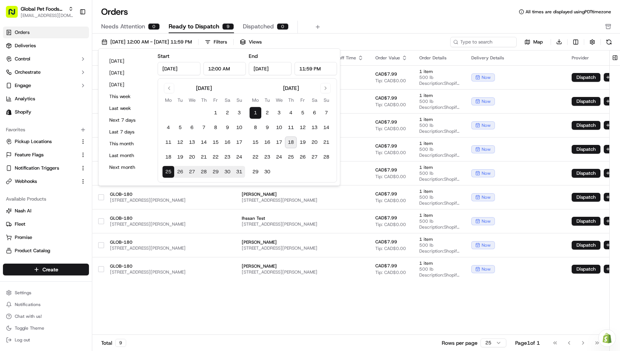
click at [236, 172] on button "31" at bounding box center [239, 172] width 12 height 12
type input "Aug 31, 2025"
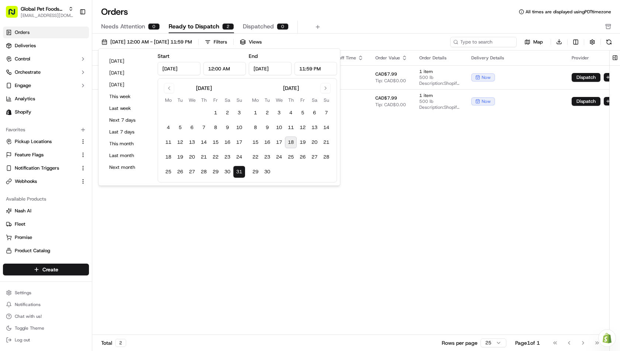
click at [332, 27] on div "Needs Attention 0 Ready to Dispatch 2 Dispatched 0" at bounding box center [351, 27] width 500 height 13
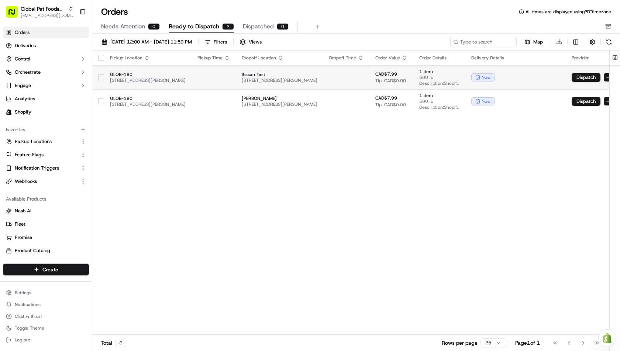
click at [236, 80] on td at bounding box center [214, 77] width 44 height 24
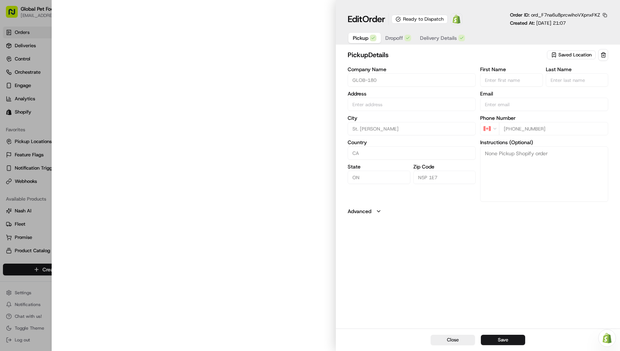
type input "[STREET_ADDRESS][PERSON_NAME]"
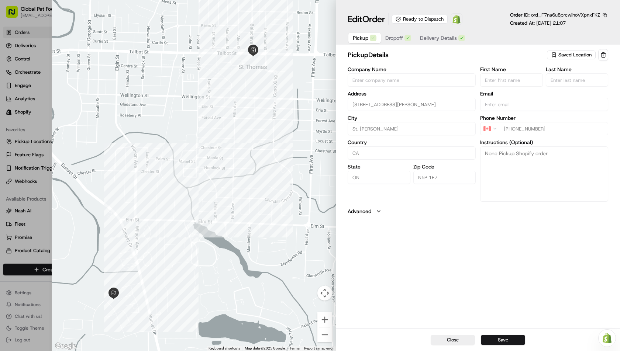
type input "+1"
click at [26, 18] on div at bounding box center [310, 175] width 620 height 351
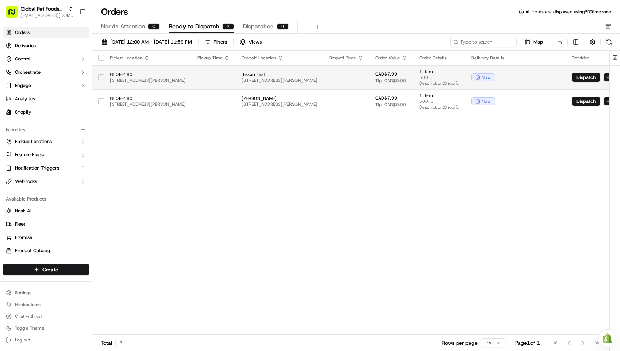
click at [101, 76] on button "button" at bounding box center [101, 78] width 6 height 6
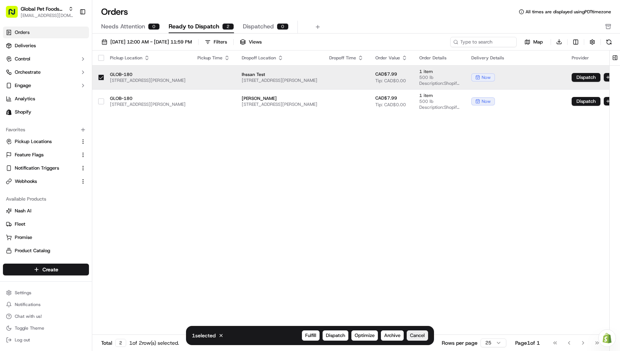
click at [420, 337] on span "Cancel" at bounding box center [417, 336] width 15 height 7
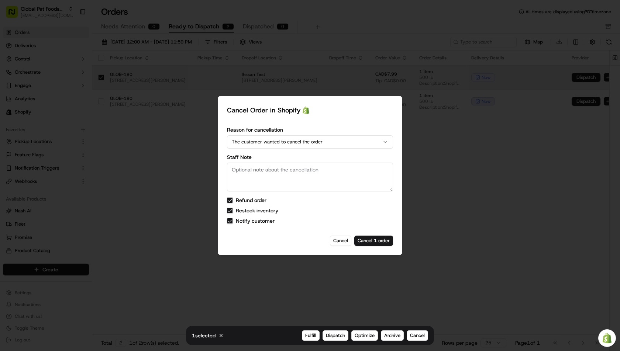
click at [280, 143] on button "The customer wanted to cancel the order" at bounding box center [310, 141] width 166 height 13
click at [323, 110] on h2 "Cancel Order in Shopify" at bounding box center [310, 110] width 166 height 10
click at [291, 176] on textarea "Staff Note" at bounding box center [310, 177] width 166 height 29
type textarea "the order was a fraud"
click at [241, 204] on div "Refund order Restock inventory Notify customer" at bounding box center [310, 211] width 166 height 27
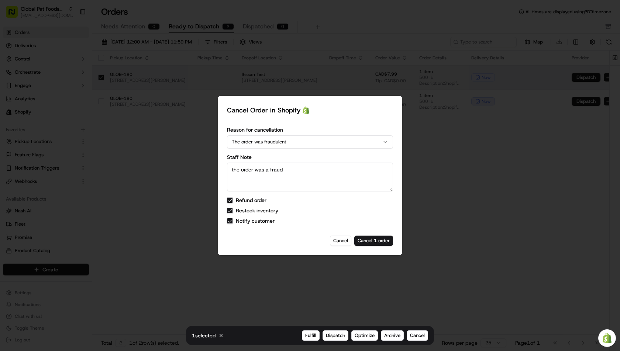
click at [229, 202] on button "Refund order" at bounding box center [230, 201] width 6 height 6
click at [231, 200] on button "Refund order" at bounding box center [230, 201] width 6 height 6
click at [365, 242] on button "Cancel 1 order" at bounding box center [373, 241] width 39 height 10
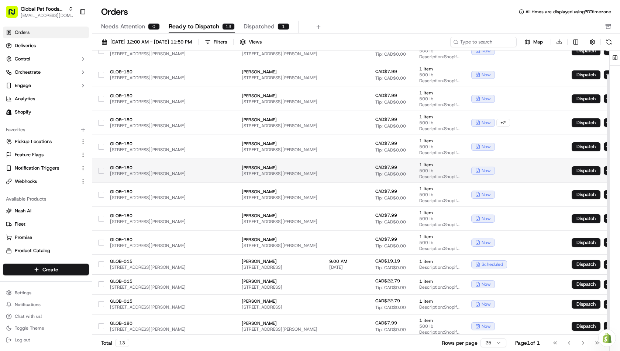
scroll to position [27, 0]
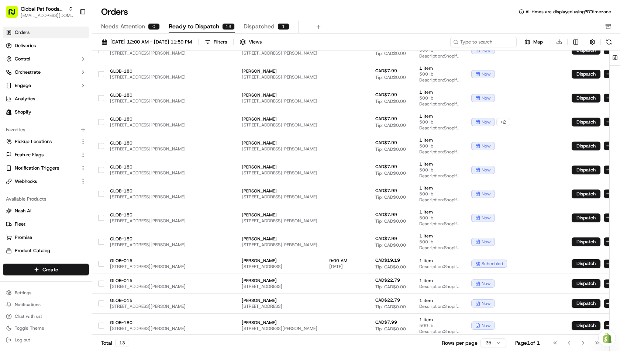
click at [364, 14] on div "Orders All times are displayed using PDT timezone" at bounding box center [356, 12] width 528 height 12
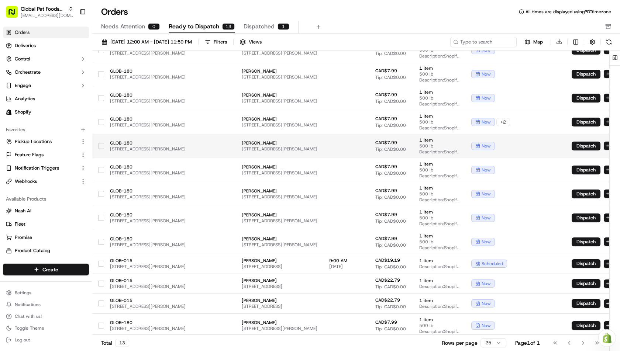
scroll to position [0, 0]
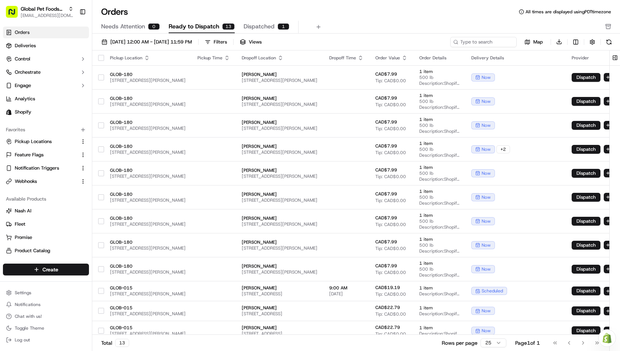
click at [347, 16] on div "Orders All times are displayed using PDT timezone" at bounding box center [356, 12] width 528 height 12
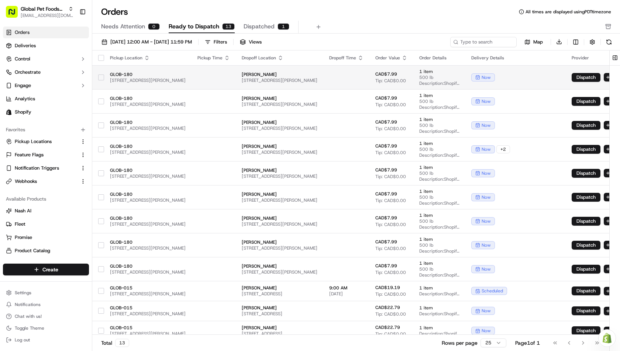
click at [103, 75] on button "button" at bounding box center [101, 78] width 6 height 6
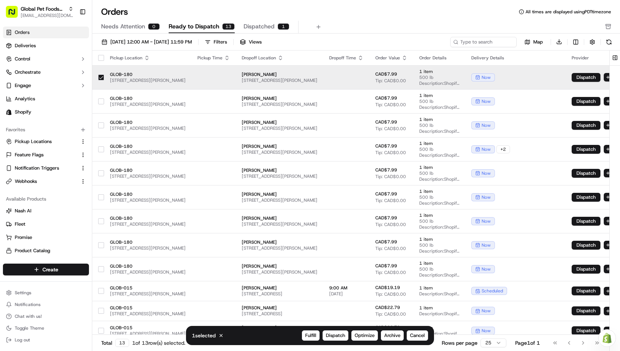
click at [103, 78] on button "button" at bounding box center [101, 78] width 6 height 6
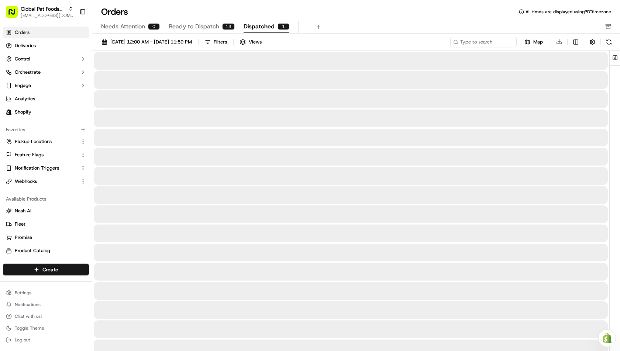
click at [246, 23] on span "Dispatched" at bounding box center [259, 26] width 31 height 9
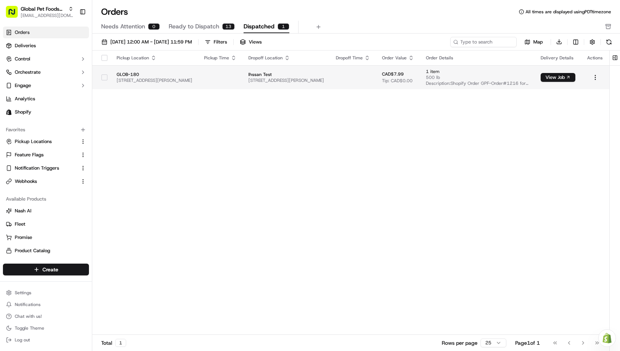
click at [102, 80] on div at bounding box center [104, 78] width 13 height 12
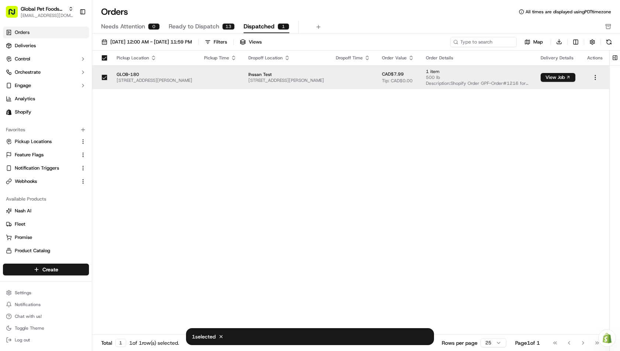
click at [103, 77] on button "button" at bounding box center [105, 78] width 6 height 6
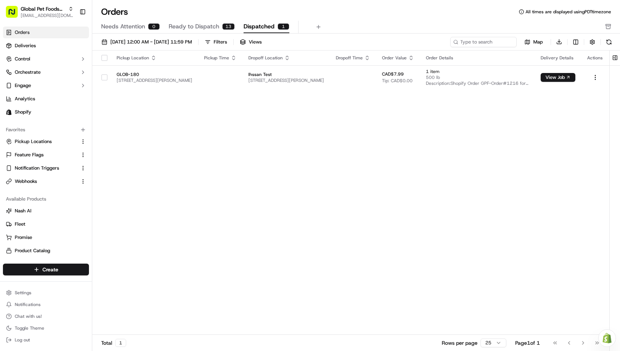
click at [250, 238] on div "Pickup Location Pickup Time Dropoff Location Dropoff Time Order Value Order Det…" at bounding box center [350, 193] width 517 height 285
click at [100, 79] on div at bounding box center [104, 78] width 13 height 12
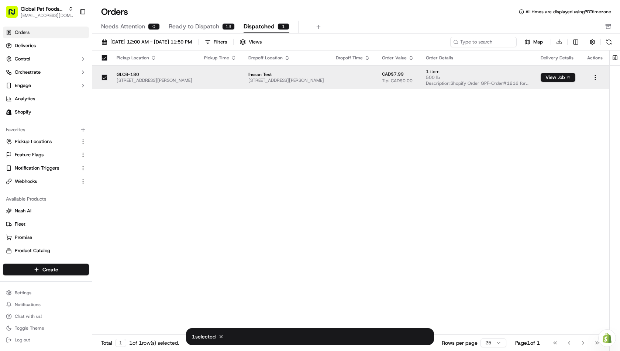
click at [250, 162] on div "Pickup Location Pickup Time Dropoff Location Dropoff Time Order Value Order Det…" at bounding box center [350, 193] width 517 height 285
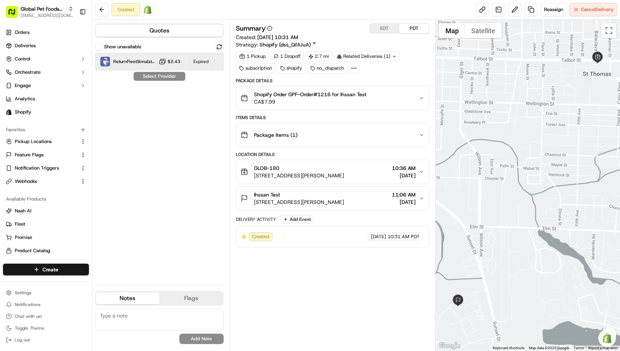
click at [124, 61] on span "ReturnFleetSimulator" at bounding box center [134, 62] width 42 height 6
click at [157, 64] on div "ReturnFleetSimulator $2.43 Expired" at bounding box center [159, 62] width 128 height 18
click at [219, 44] on button at bounding box center [219, 46] width 9 height 9
click at [111, 64] on div "ReturnFleetSimulator Dropoff ETA 5 minutes" at bounding box center [128, 62] width 56 height 12
click at [297, 117] on div "Items Details" at bounding box center [332, 118] width 193 height 6
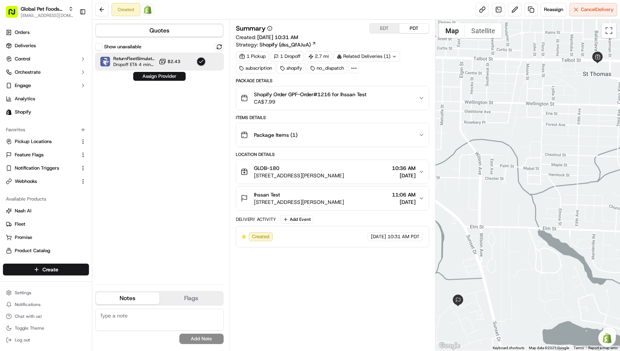
click at [284, 25] on div "Summary EDT PDT" at bounding box center [332, 28] width 193 height 10
